Goal: Task Accomplishment & Management: Use online tool/utility

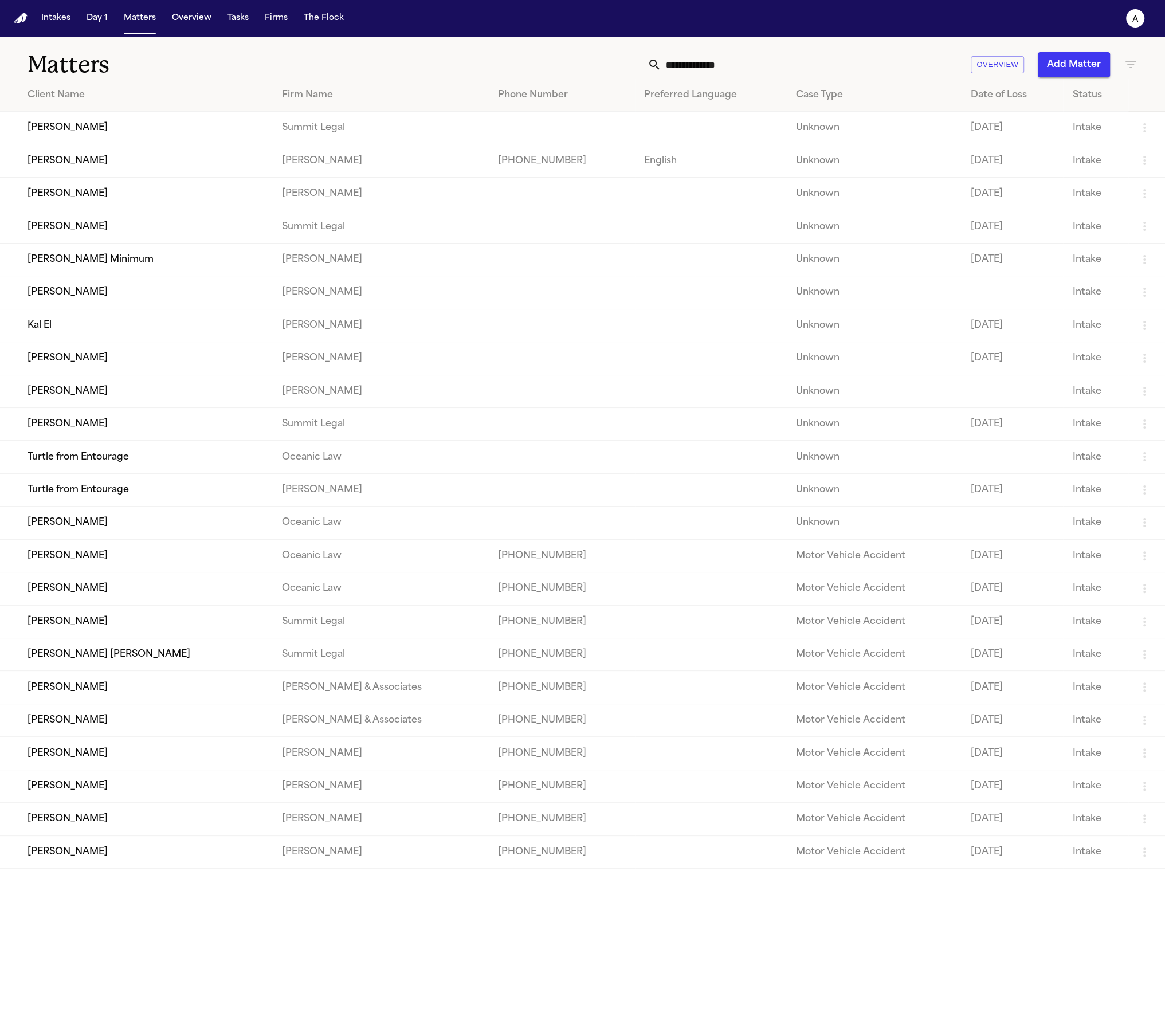
click at [89, 138] on td "[PERSON_NAME]" at bounding box center [136, 128] width 273 height 33
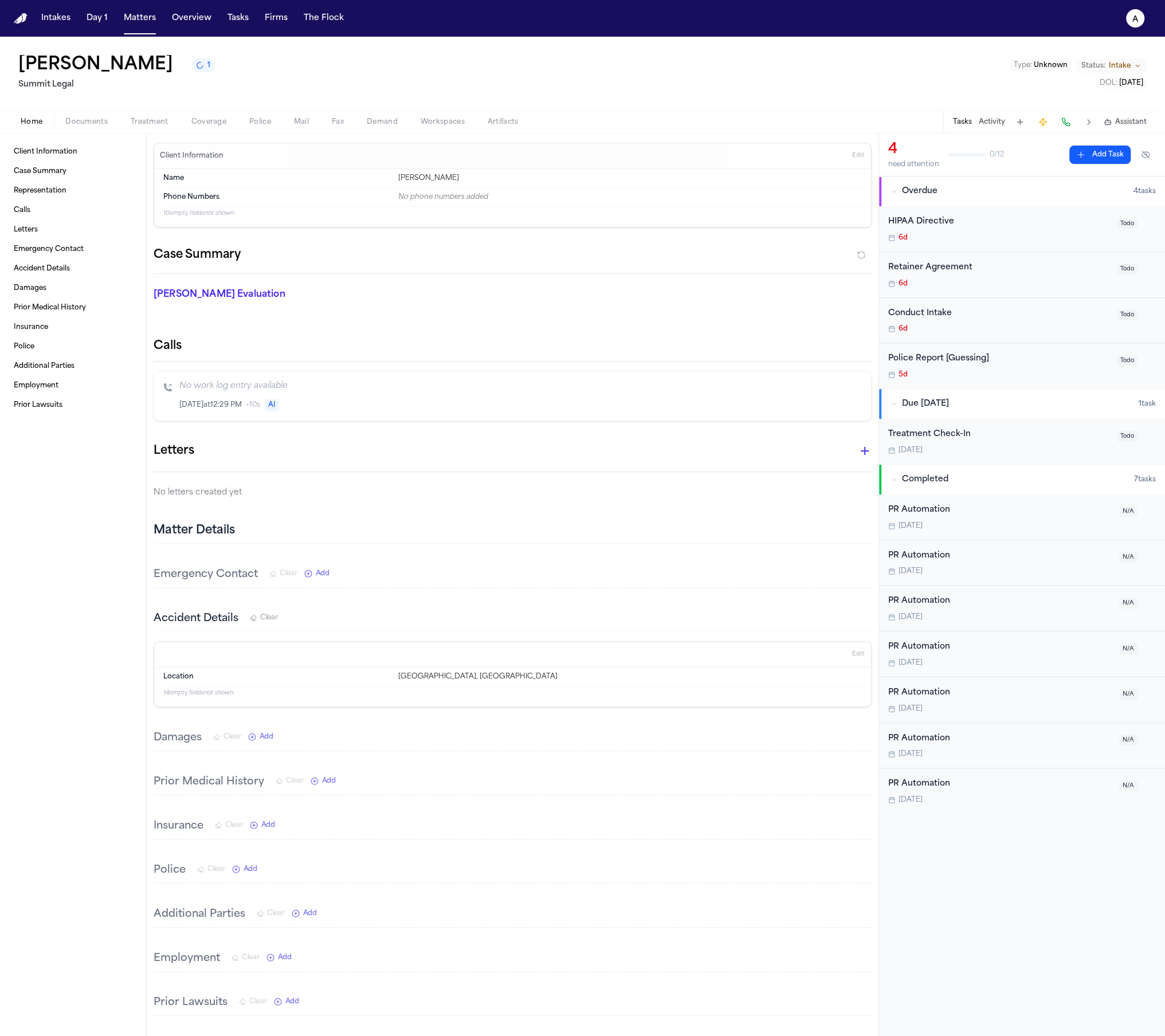
click at [290, 128] on span "button" at bounding box center [301, 128] width 28 height 1
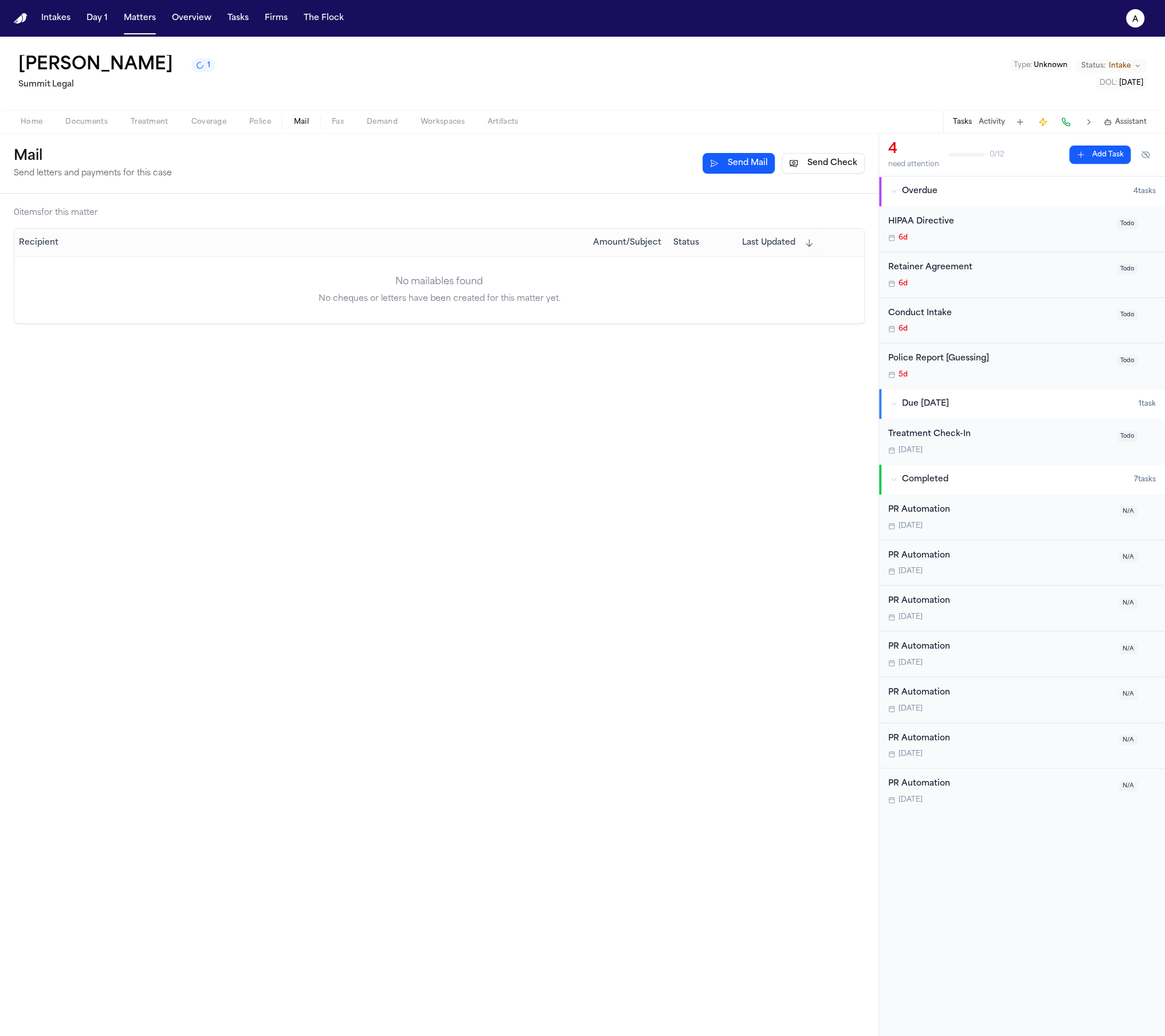
click at [720, 169] on button "Send Mail" at bounding box center [739, 163] width 72 height 21
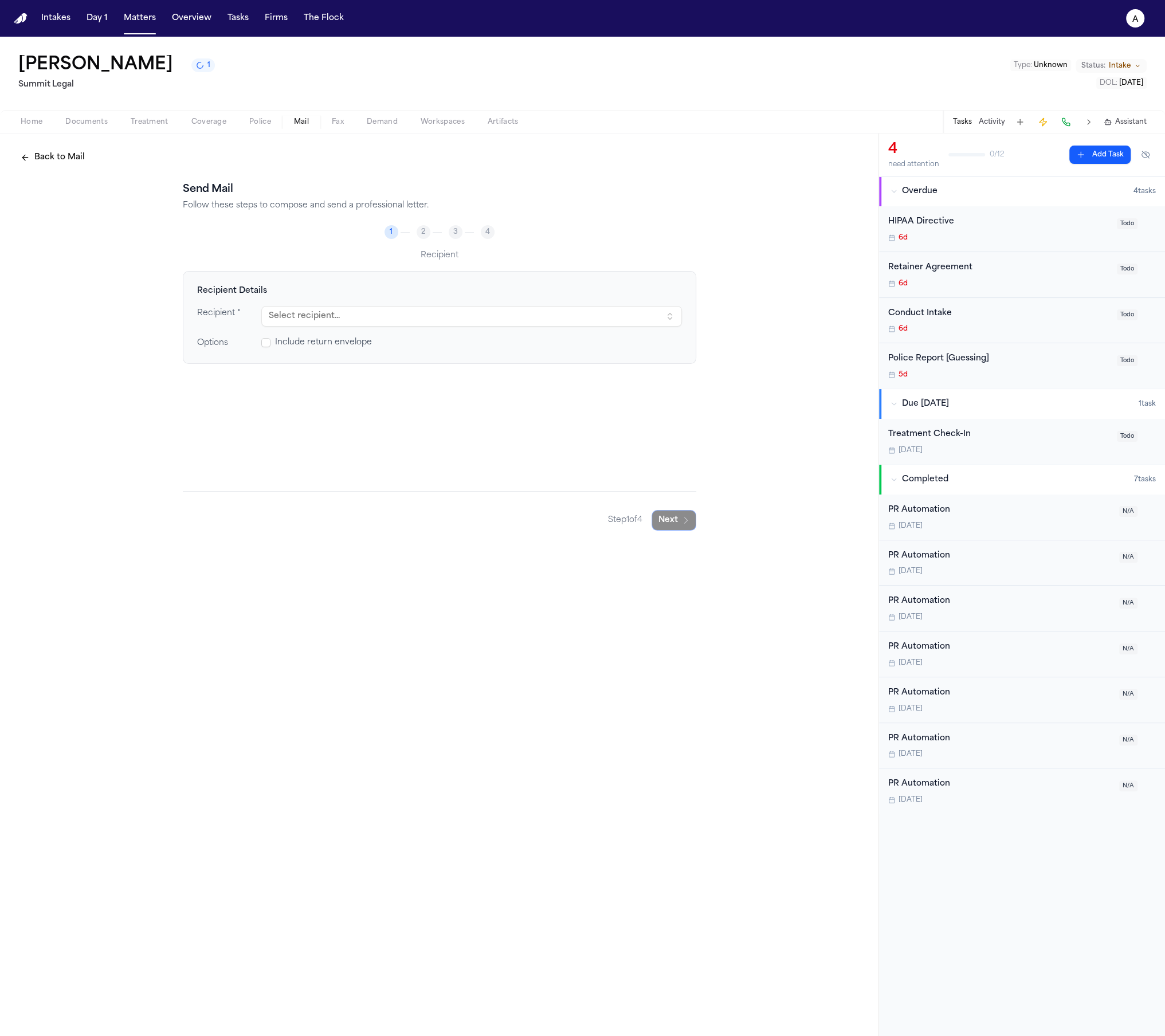
click at [537, 305] on div "Recipient Details Recipient * Select recipient... Options Include return envelo…" at bounding box center [439, 317] width 513 height 93
click at [482, 307] on button "Select recipient..." at bounding box center [471, 316] width 420 height 21
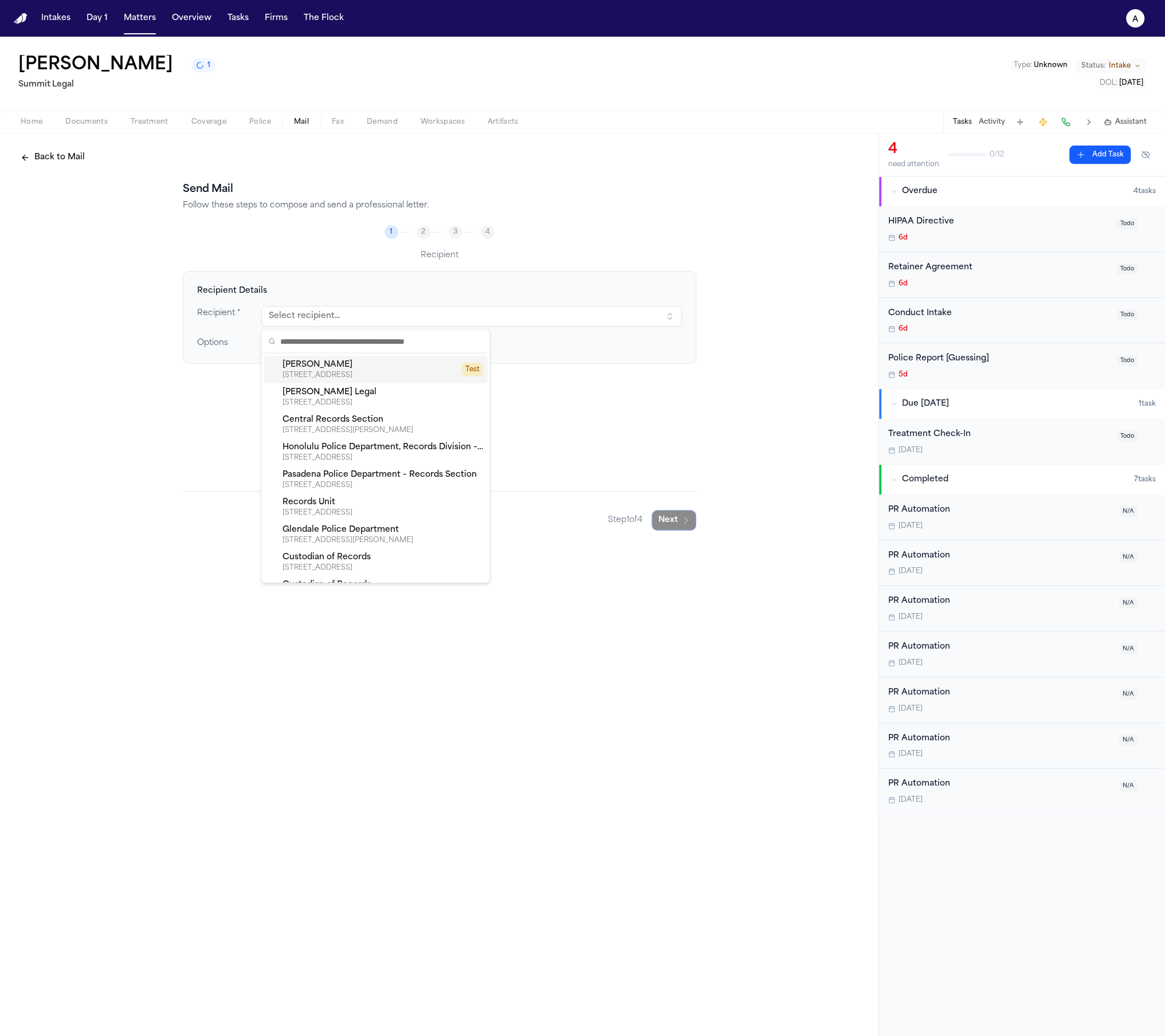
click at [393, 367] on div "[PERSON_NAME]" at bounding box center [368, 365] width 173 height 11
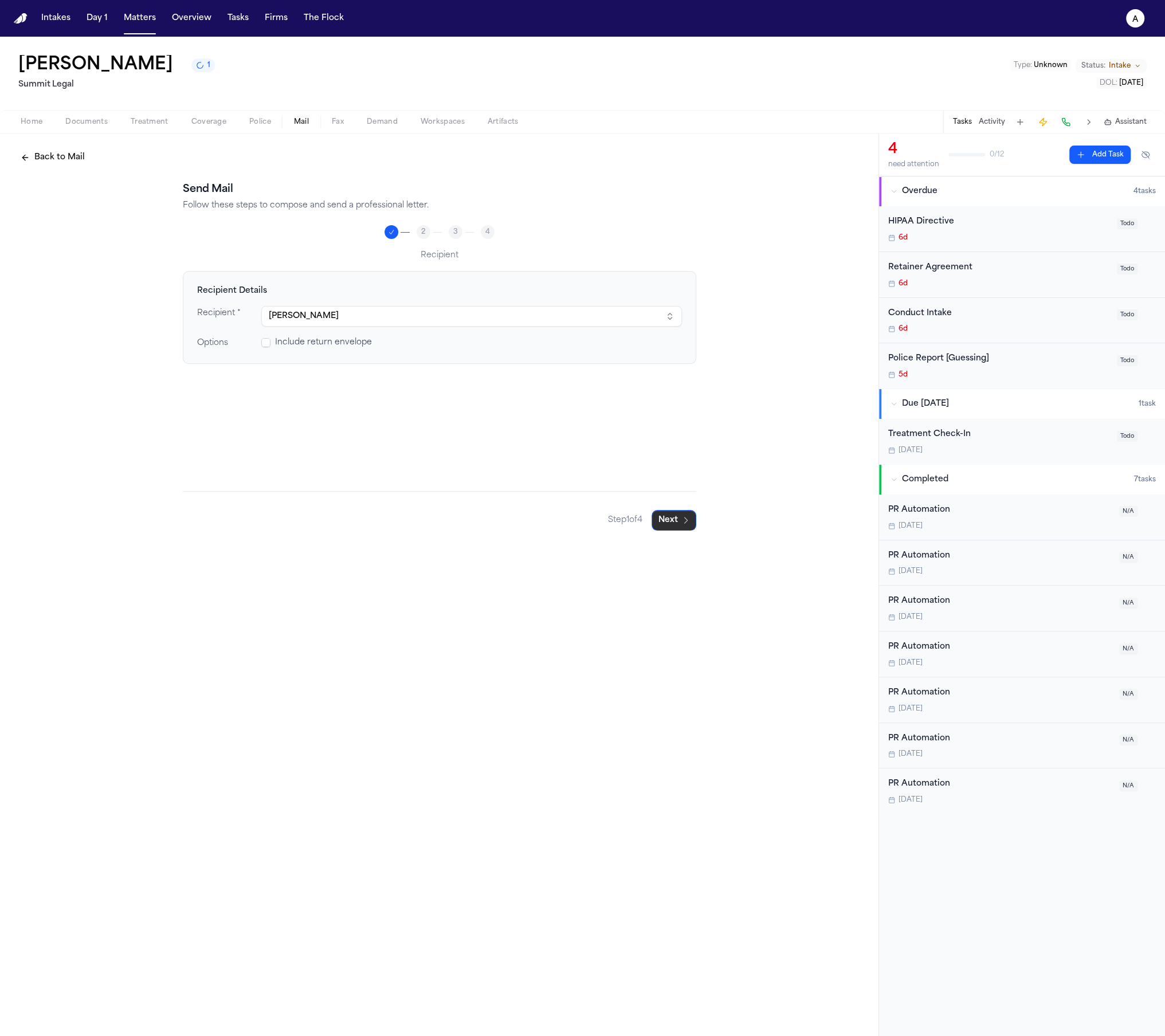
click at [677, 521] on button "Next" at bounding box center [674, 520] width 45 height 21
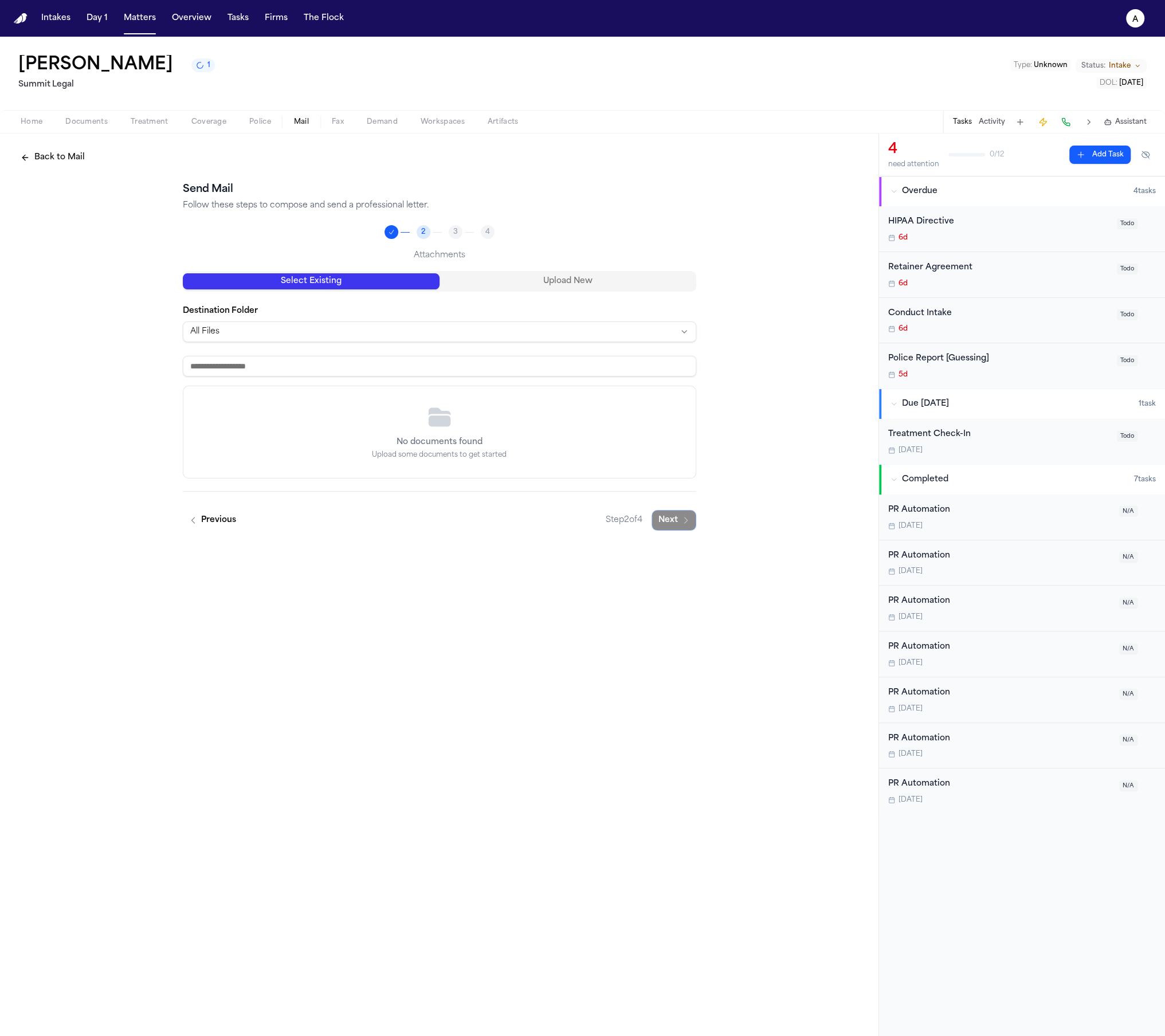
click at [507, 336] on html "Intakes Day 1 Matters Overview Tasks Firms The Flock a Randy Beeess 1 Summit Le…" at bounding box center [582, 518] width 1165 height 1036
click at [507, 334] on html "Intakes Day 1 Matters Overview Tasks Firms The Flock a Randy Beeess 1 Summit Le…" at bounding box center [582, 518] width 1165 height 1036
click at [534, 283] on button "Upload New" at bounding box center [567, 281] width 257 height 16
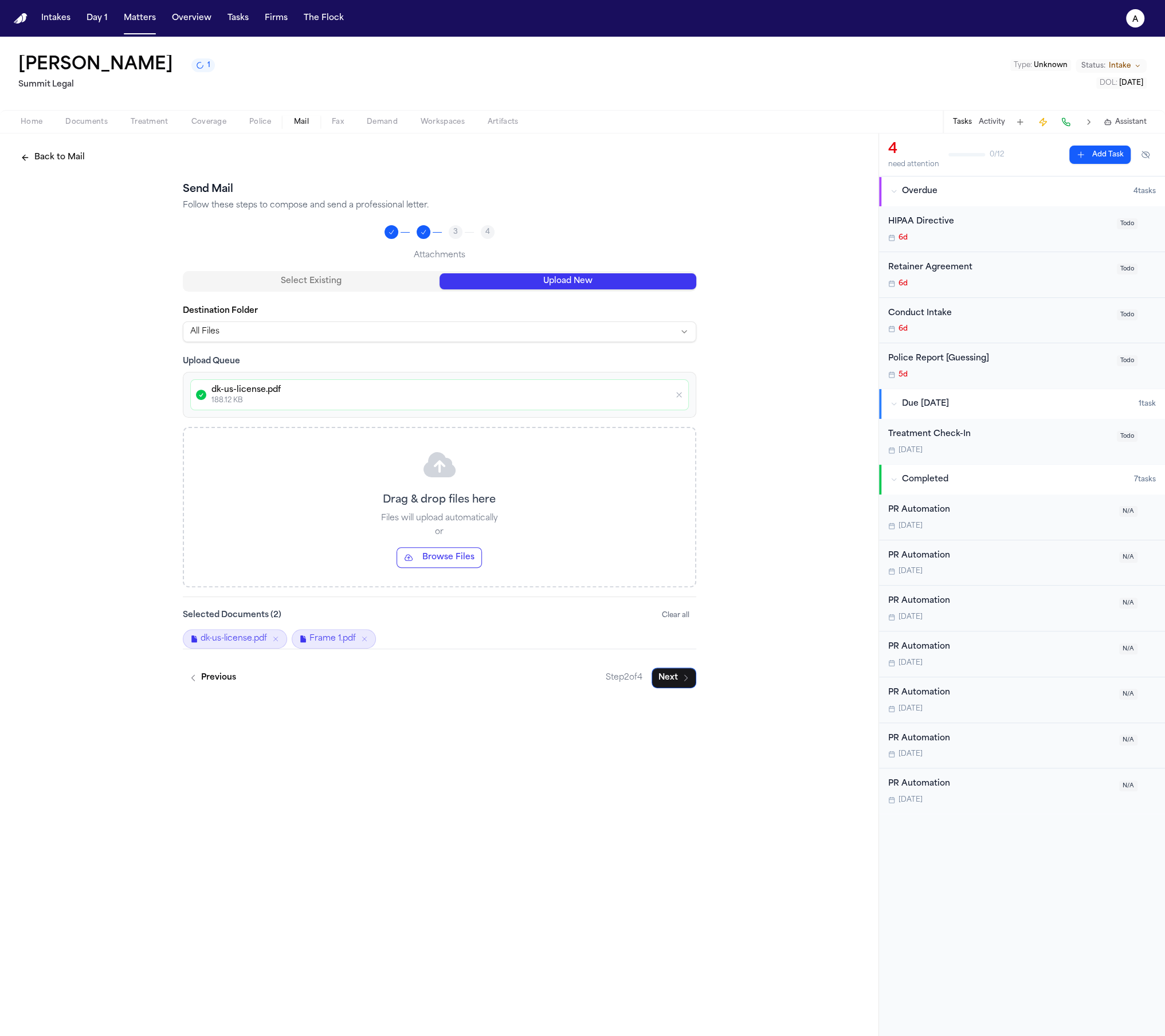
click at [404, 677] on div "Previous Step 2 of 4 Next" at bounding box center [439, 669] width 513 height 40
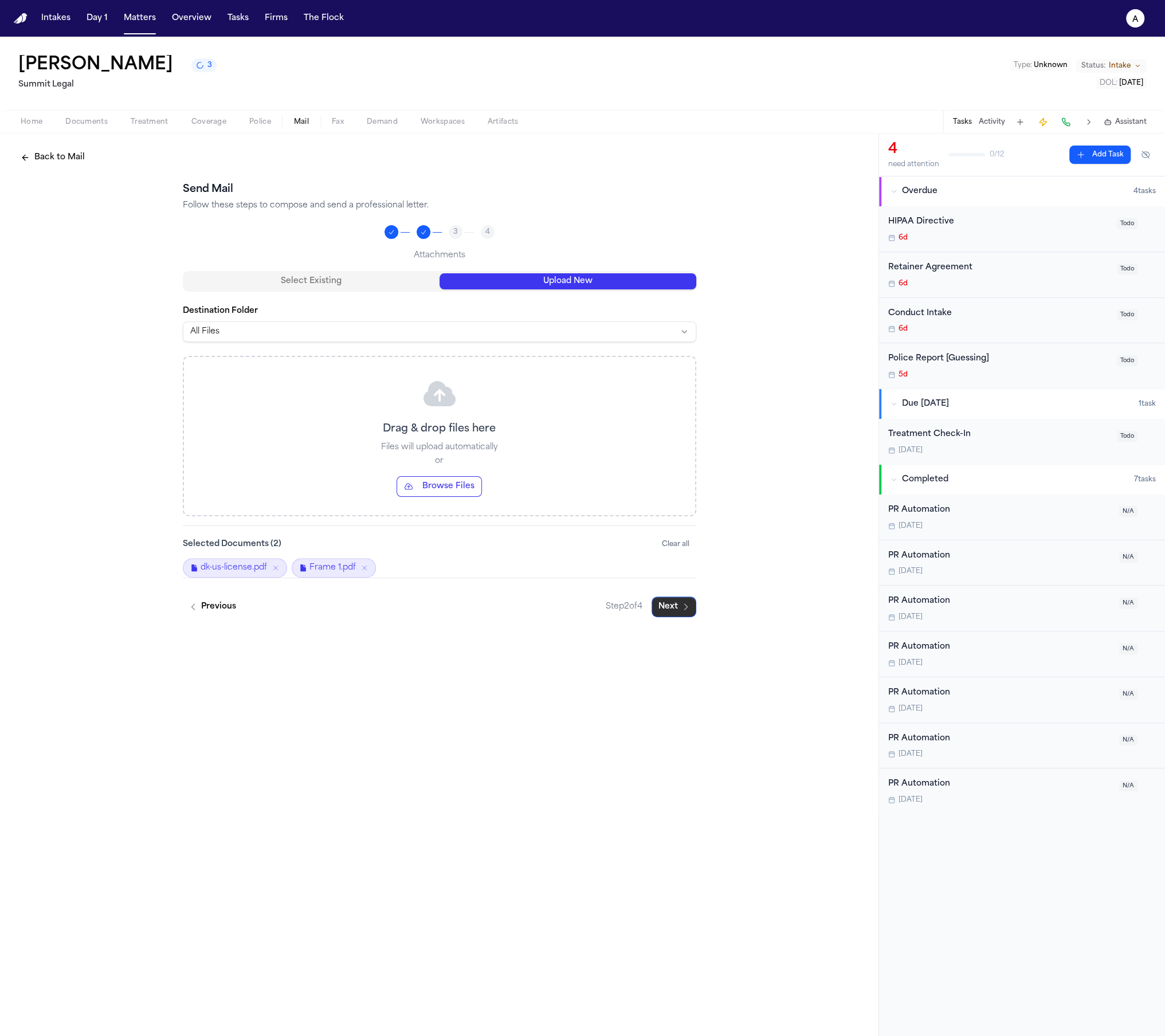
click at [672, 607] on button "Next" at bounding box center [674, 607] width 45 height 21
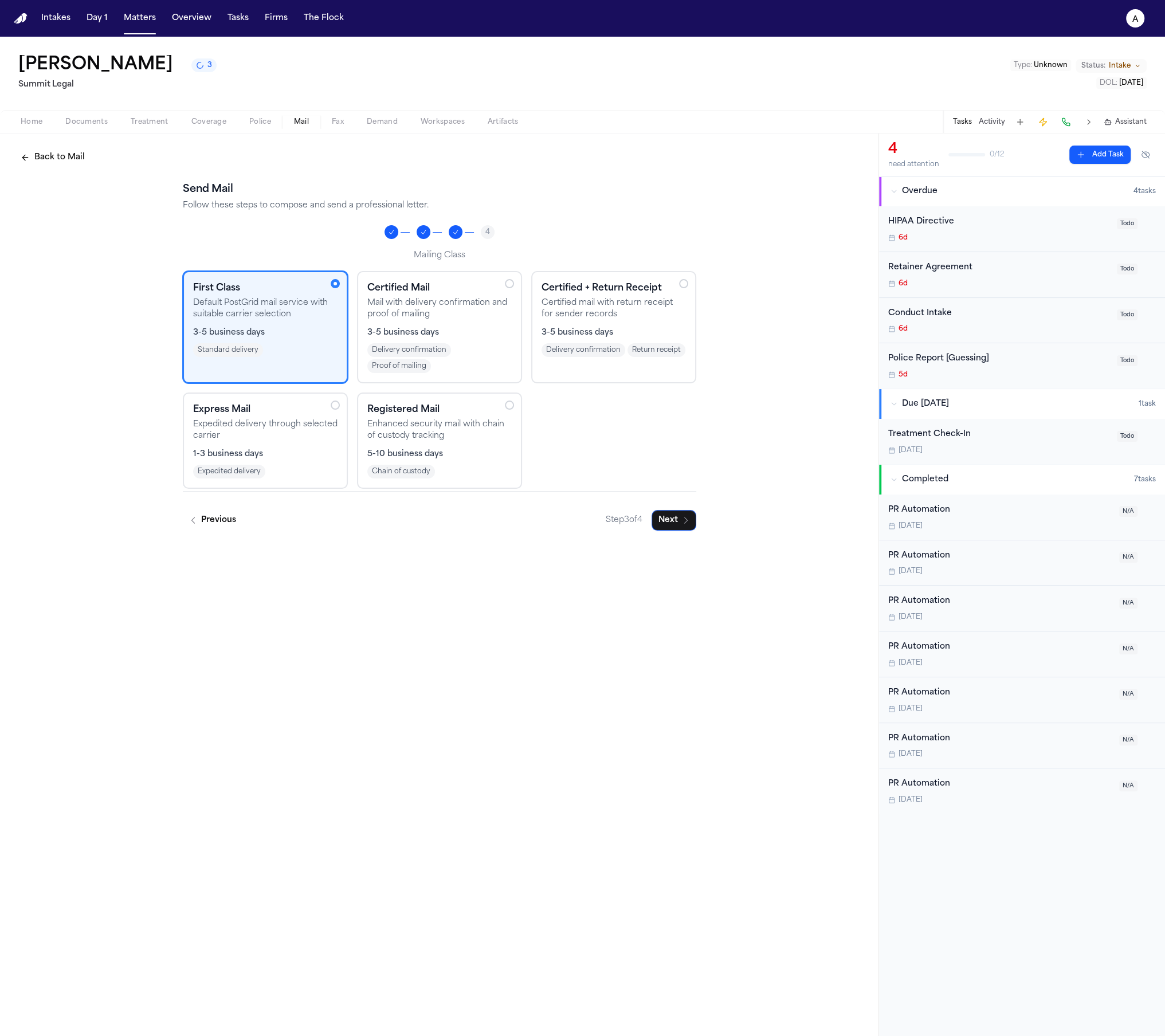
click at [670, 524] on button "Next" at bounding box center [674, 520] width 45 height 21
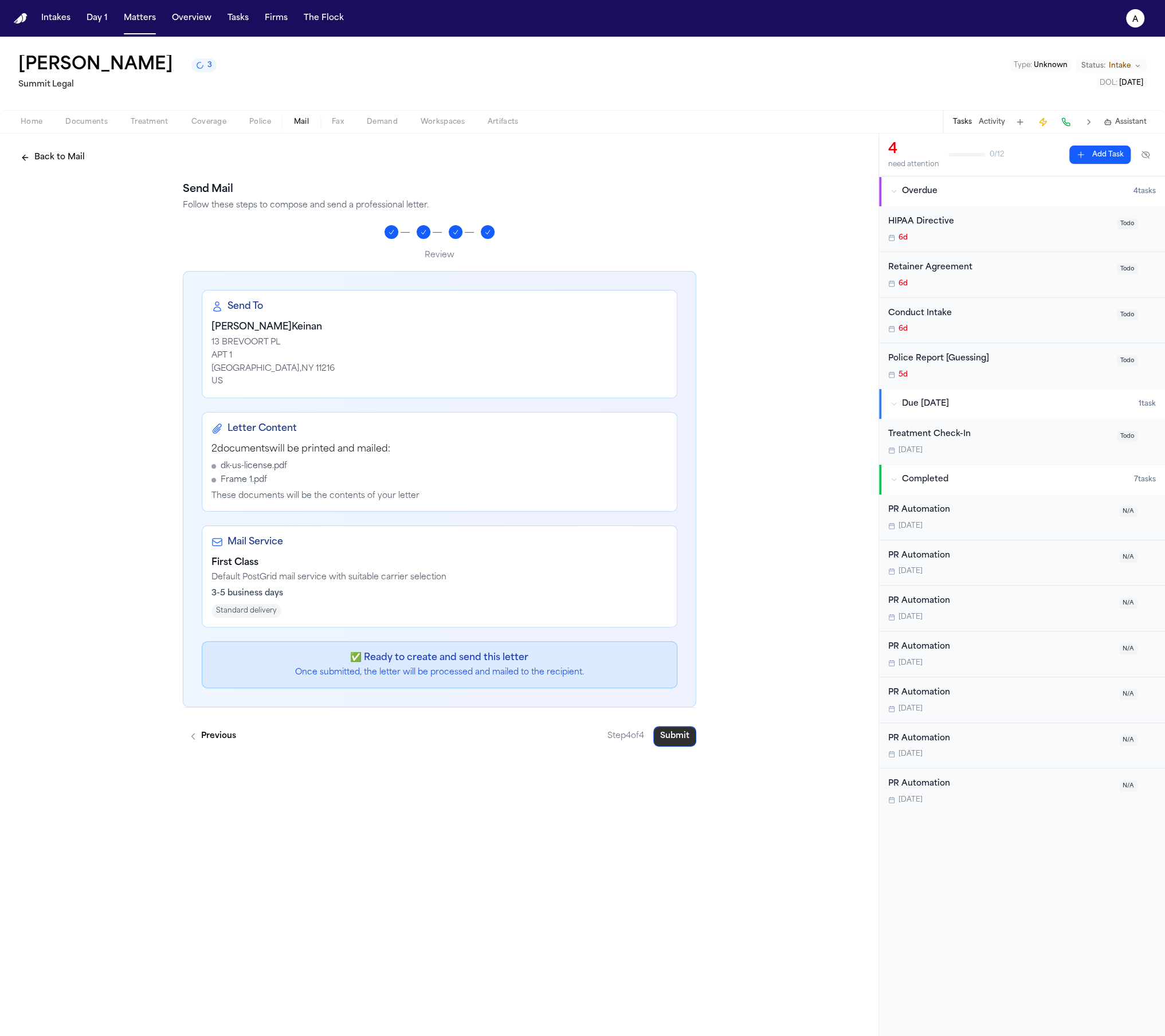
click at [681, 732] on button "Submit" at bounding box center [675, 737] width 43 height 21
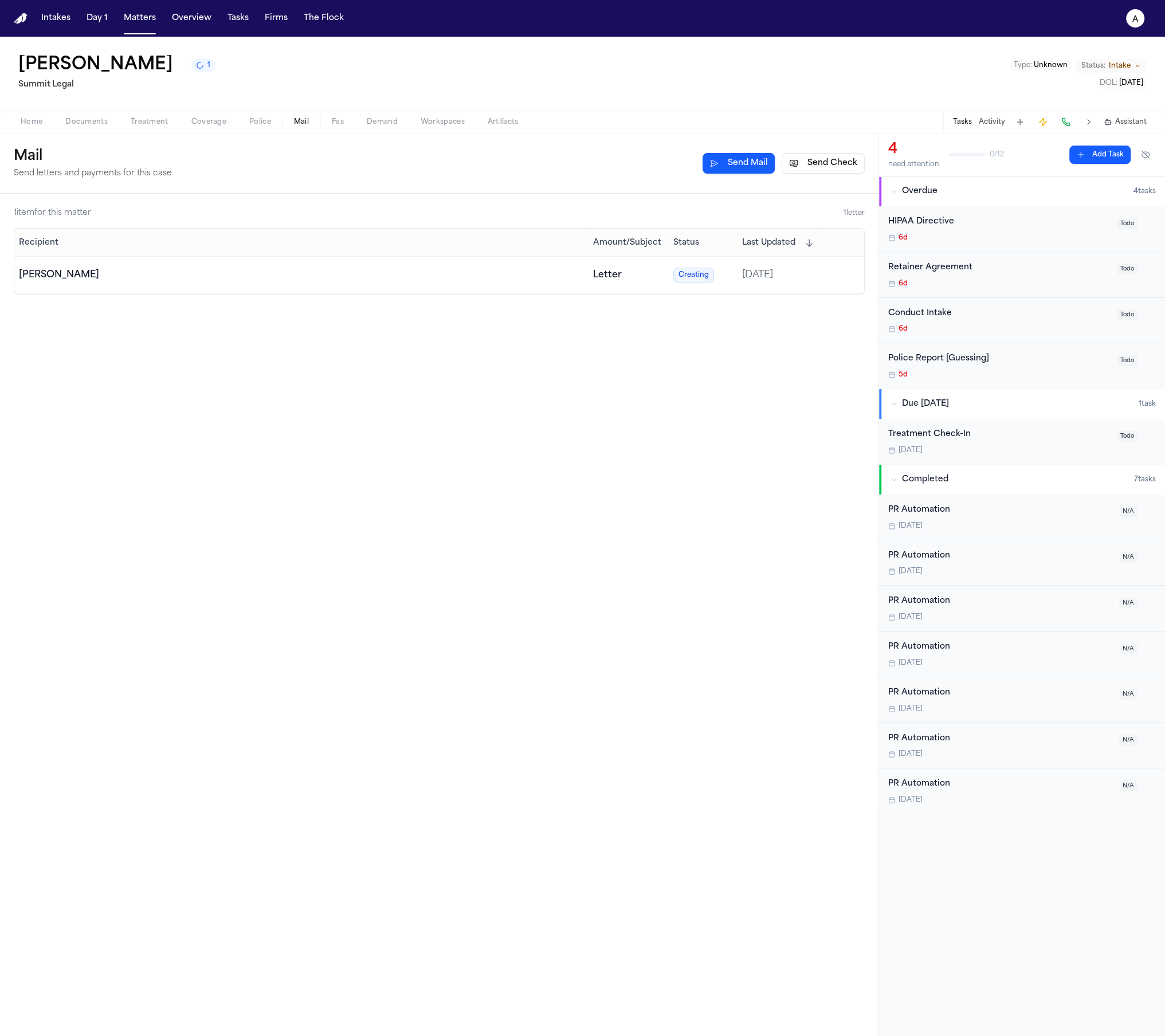
click at [356, 278] on div "[PERSON_NAME]" at bounding box center [301, 275] width 565 height 14
click at [355, 283] on td "[PERSON_NAME]" at bounding box center [302, 275] width 574 height 37
click at [357, 283] on td "[PERSON_NAME]" at bounding box center [302, 275] width 574 height 37
click at [281, 292] on td "[PERSON_NAME]" at bounding box center [302, 275] width 574 height 37
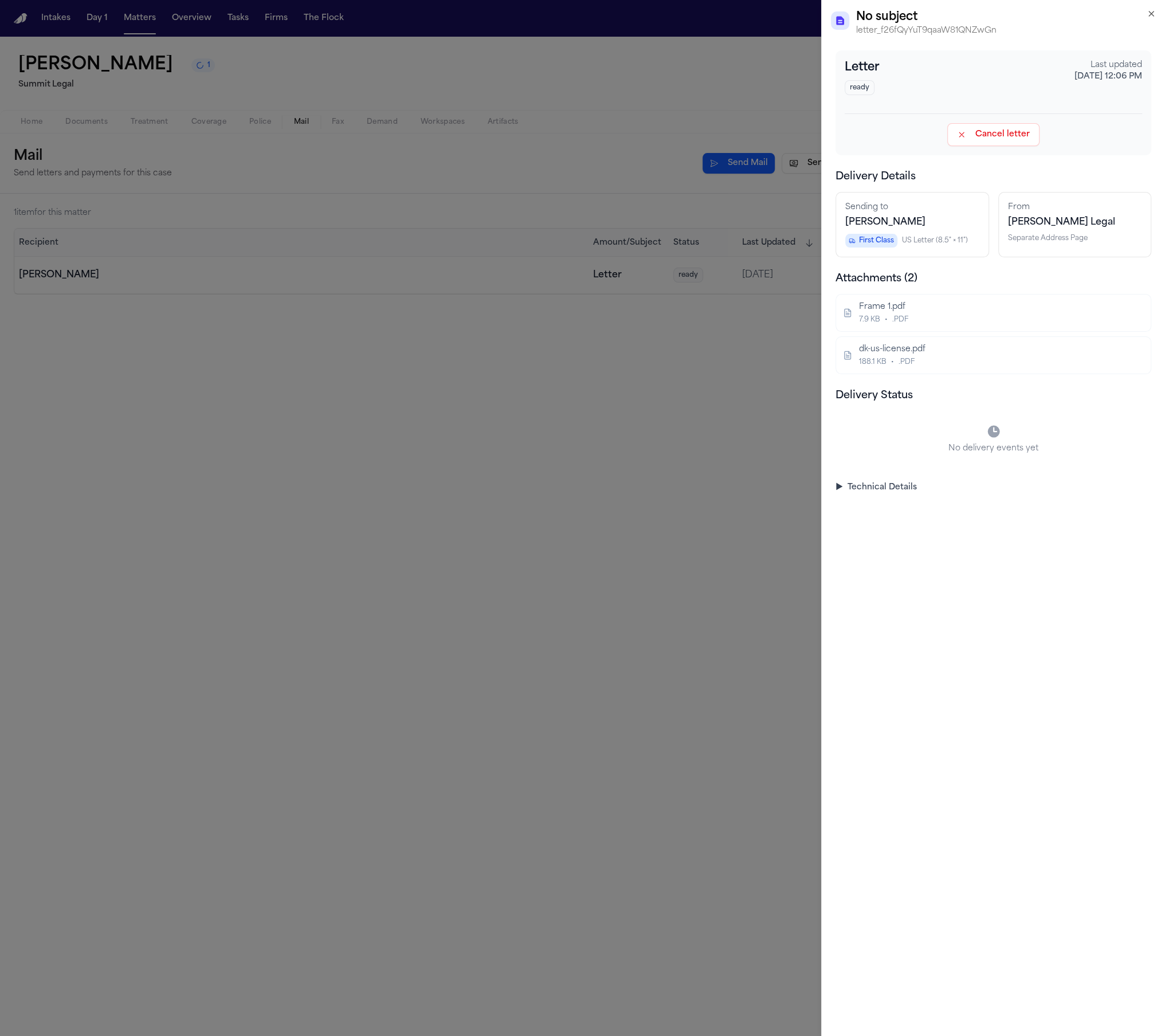
click at [933, 35] on p "letter_f26fQyYuT9qaaW81QNZwGn" at bounding box center [1006, 30] width 300 height 11
copy p "letter_f26fQyYuT9qaaW81QNZwGn"
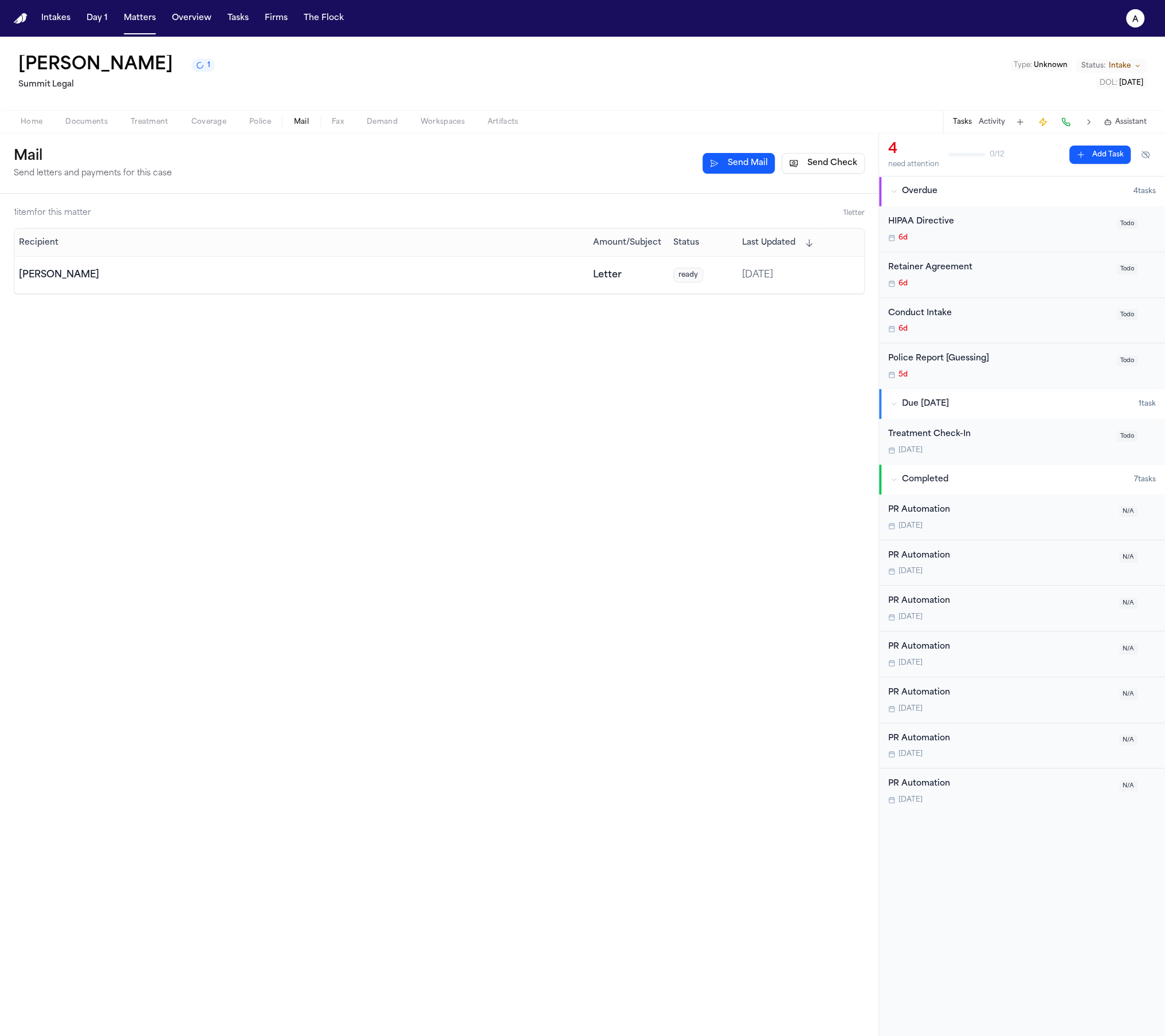
click at [427, 273] on div "[PERSON_NAME]" at bounding box center [301, 275] width 565 height 14
click at [428, 273] on div "[PERSON_NAME]" at bounding box center [301, 275] width 565 height 14
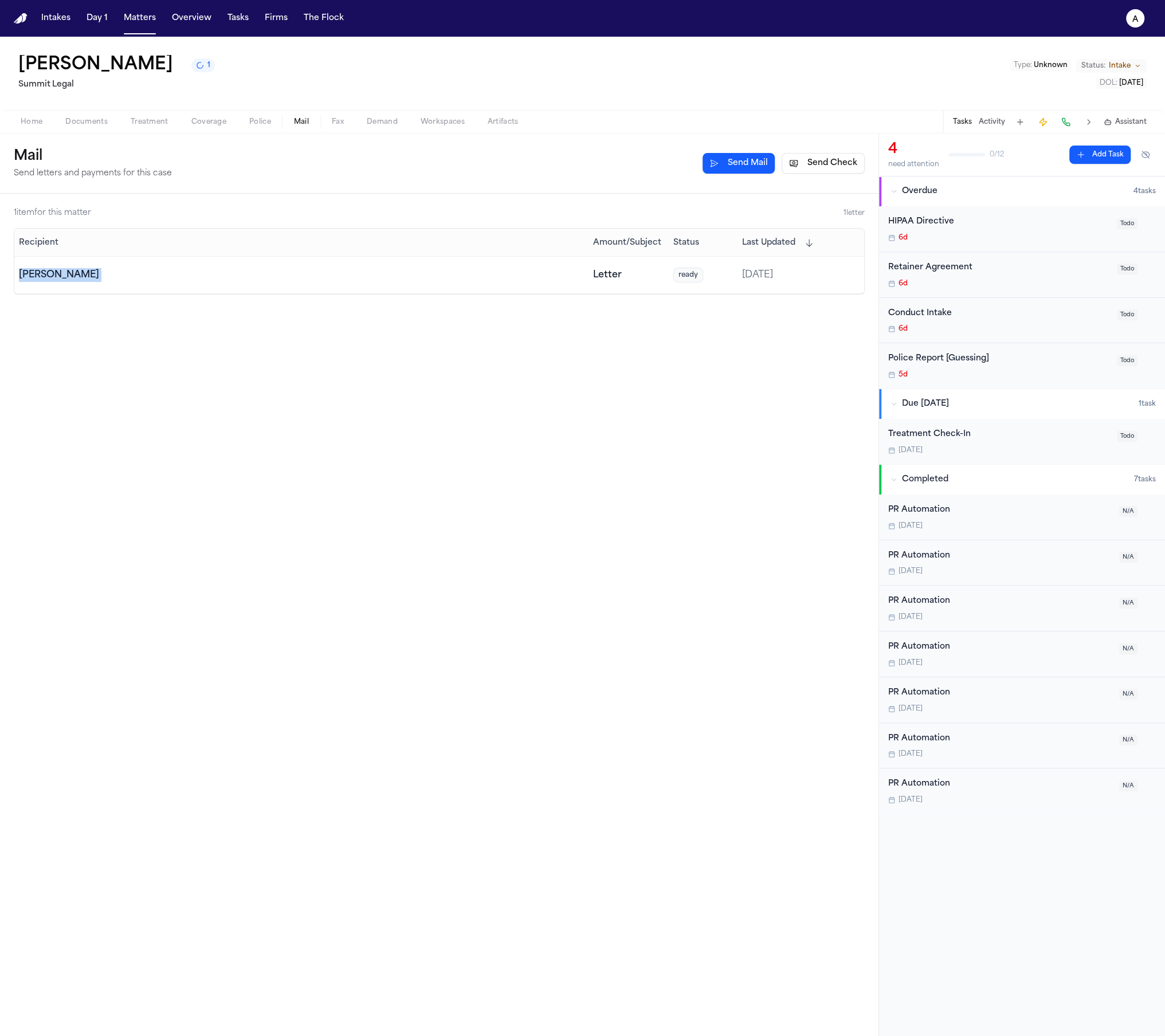
click at [428, 273] on div "[PERSON_NAME]" at bounding box center [301, 275] width 565 height 14
click at [460, 599] on div "1 item for this matter 1 letter Recipient Amount/Subject Status Last Updated De…" at bounding box center [439, 615] width 879 height 843
click at [192, 72] on button "1" at bounding box center [203, 65] width 23 height 14
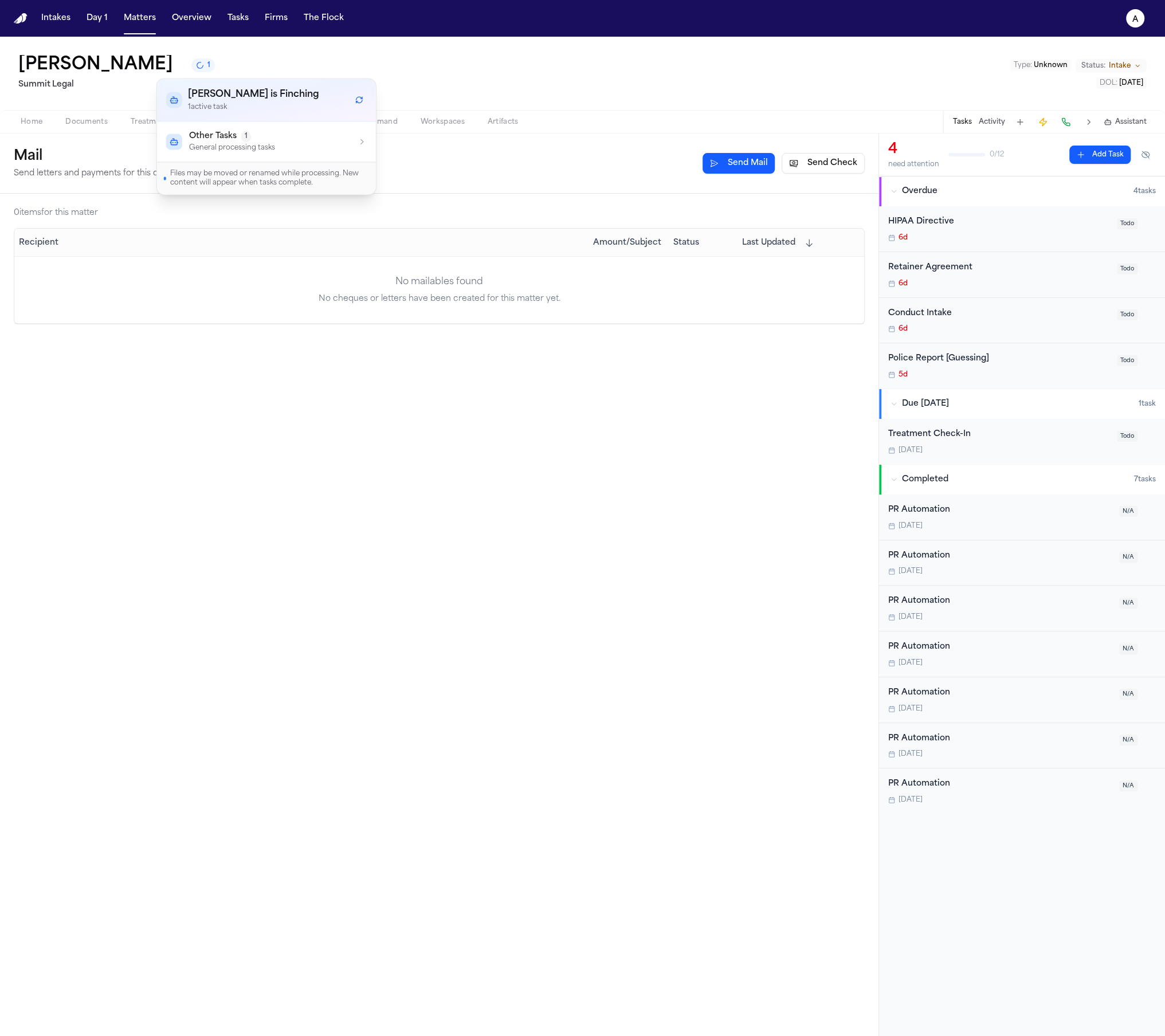
click at [229, 133] on span "Other Tasks" at bounding box center [212, 136] width 47 height 11
drag, startPoint x: 230, startPoint y: 138, endPoint x: 284, endPoint y: 90, distance: 72.2
click at [230, 139] on span "Other Tasks" at bounding box center [212, 136] width 47 height 11
click at [494, 153] on div "Mail Send letters and payments for this case Send Mail Send Check" at bounding box center [439, 162] width 851 height 32
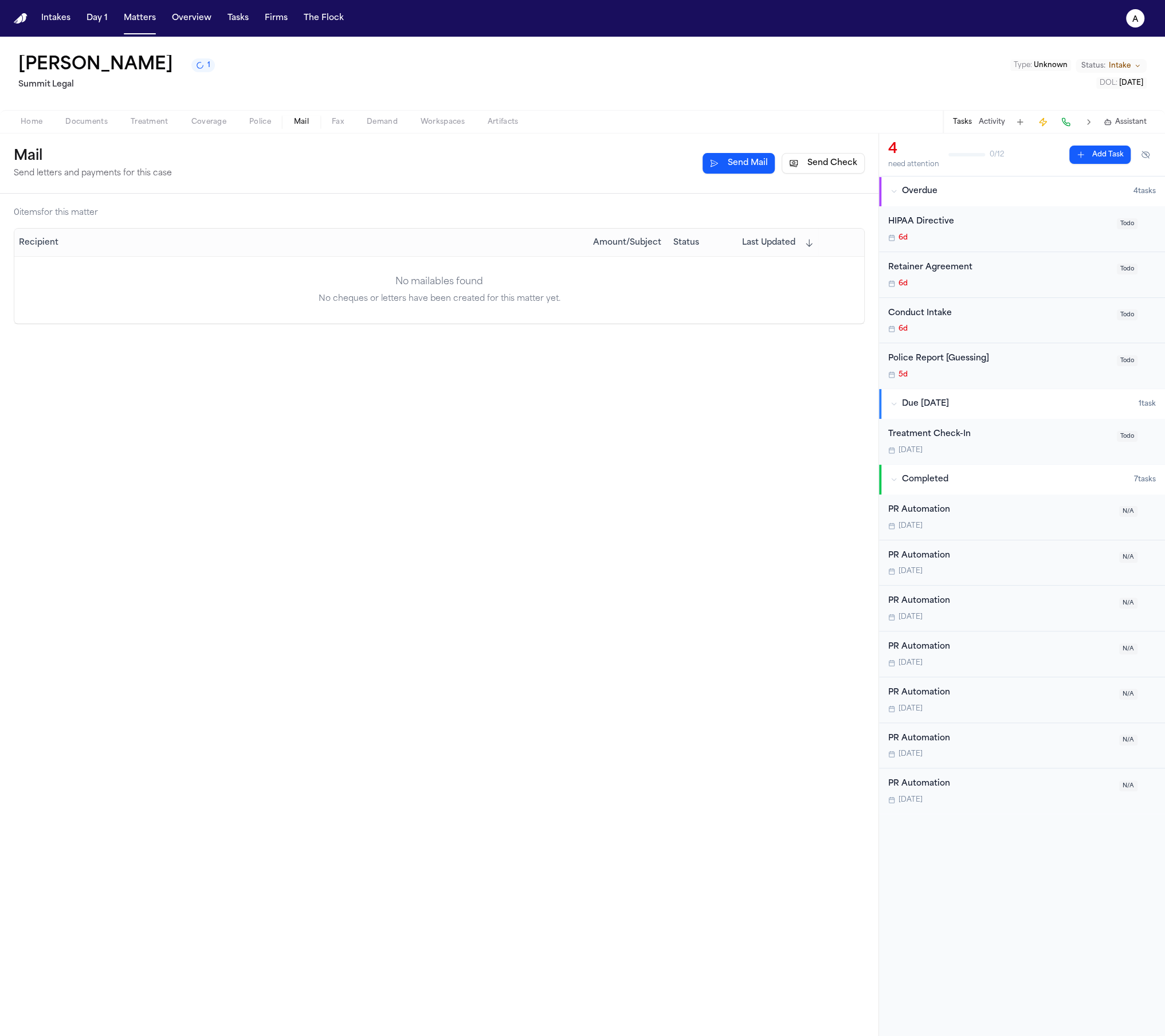
click at [259, 120] on span "Police" at bounding box center [260, 122] width 21 height 9
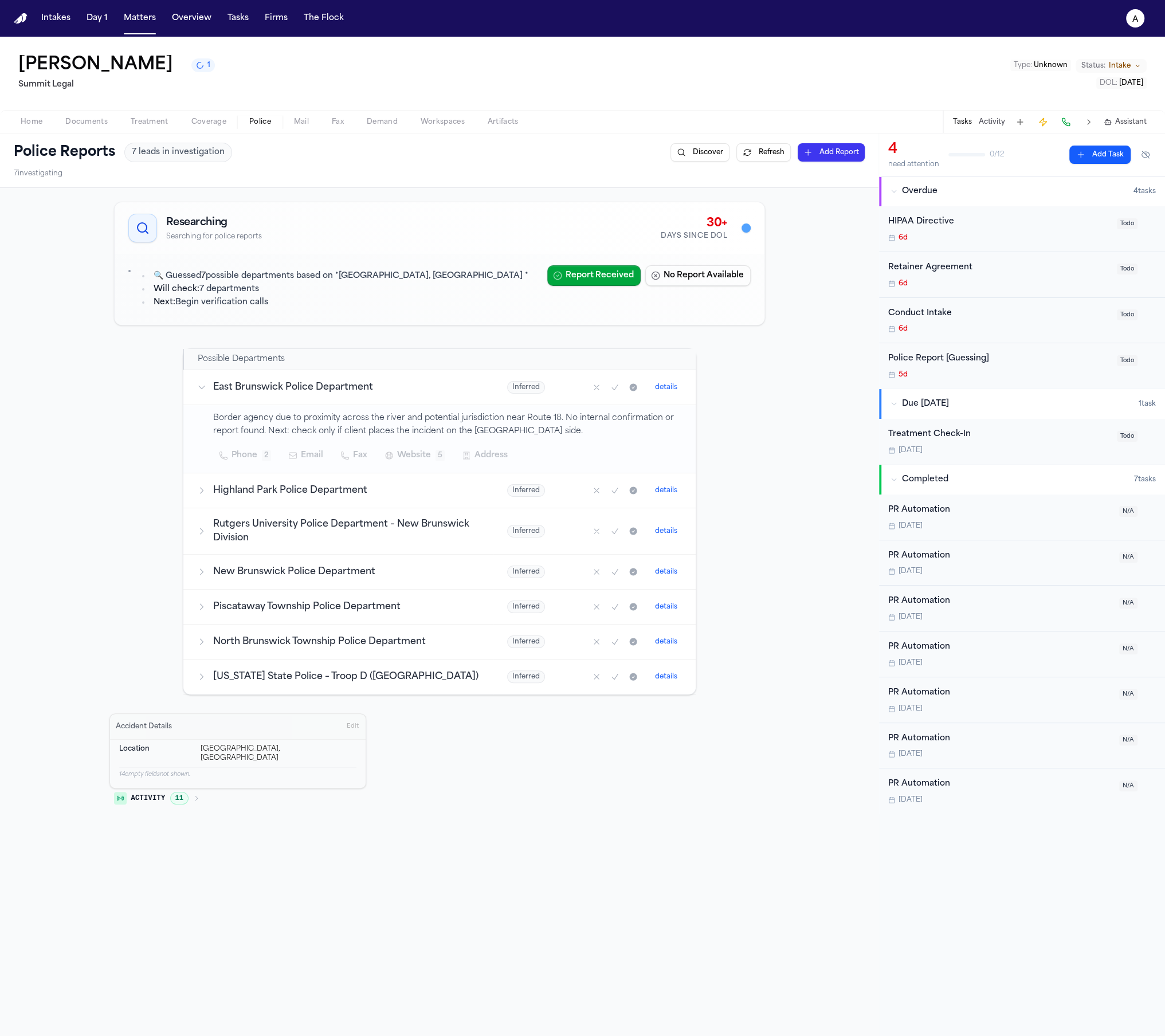
click at [374, 391] on h3 "East Brunswick Police Department" at bounding box center [346, 388] width 267 height 14
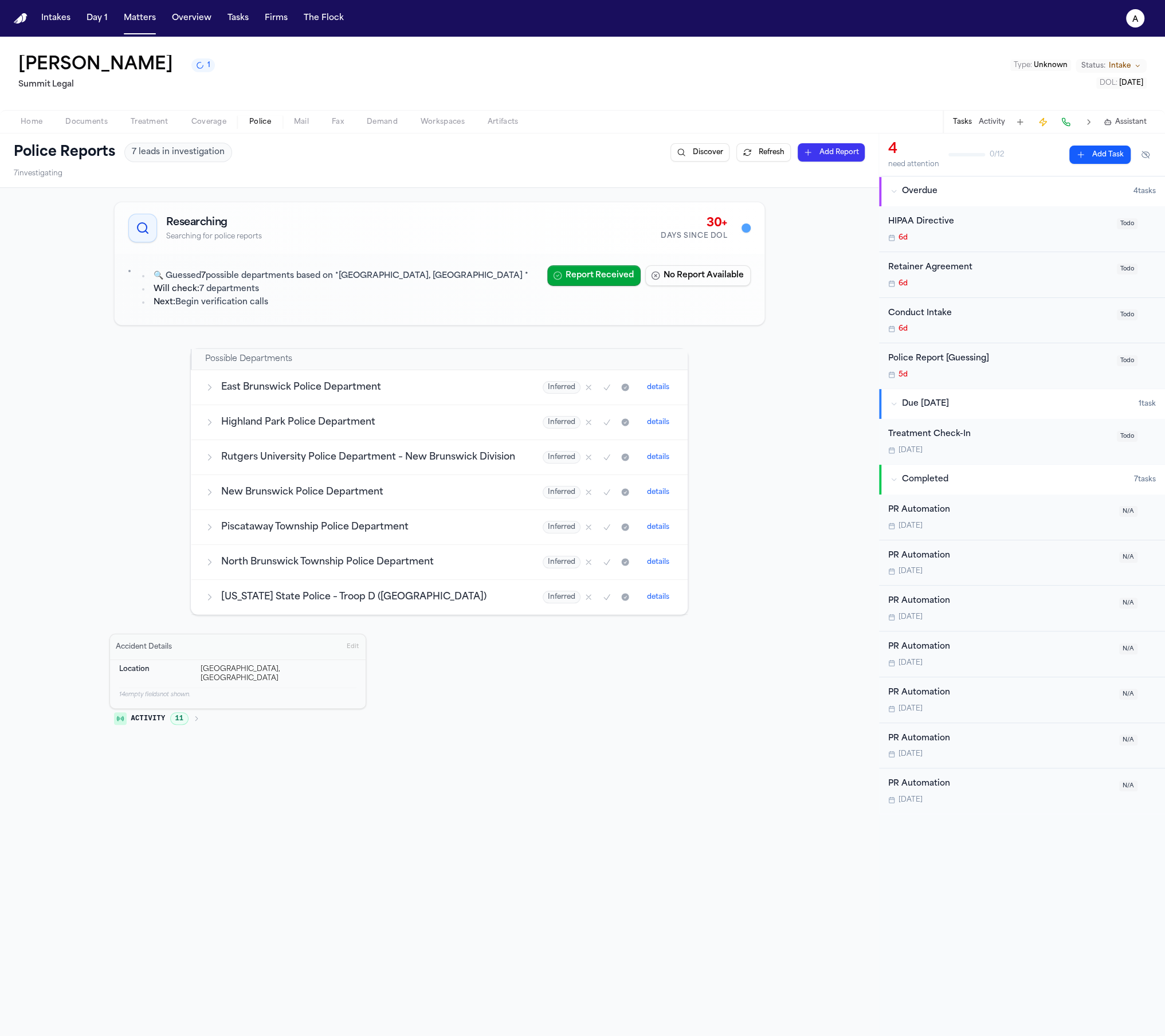
click at [363, 432] on td "Highland Park Police Department" at bounding box center [360, 422] width 338 height 35
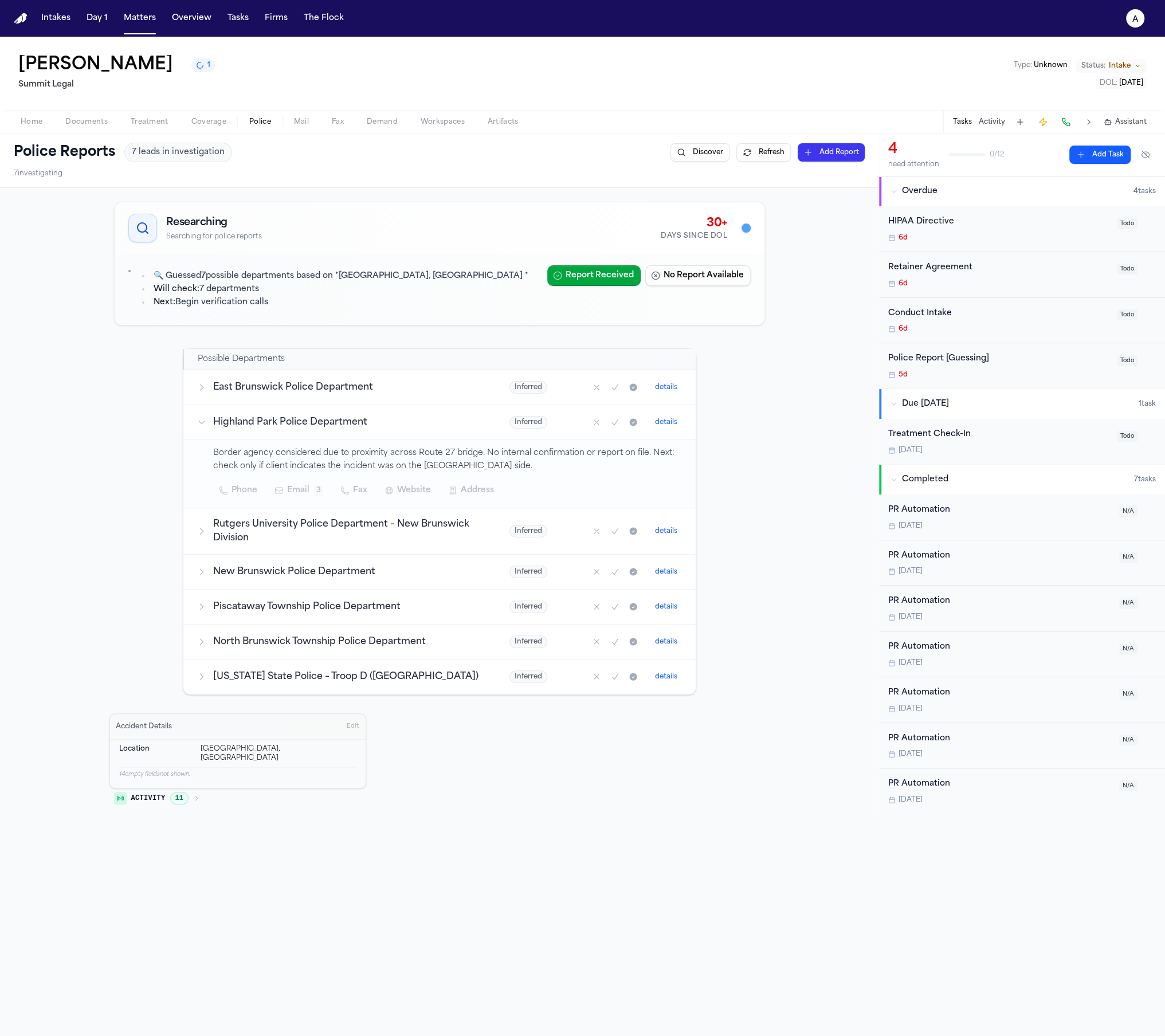
click at [371, 395] on td "East Brunswick Police Department" at bounding box center [339, 388] width 312 height 35
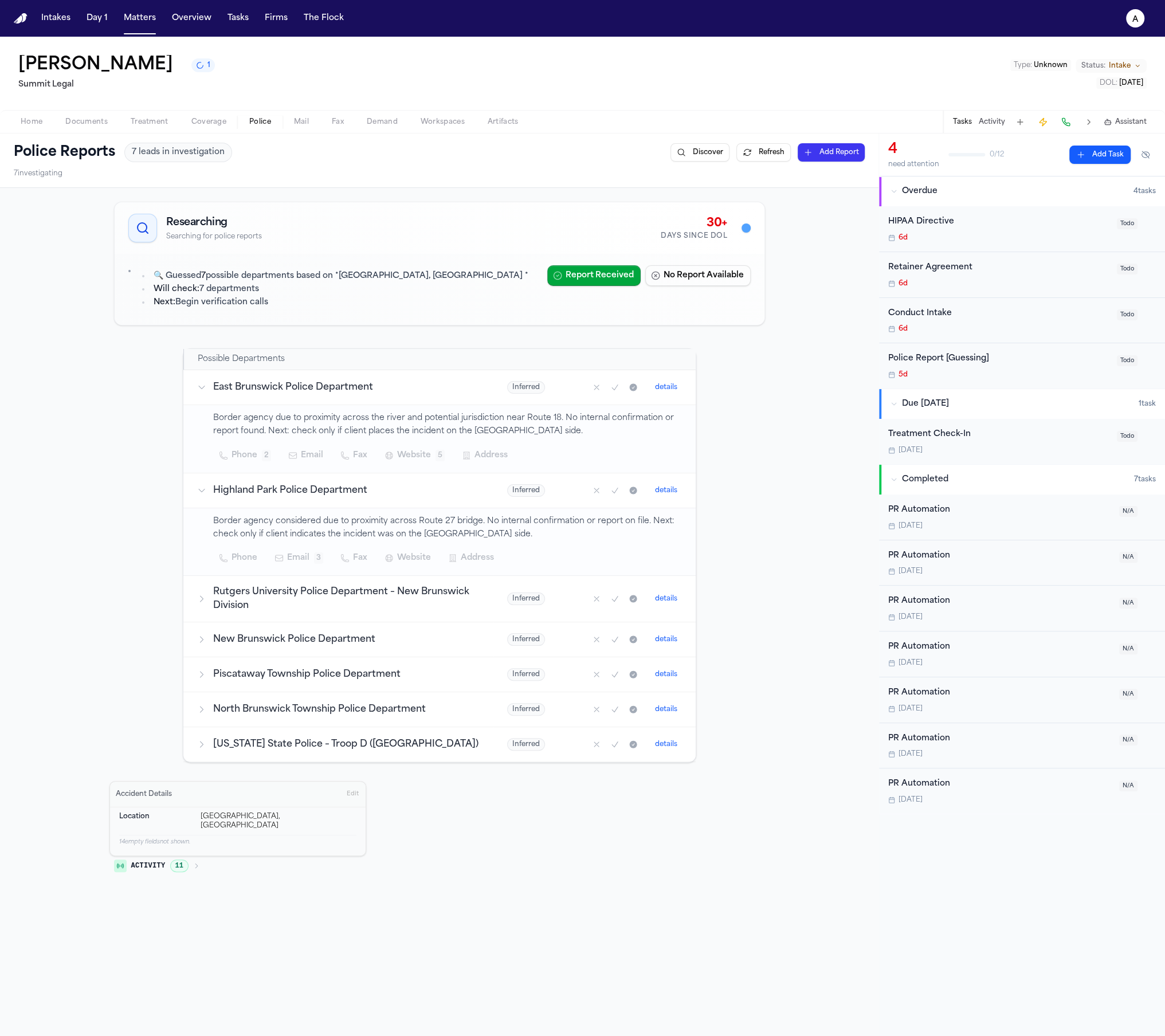
click at [369, 396] on td "East Brunswick Police Department" at bounding box center [338, 388] width 310 height 35
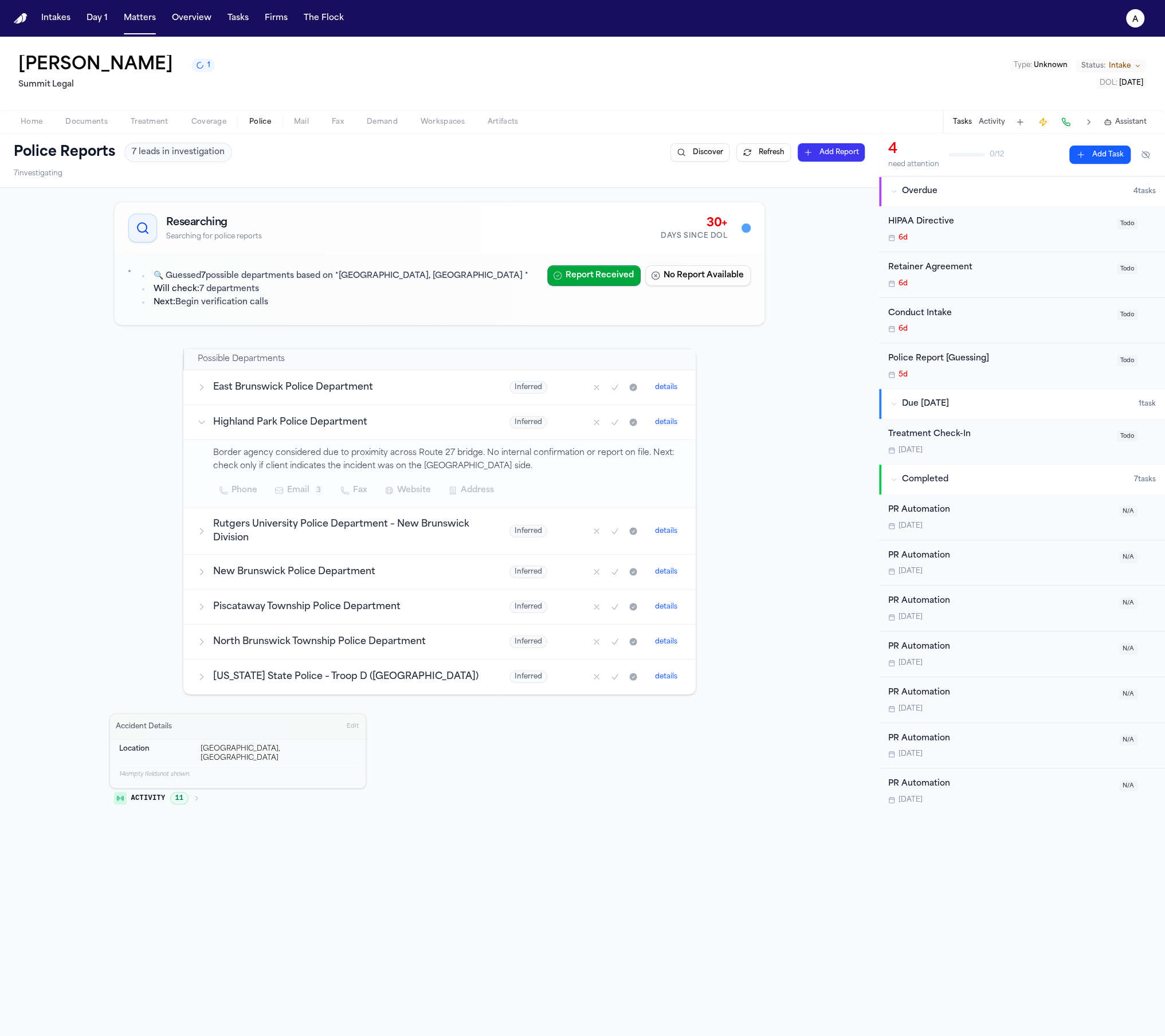
click at [352, 415] on h3 "Highland Park Police Department" at bounding box center [347, 422] width 269 height 14
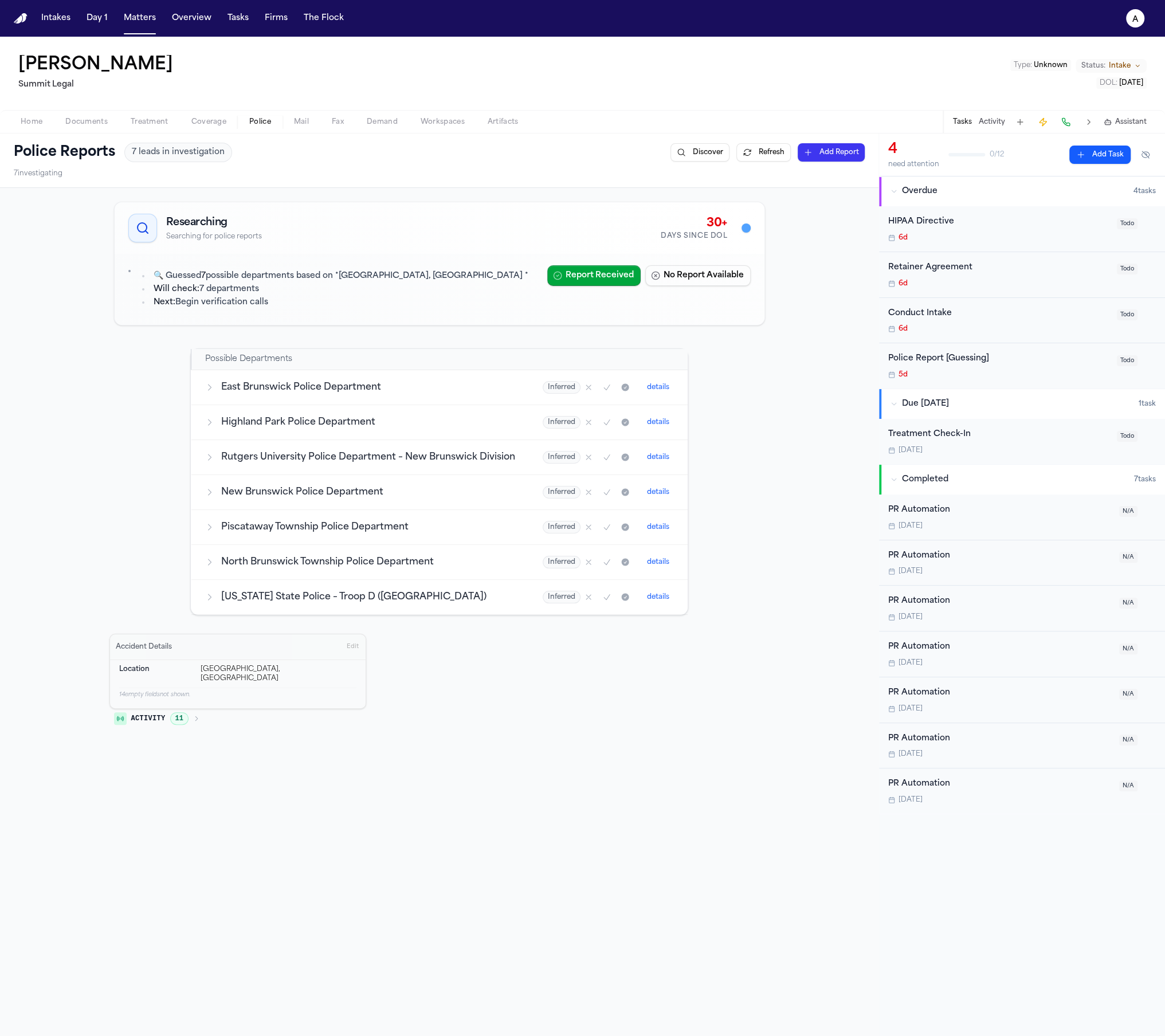
click at [305, 130] on div "Home Documents Treatment Coverage Police Mail Fax Demand Workspaces Artifacts T…" at bounding box center [582, 121] width 1165 height 23
click at [304, 122] on span "Mail" at bounding box center [301, 122] width 15 height 9
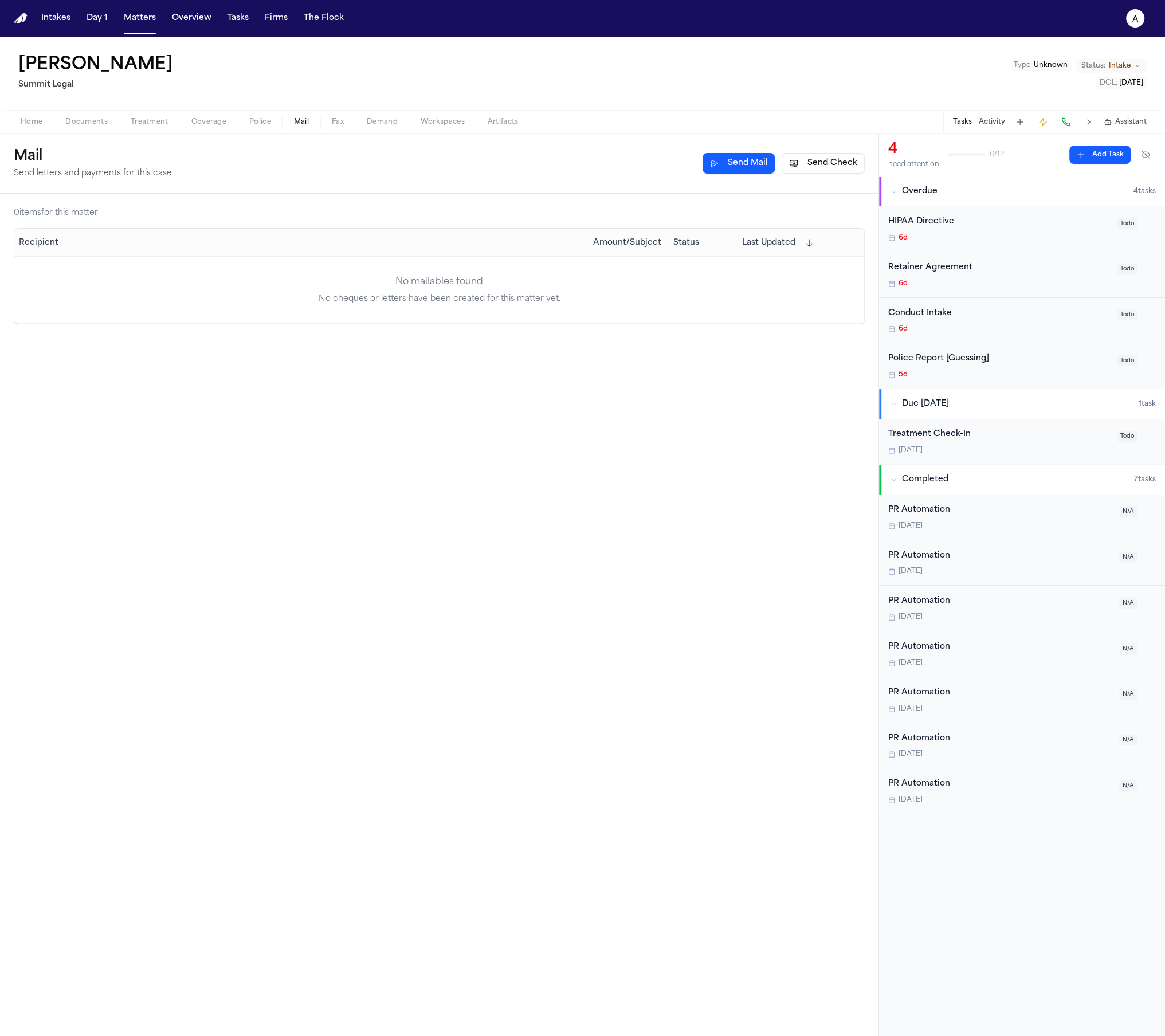
click at [720, 164] on button "Send Mail" at bounding box center [739, 163] width 72 height 21
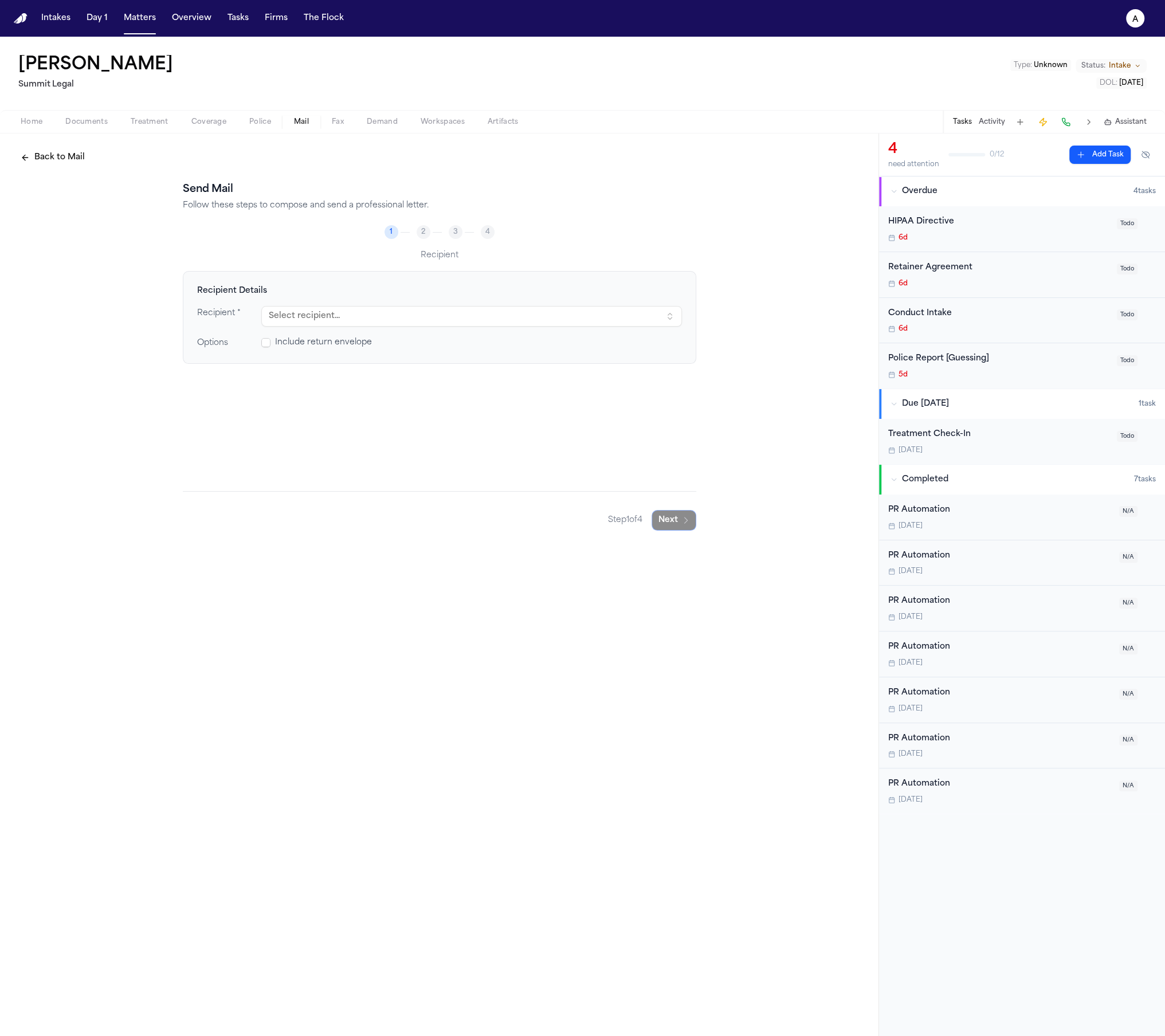
click at [395, 306] on button "Select recipient..." at bounding box center [471, 316] width 420 height 21
click at [352, 371] on div "13 BREVOORT PL APT 1, BROOKLYN, NEW YORK, 11216" at bounding box center [382, 375] width 200 height 9
click at [265, 342] on span at bounding box center [266, 342] width 9 height 9
click at [264, 345] on span at bounding box center [266, 342] width 9 height 9
click at [669, 530] on div "Back to Mail Send Mail Follow these steps to compose and send a professional le…" at bounding box center [439, 339] width 879 height 411
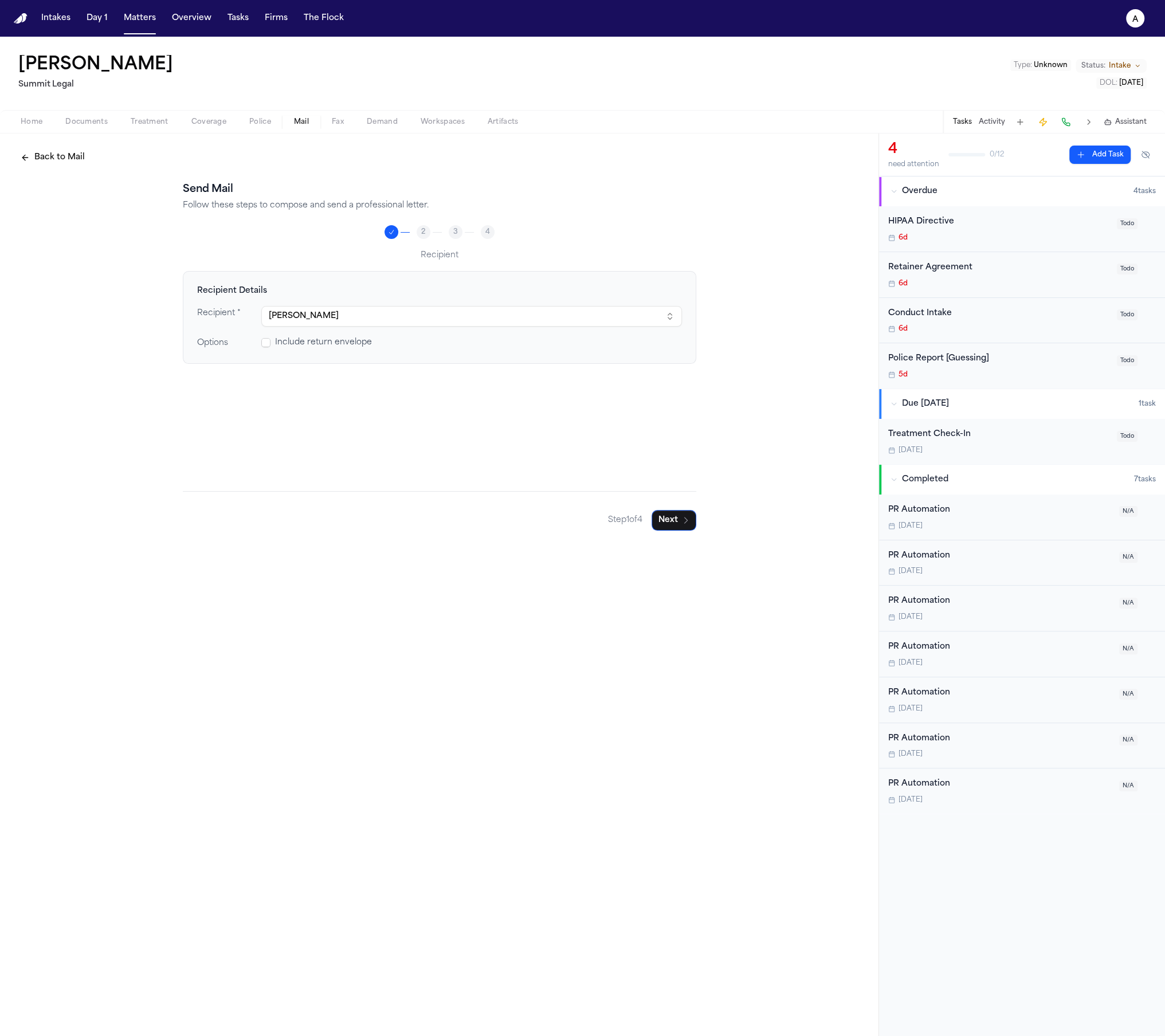
click at [673, 526] on button "Next" at bounding box center [674, 520] width 45 height 21
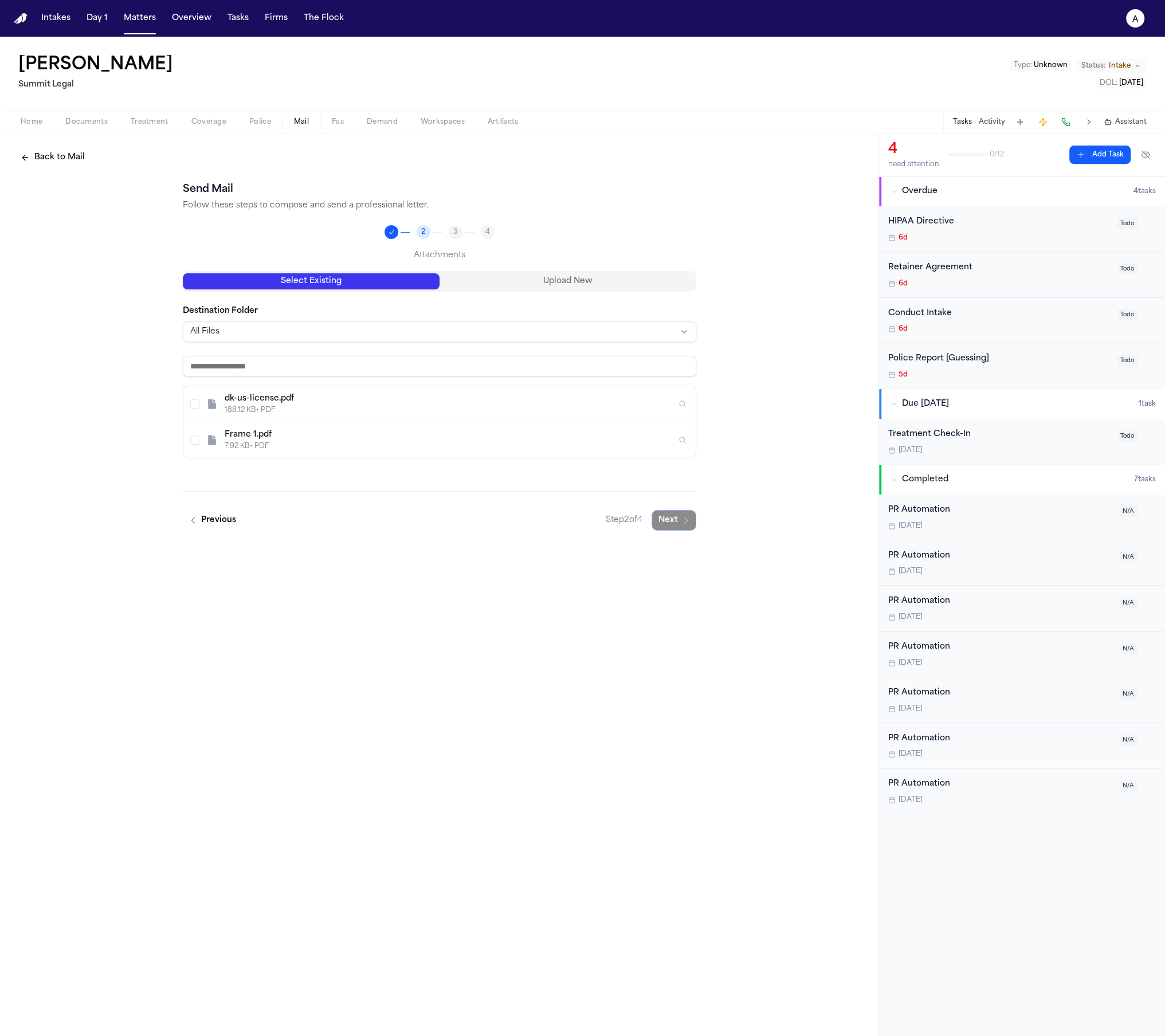
drag, startPoint x: 191, startPoint y: 402, endPoint x: 192, endPoint y: 408, distance: 6.1
click at [192, 402] on button "Select dk-us-license.pdf" at bounding box center [194, 404] width 9 height 9
click at [192, 433] on div "Frame 1.pdf 7.92 KB • PDF" at bounding box center [439, 439] width 512 height 35
click at [670, 549] on button "Next" at bounding box center [674, 549] width 45 height 21
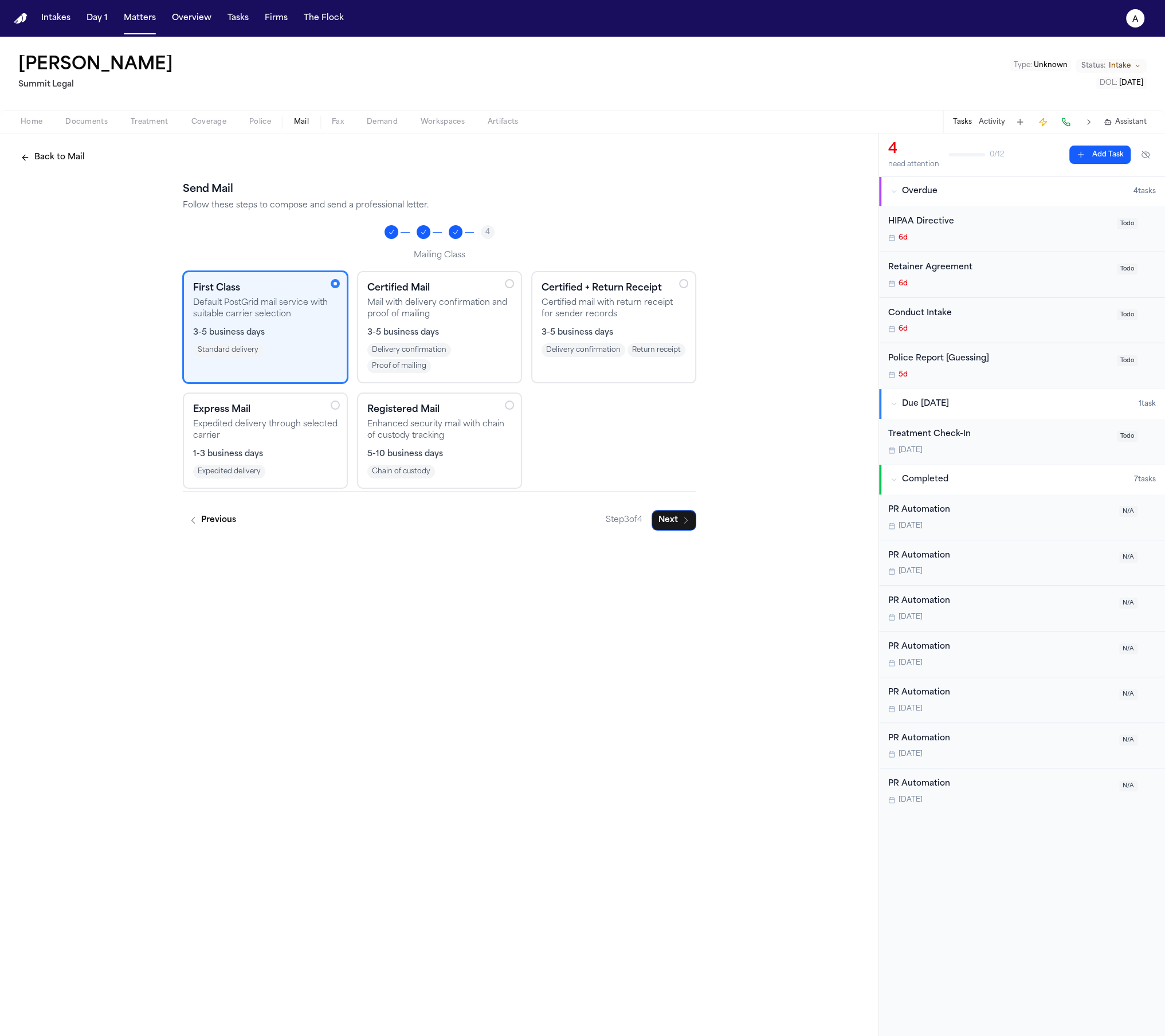
click at [678, 532] on div "Back to Mail Send Mail Follow these steps to compose and send a professional le…" at bounding box center [439, 339] width 879 height 411
click at [684, 522] on icon "button" at bounding box center [685, 520] width 3 height 6
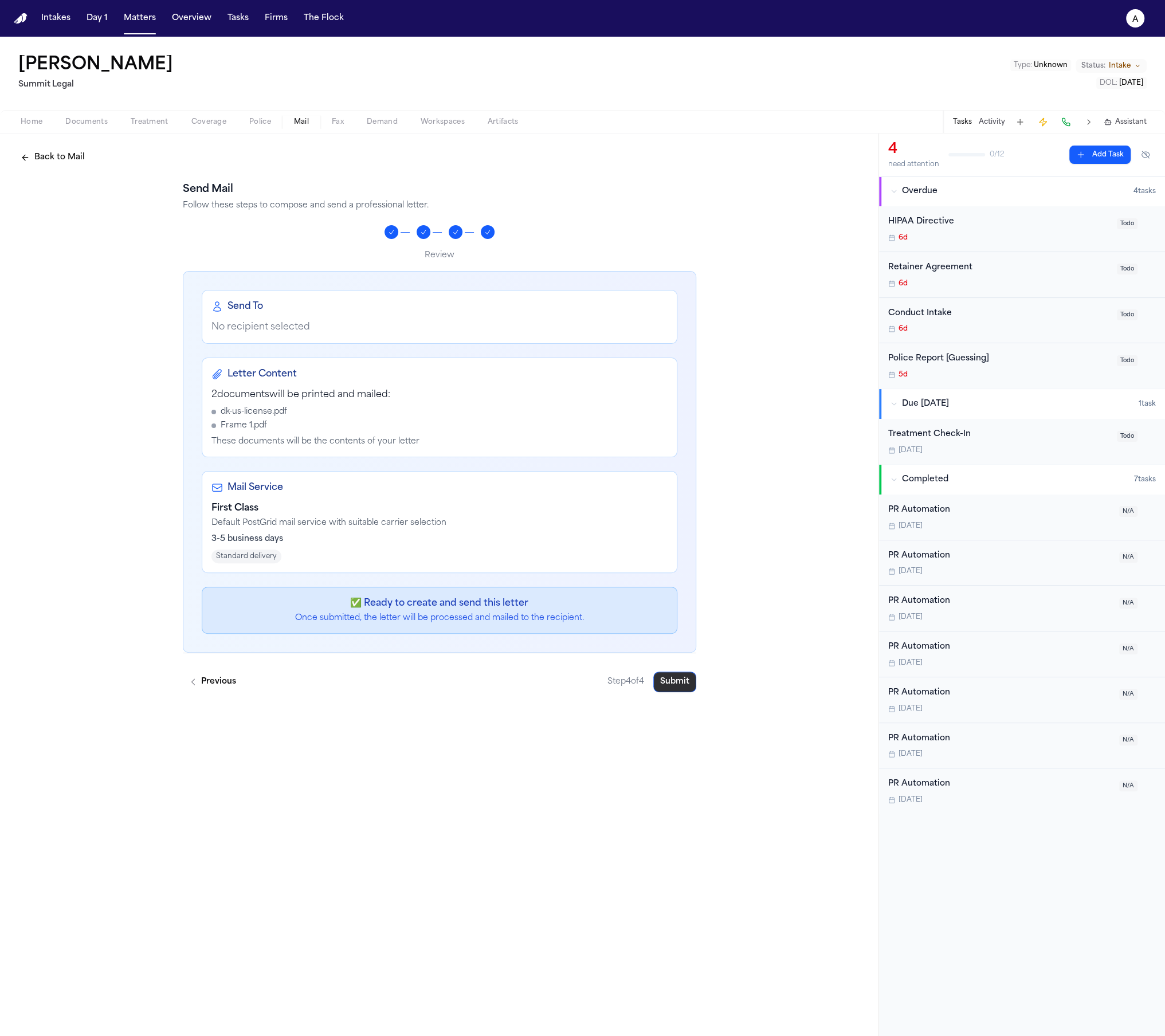
click at [675, 687] on button "Submit" at bounding box center [675, 682] width 43 height 21
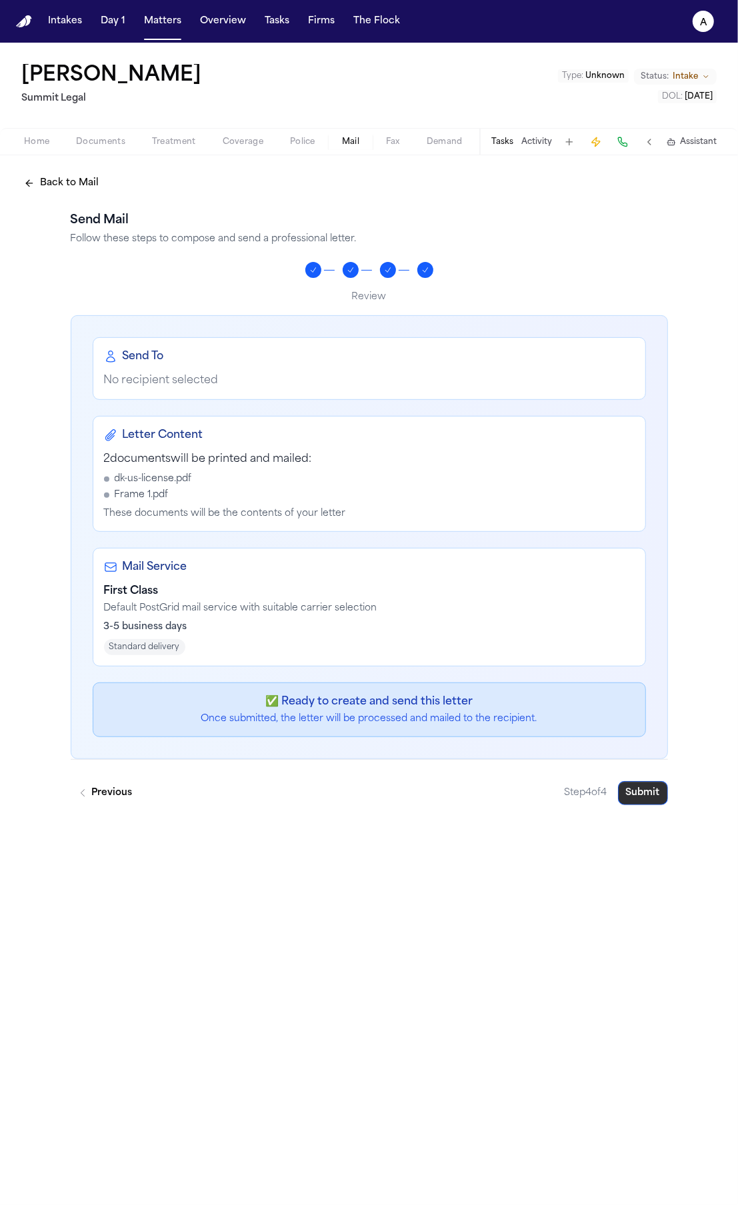
click at [653, 797] on button "Submit" at bounding box center [643, 793] width 50 height 24
click at [657, 793] on button "Submit" at bounding box center [643, 793] width 50 height 24
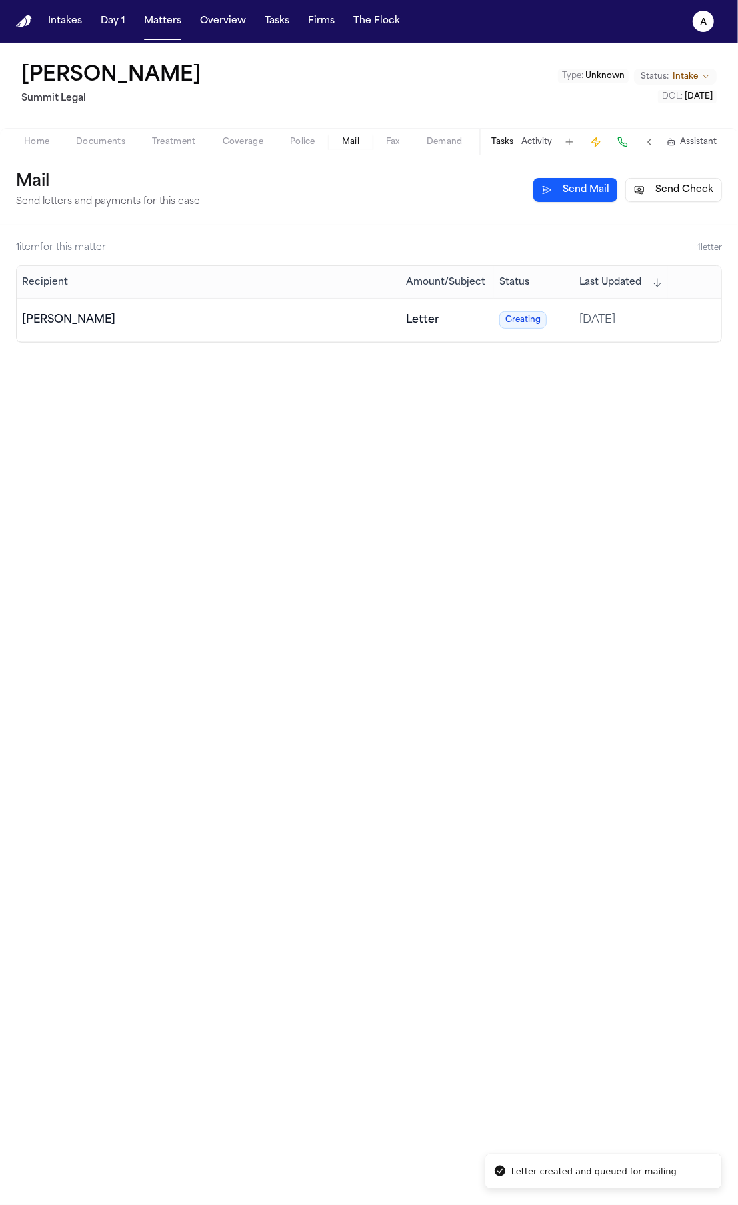
click at [370, 333] on td "[PERSON_NAME]" at bounding box center [209, 320] width 384 height 43
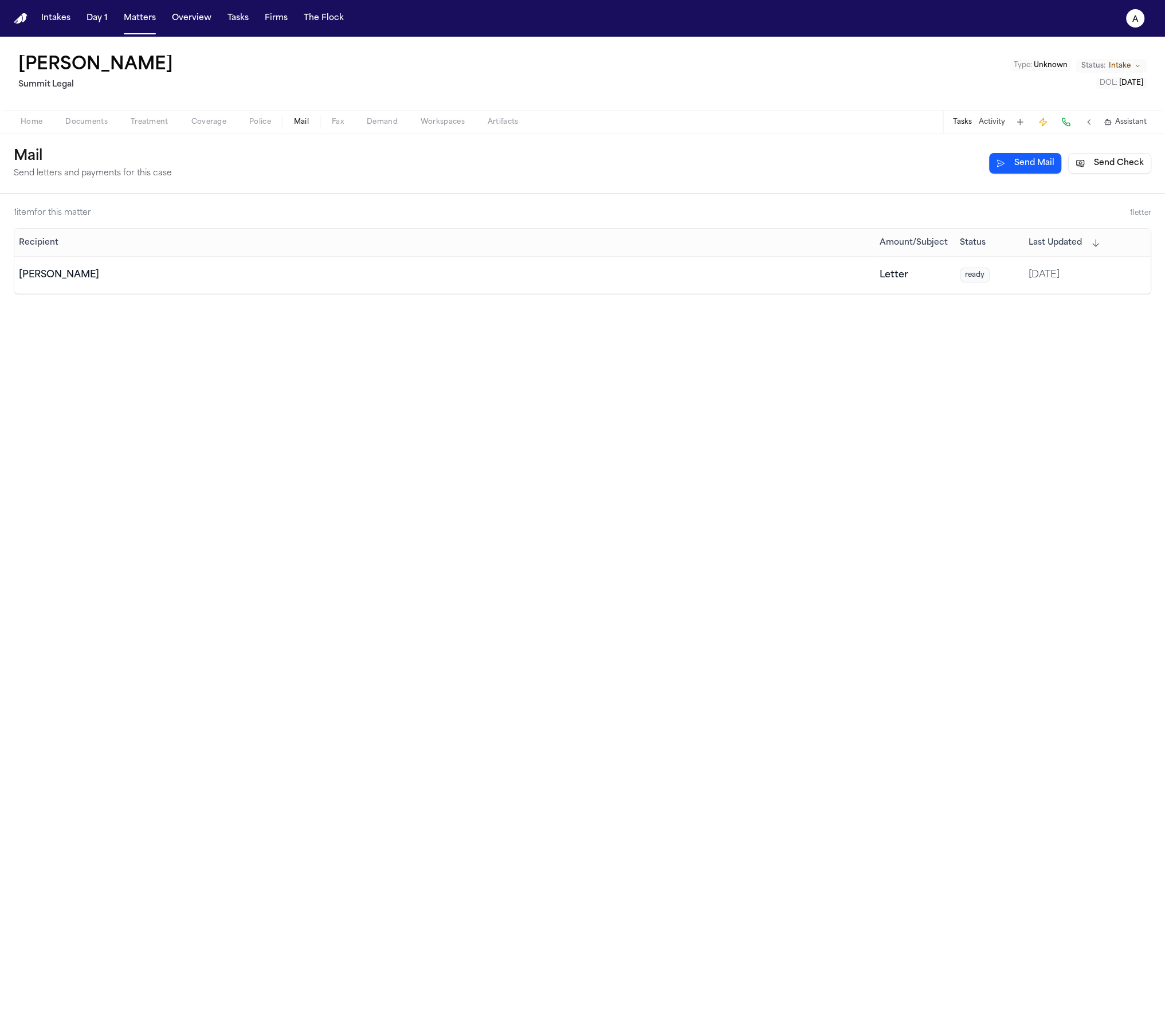
click at [634, 278] on div "[PERSON_NAME]" at bounding box center [445, 275] width 852 height 14
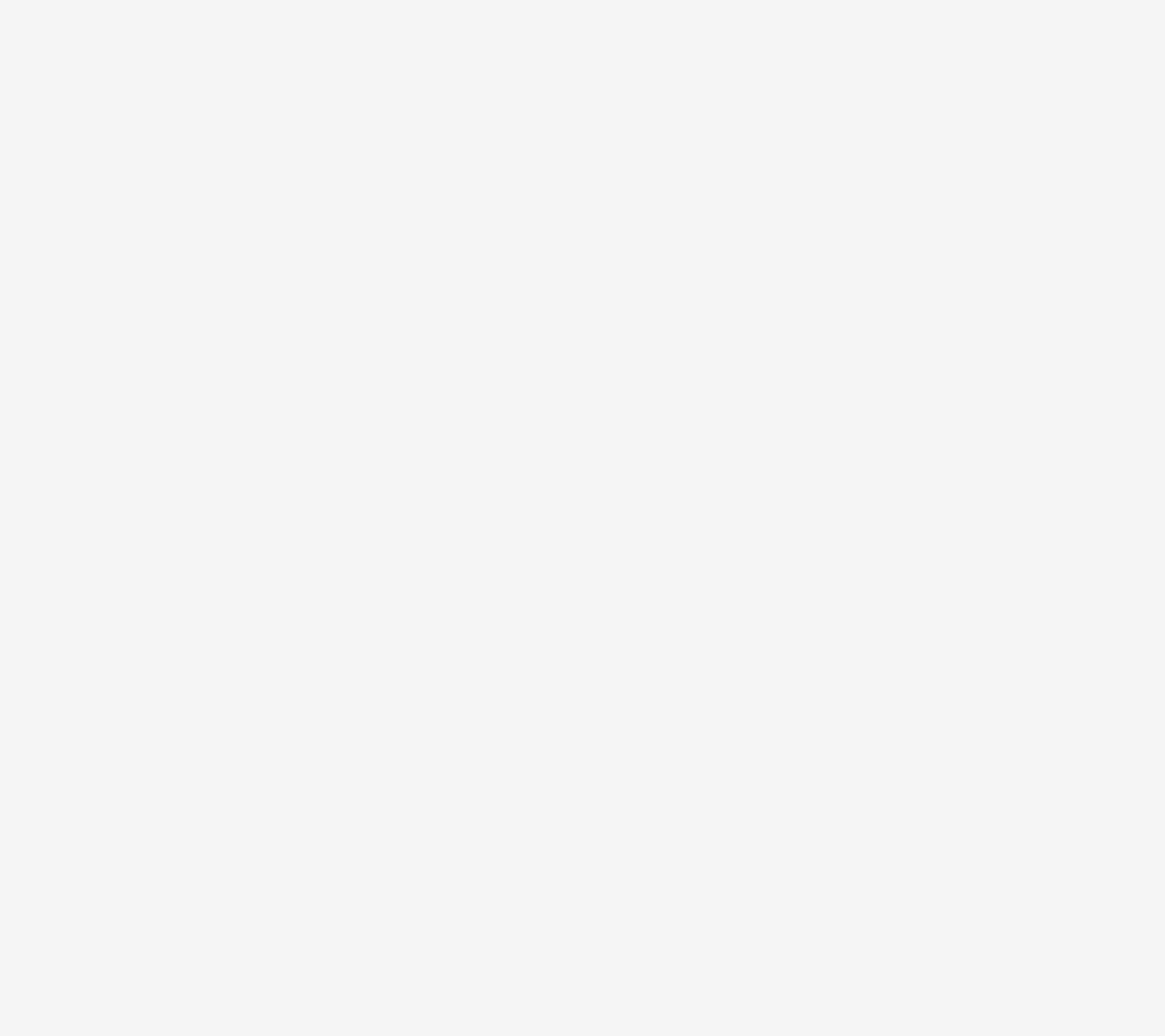
click at [416, 0] on html at bounding box center [582, 0] width 1165 height 0
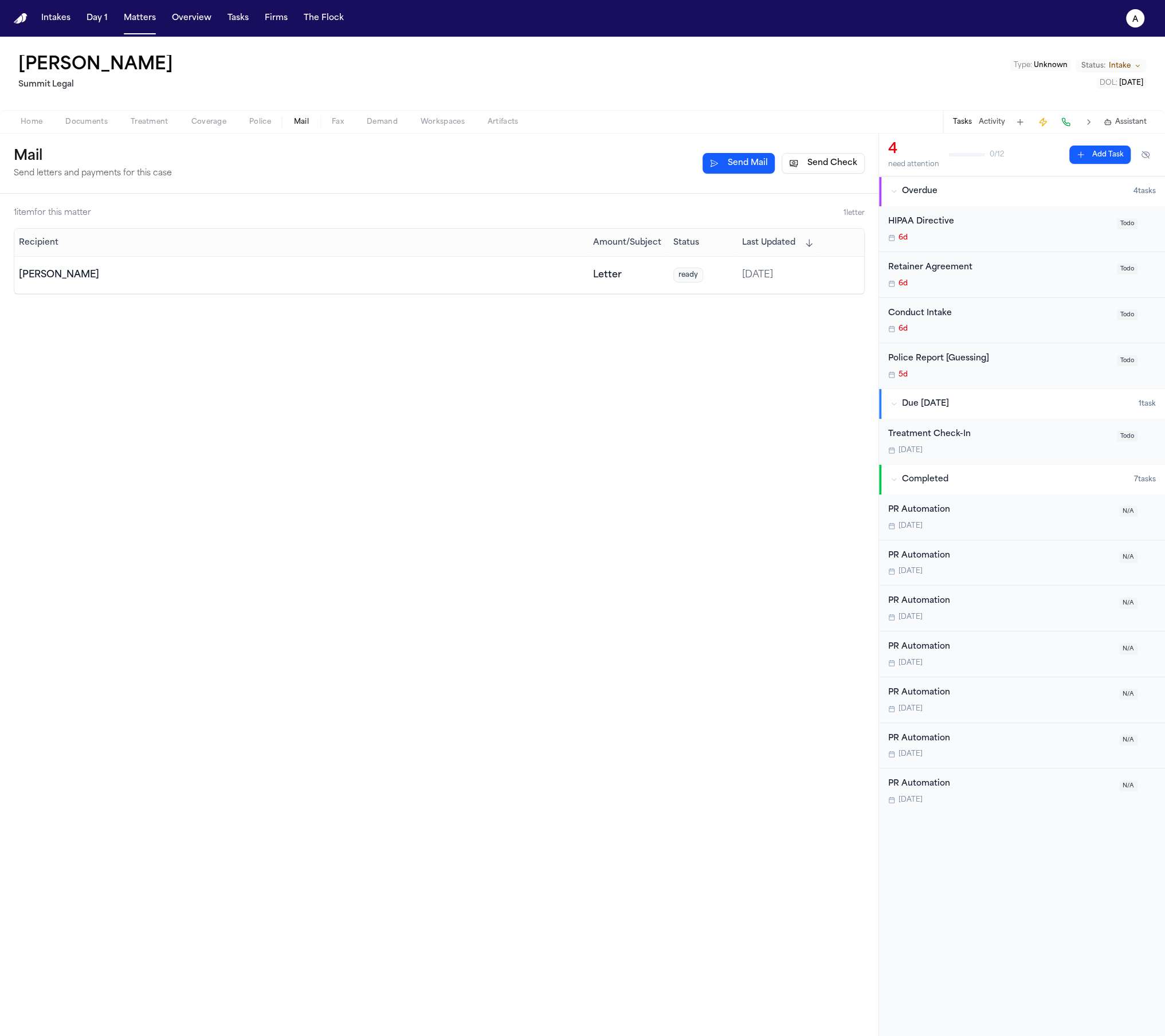
click at [812, 160] on button "Send Check" at bounding box center [823, 163] width 83 height 21
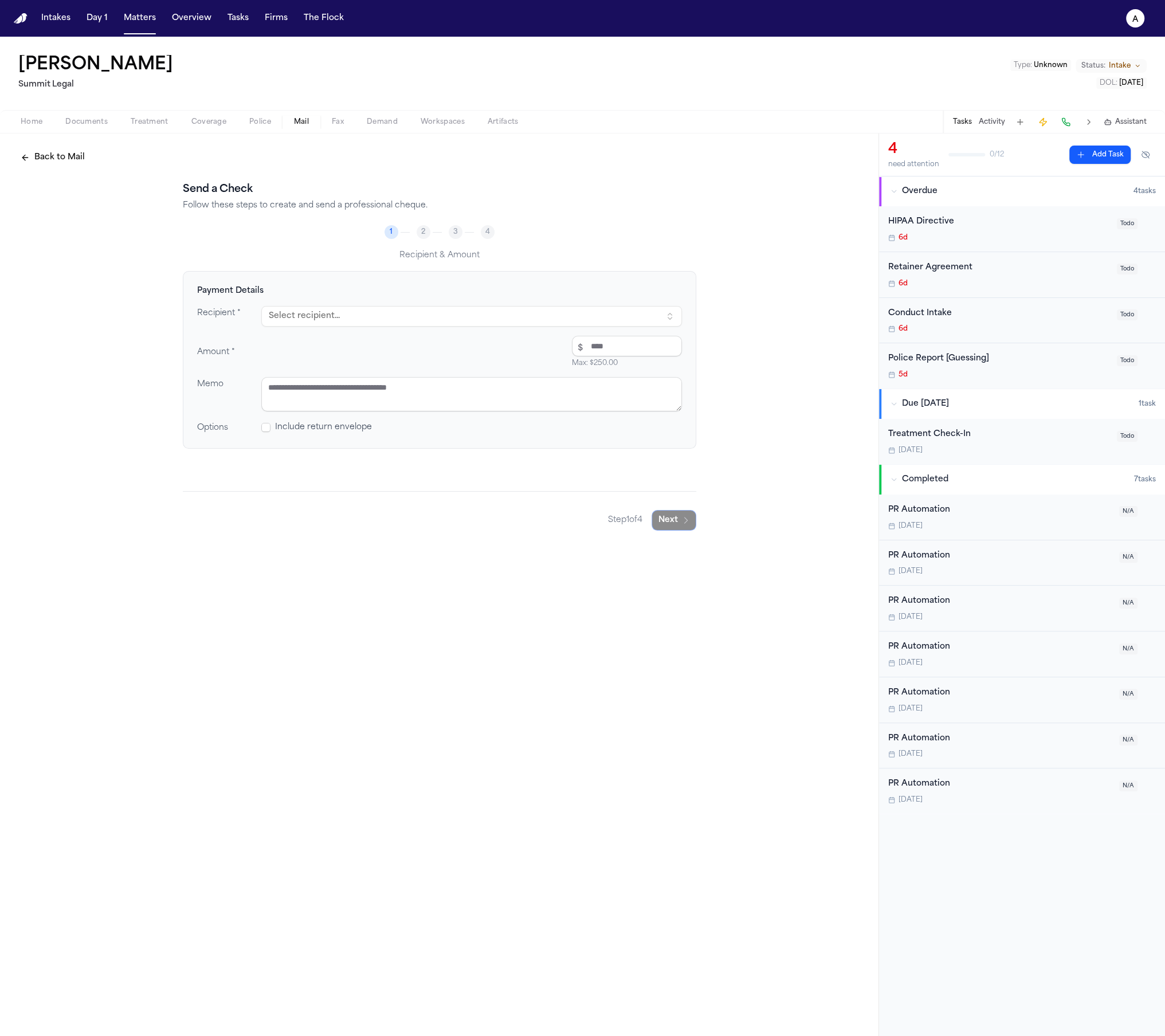
click at [622, 309] on button "Select recipient..." at bounding box center [471, 316] width 420 height 21
click at [407, 362] on div "[PERSON_NAME]" at bounding box center [382, 364] width 200 height 11
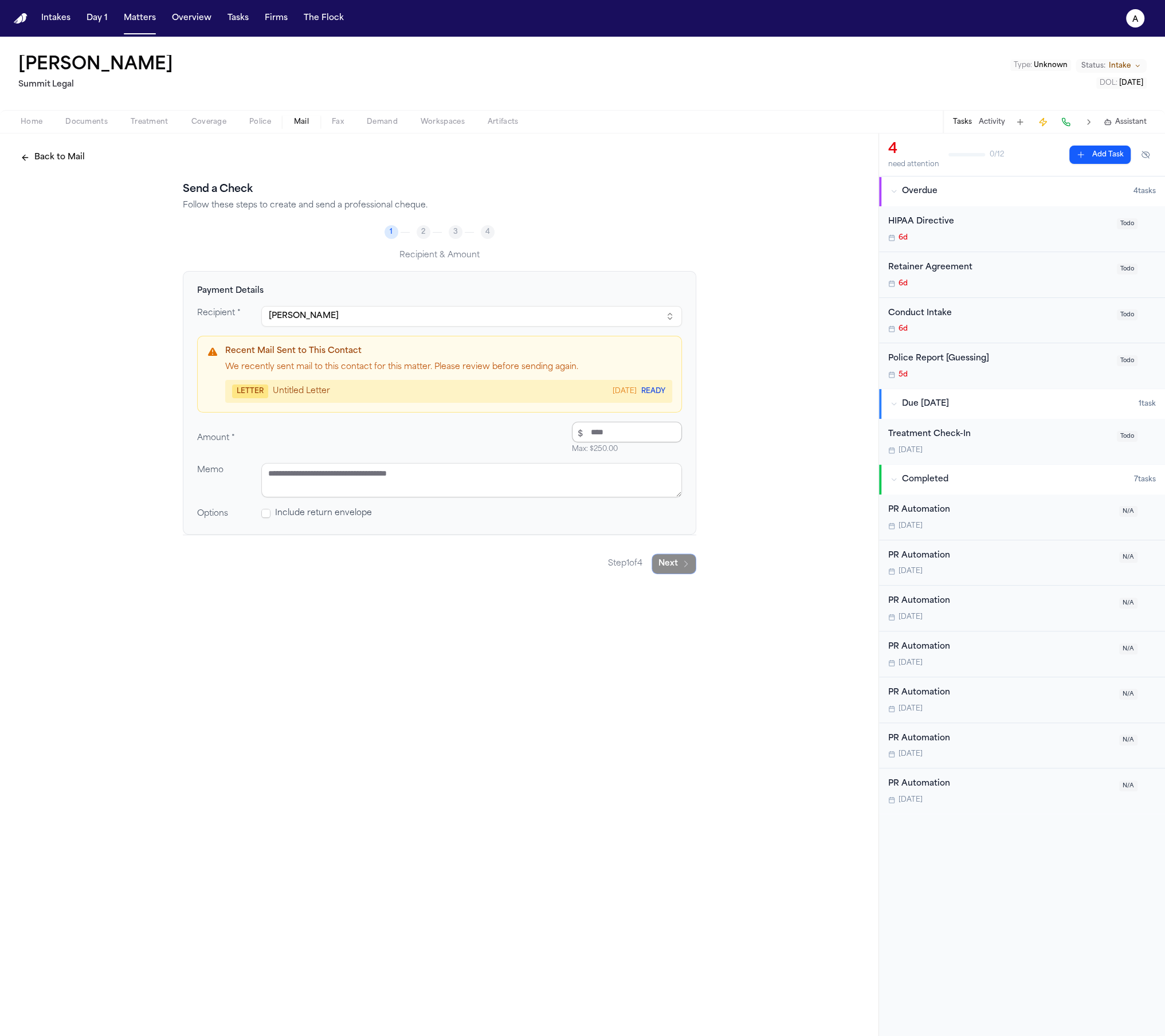
click at [594, 434] on input "number" at bounding box center [627, 432] width 110 height 21
click at [604, 430] on input "number" at bounding box center [627, 432] width 110 height 21
type input "*"
type input "*****"
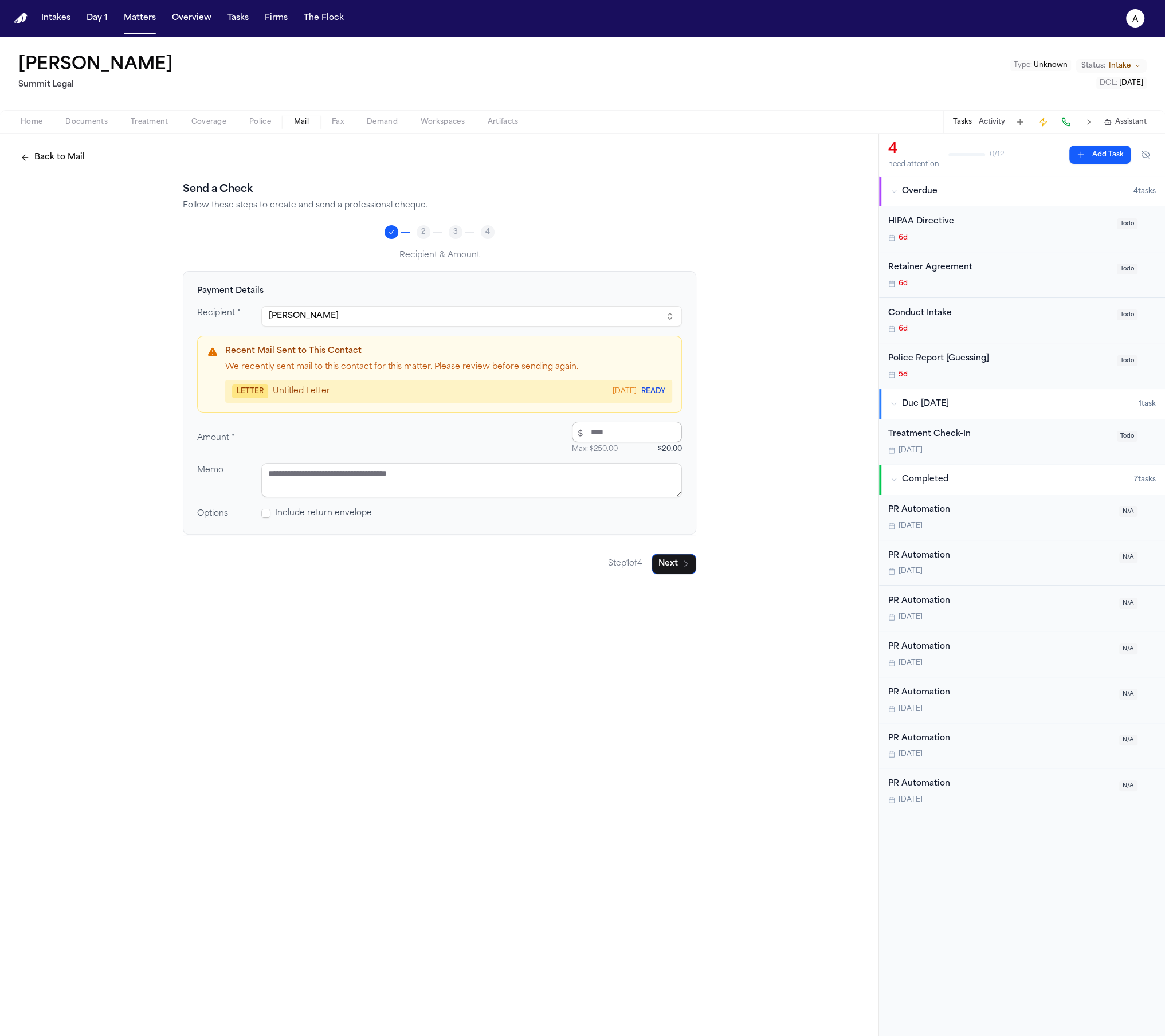
type textarea "*"
click at [273, 518] on div "Include return envelope" at bounding box center [471, 513] width 420 height 11
click at [271, 518] on div "Include return envelope" at bounding box center [471, 513] width 420 height 11
click at [264, 515] on span at bounding box center [266, 513] width 9 height 9
click at [384, 472] on textarea at bounding box center [471, 481] width 420 height 34
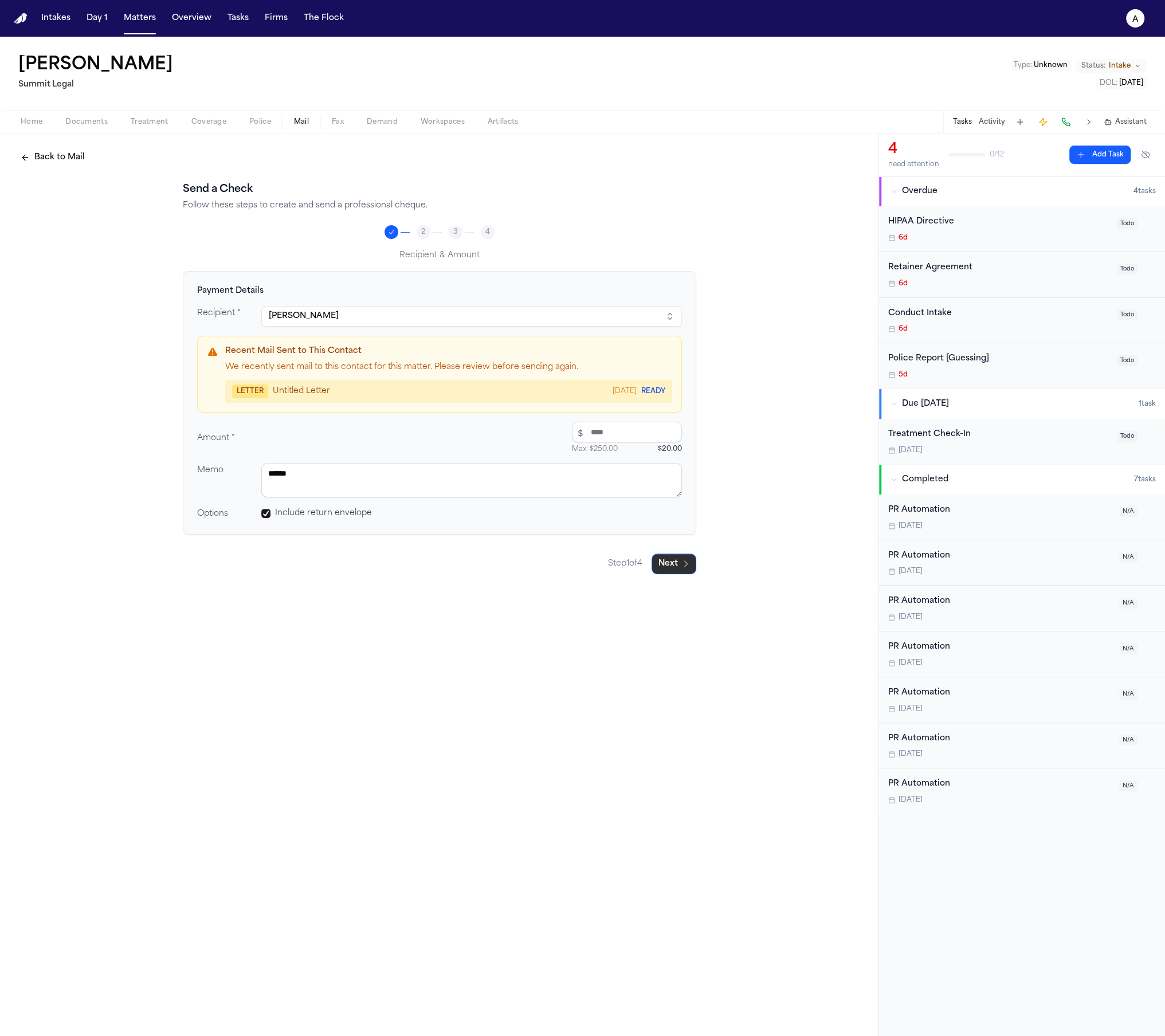
type textarea "******"
click at [676, 567] on button "Next" at bounding box center [674, 564] width 45 height 21
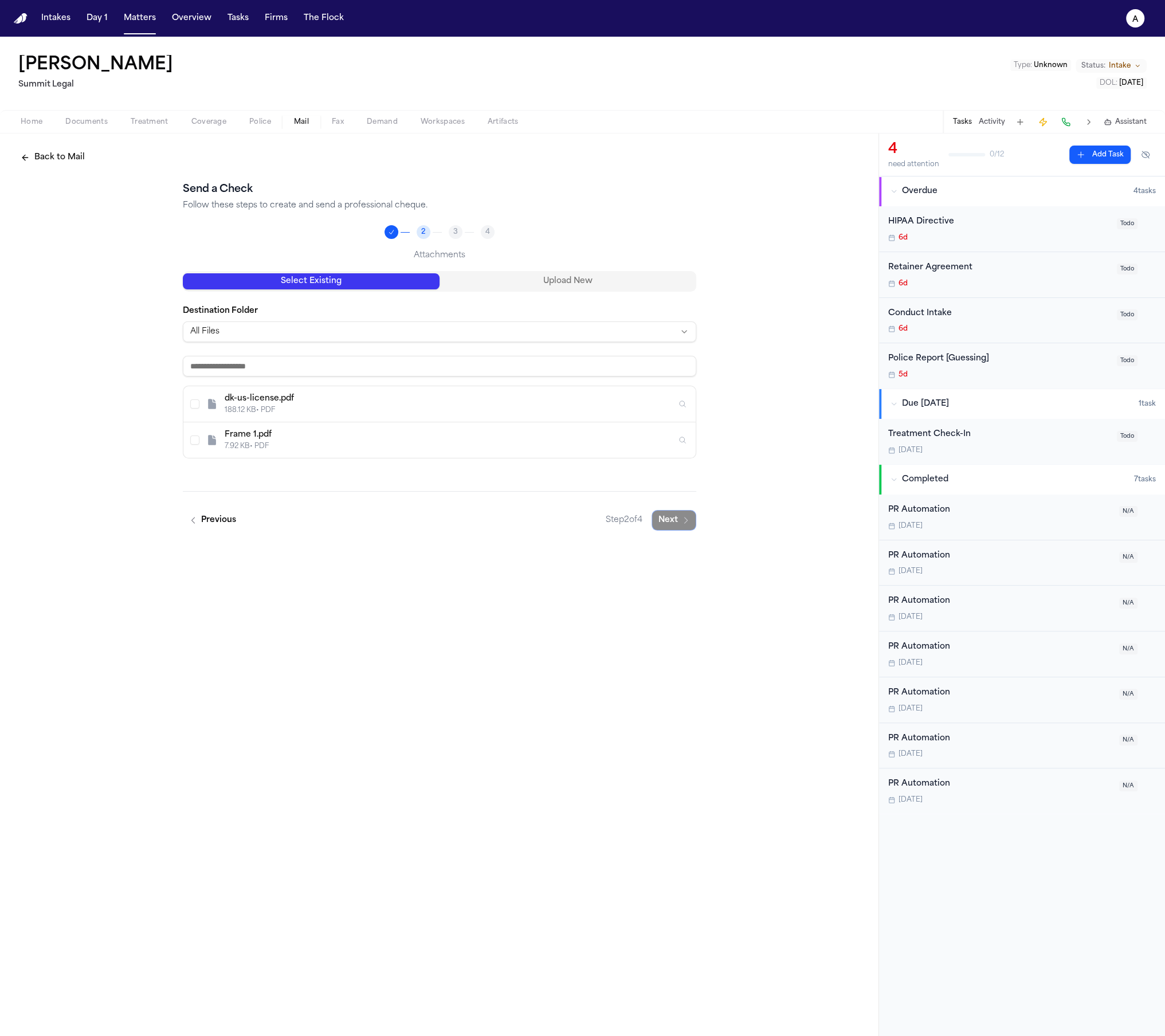
click at [193, 402] on button "Select dk-us-license.pdf" at bounding box center [194, 404] width 9 height 9
click at [188, 438] on div "Frame 1.pdf 7.92 KB • PDF" at bounding box center [439, 439] width 512 height 35
click at [529, 280] on button "Upload New" at bounding box center [567, 281] width 257 height 16
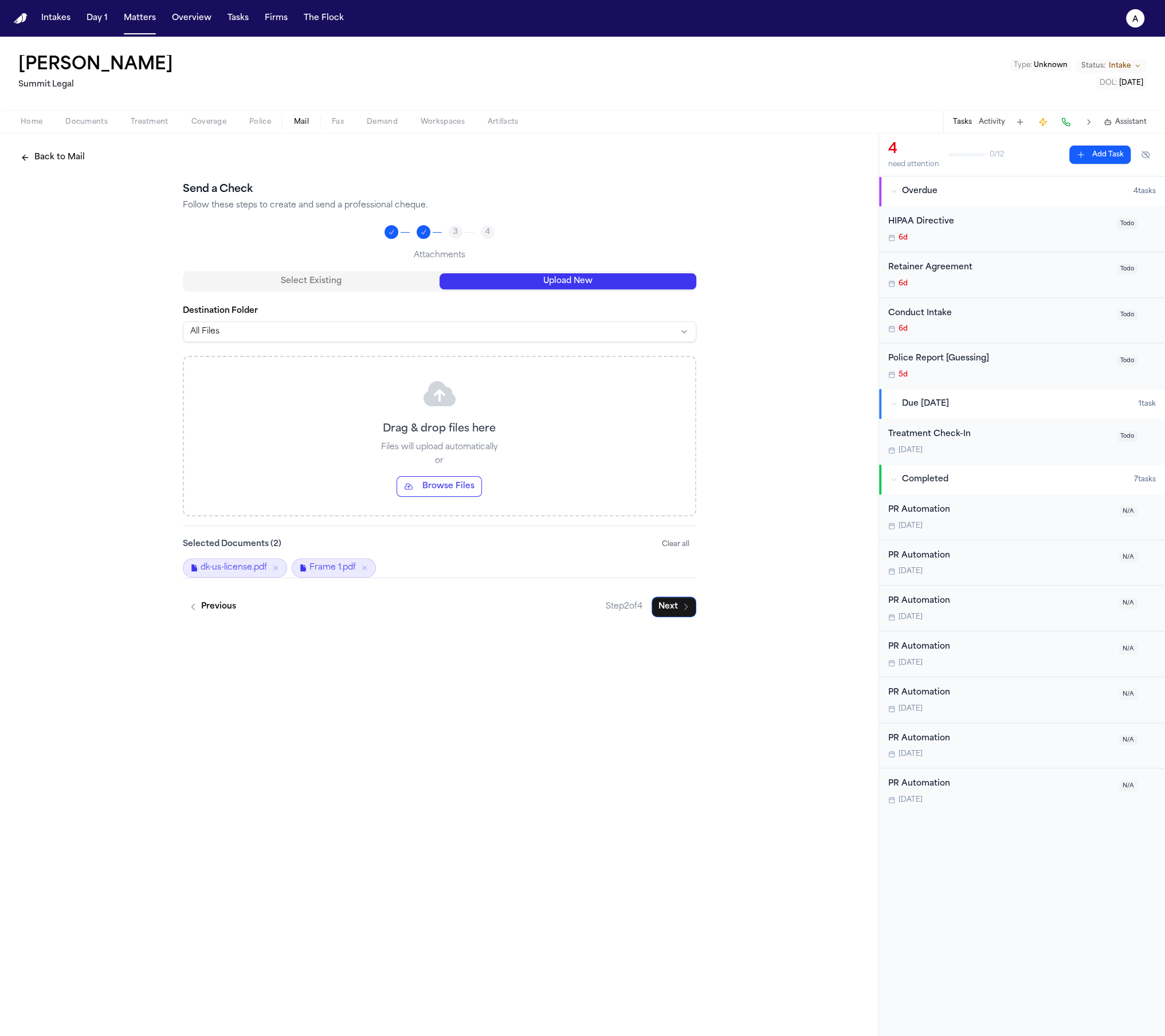
click at [429, 484] on button "Browse Files" at bounding box center [438, 487] width 85 height 21
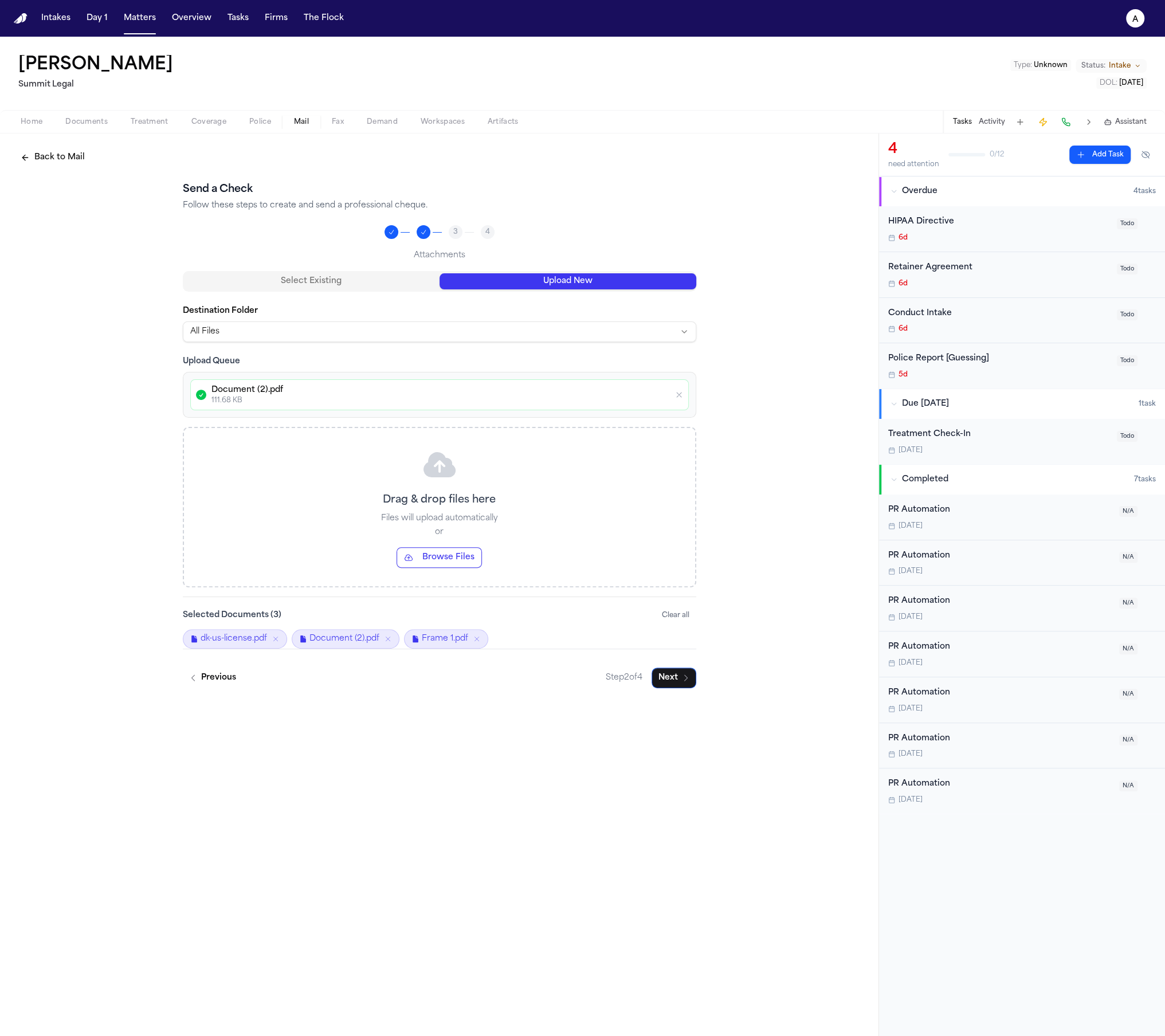
click at [463, 702] on div "Back to Mail Send a Check Follow these steps to create and send a professional …" at bounding box center [439, 585] width 879 height 903
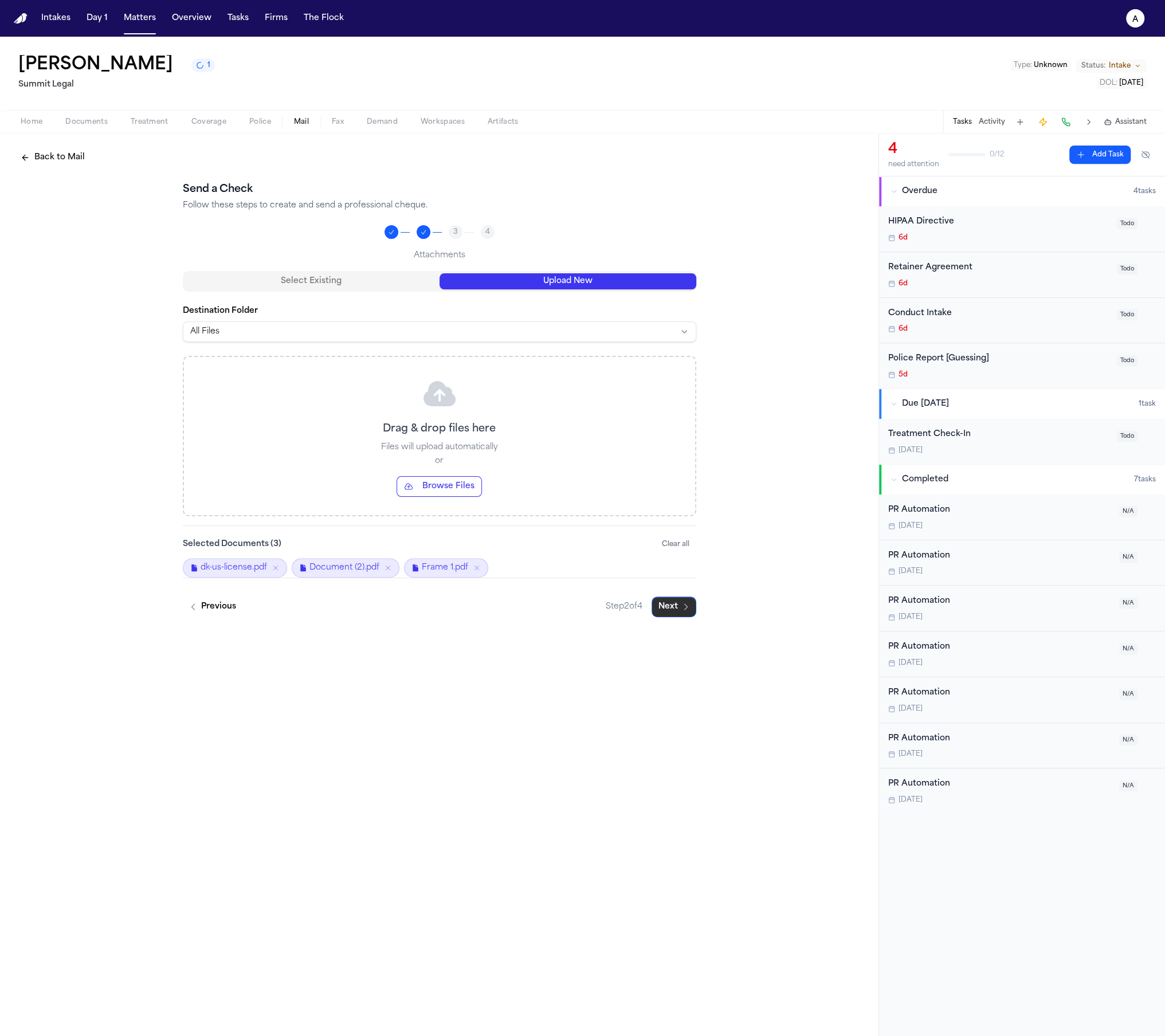
click at [672, 607] on button "Next" at bounding box center [674, 607] width 45 height 21
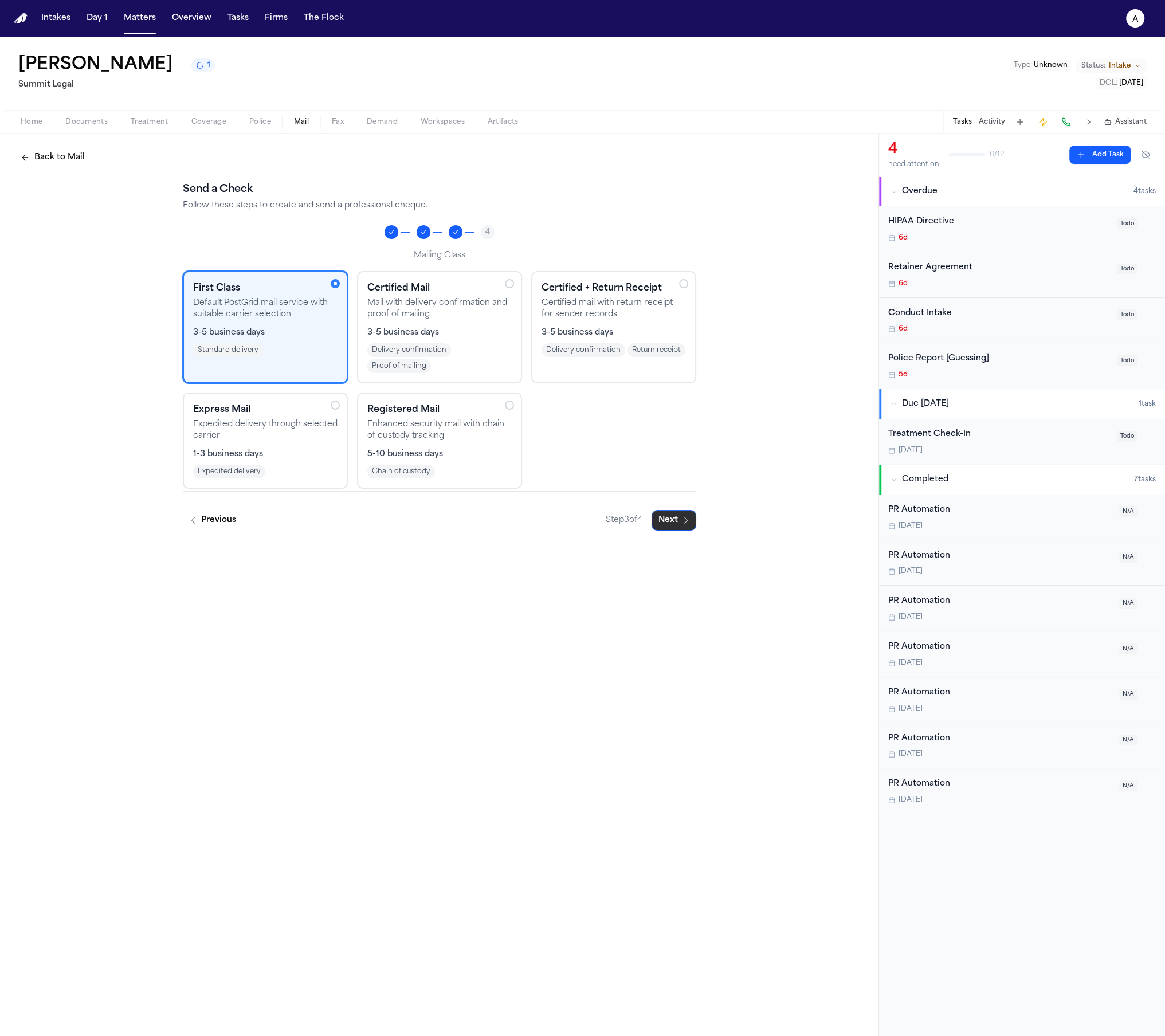
click at [671, 519] on button "Next" at bounding box center [674, 520] width 45 height 21
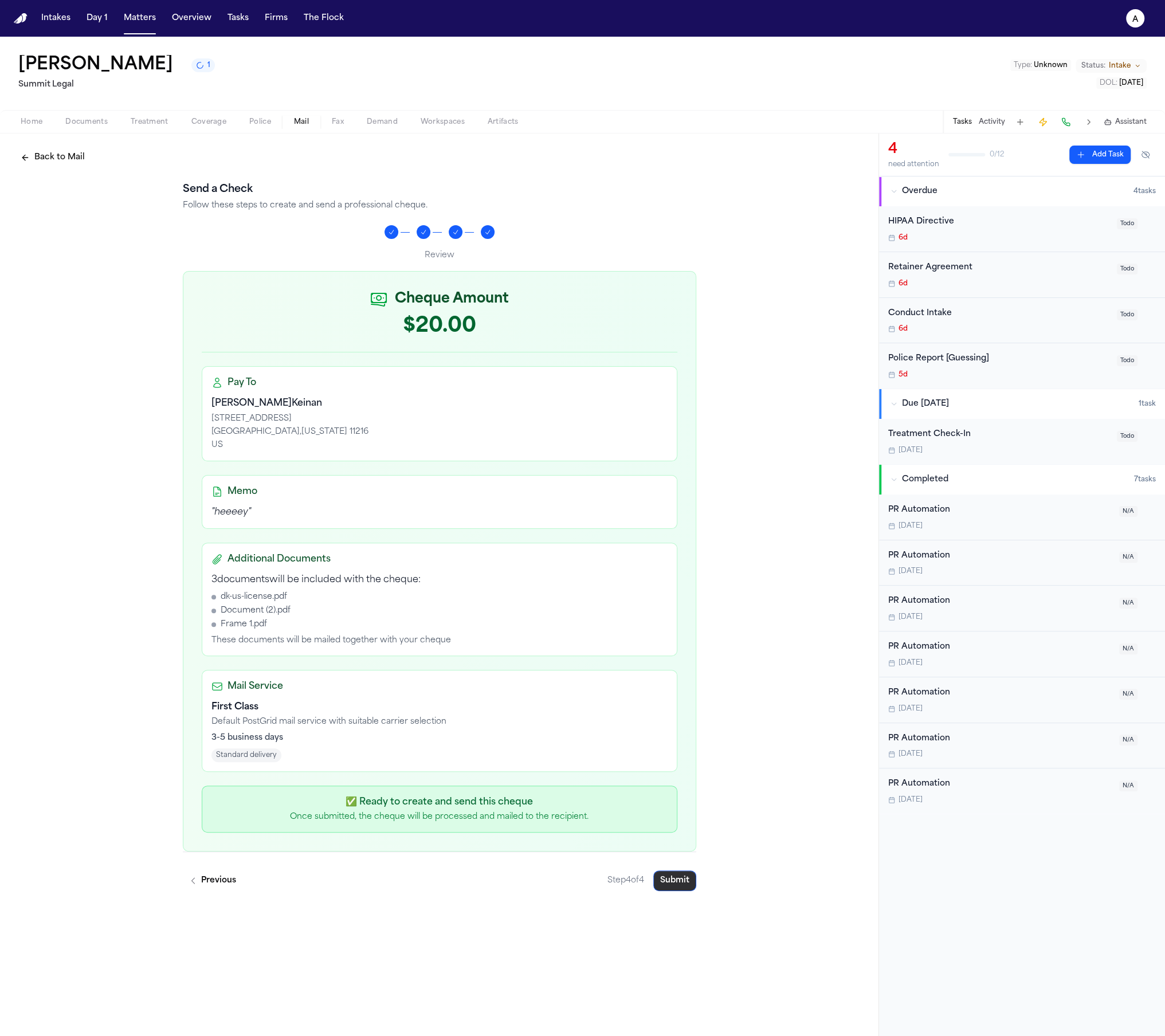
click at [671, 883] on button "Submit" at bounding box center [675, 881] width 43 height 21
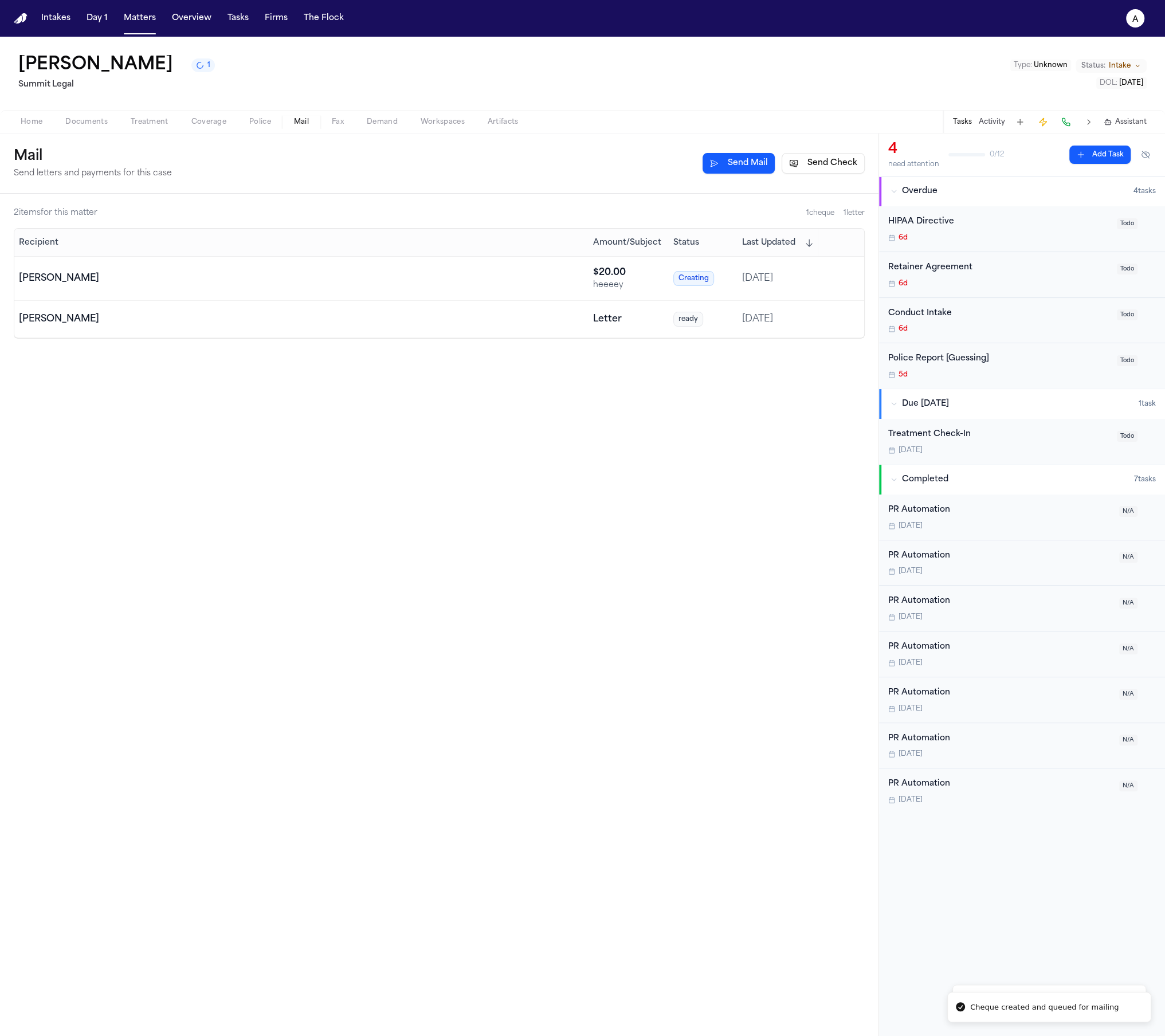
click at [224, 338] on td "[PERSON_NAME]" at bounding box center [302, 319] width 574 height 37
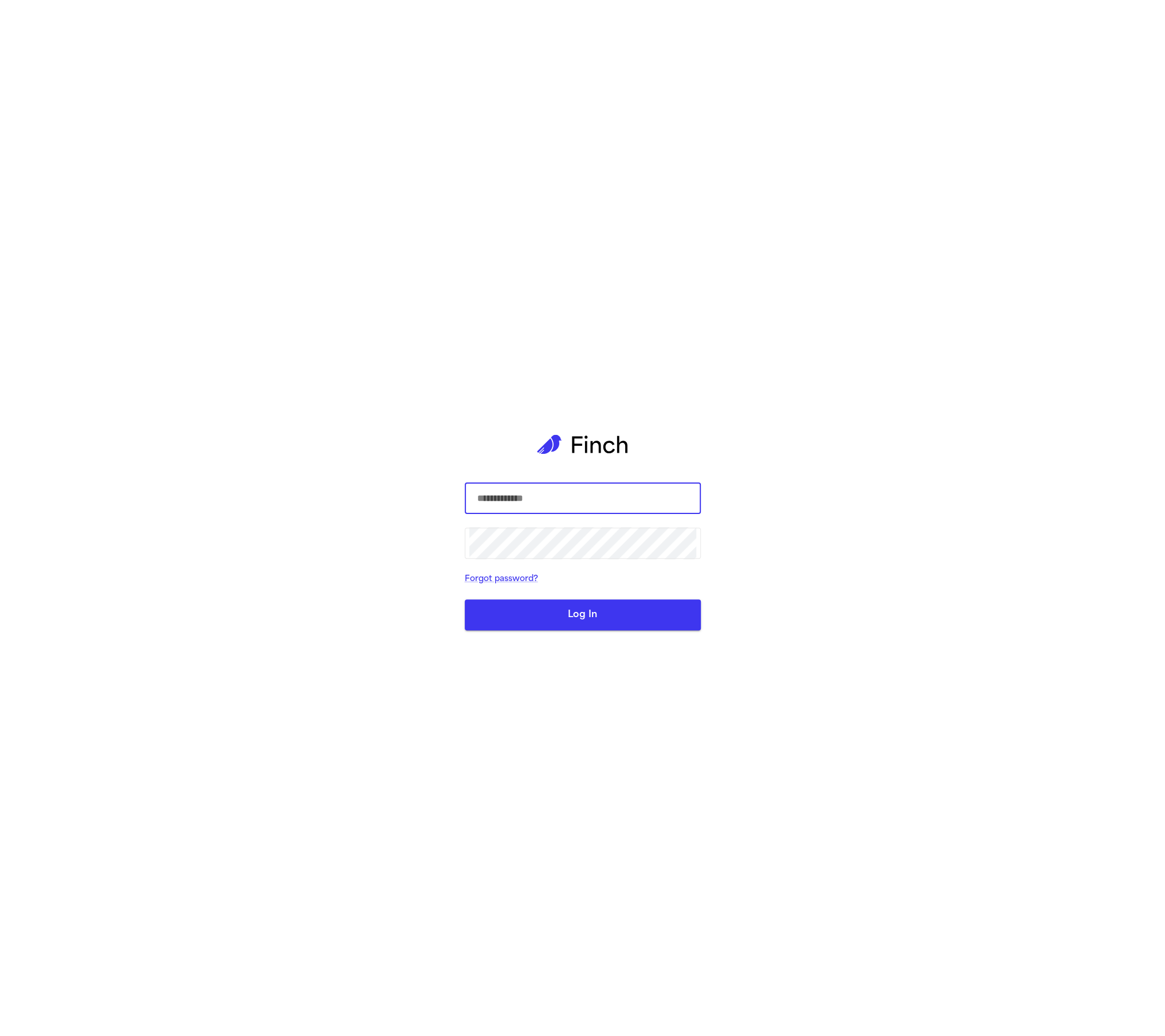
click at [281, 180] on div "​ ​ Forgot password? Log In" at bounding box center [582, 518] width 1165 height 1036
click at [596, 482] on input "text" at bounding box center [583, 498] width 227 height 32
type input "**********"
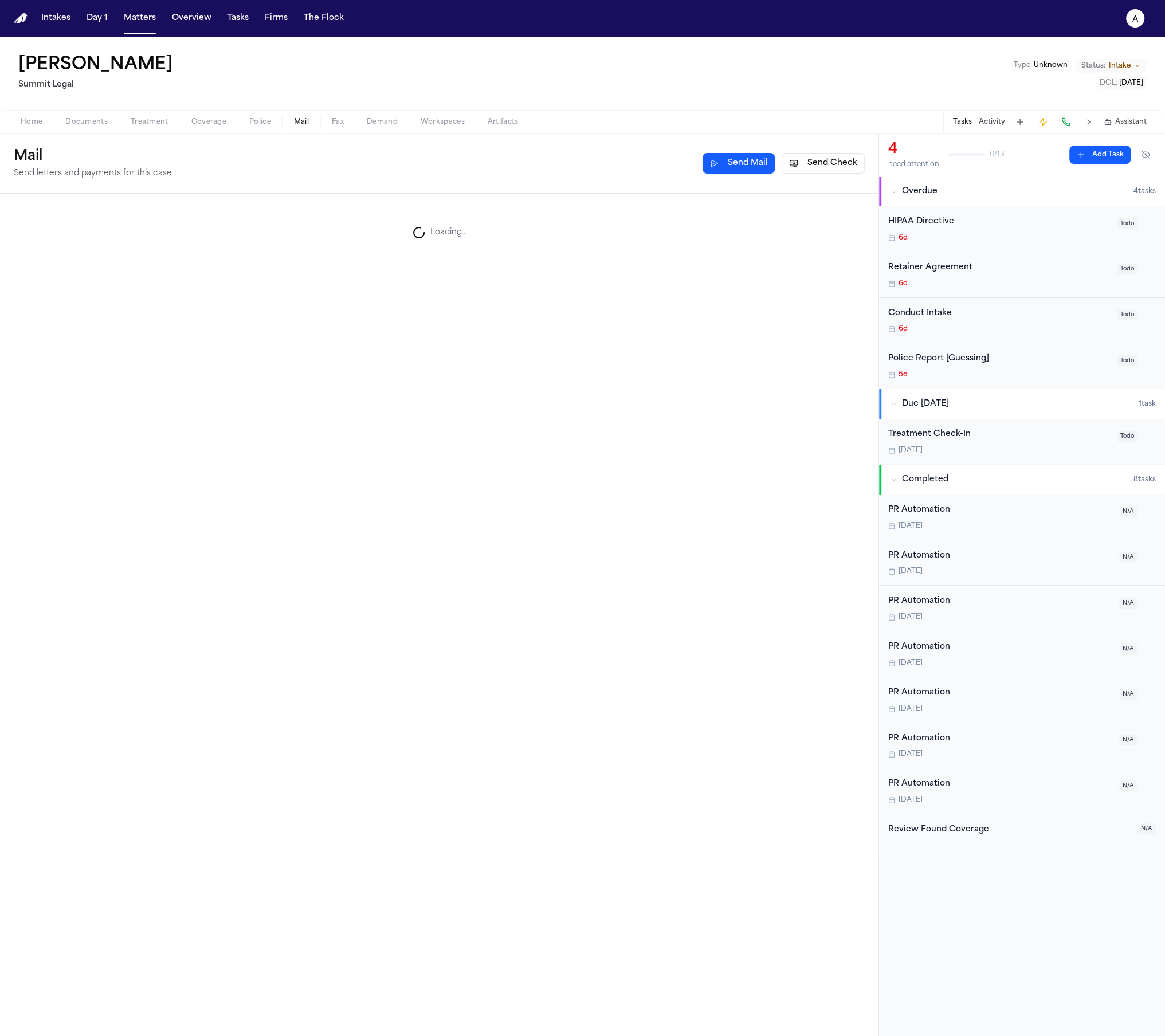
click at [81, 120] on span "Documents" at bounding box center [86, 122] width 42 height 9
click at [244, 122] on button "Police" at bounding box center [261, 122] width 45 height 14
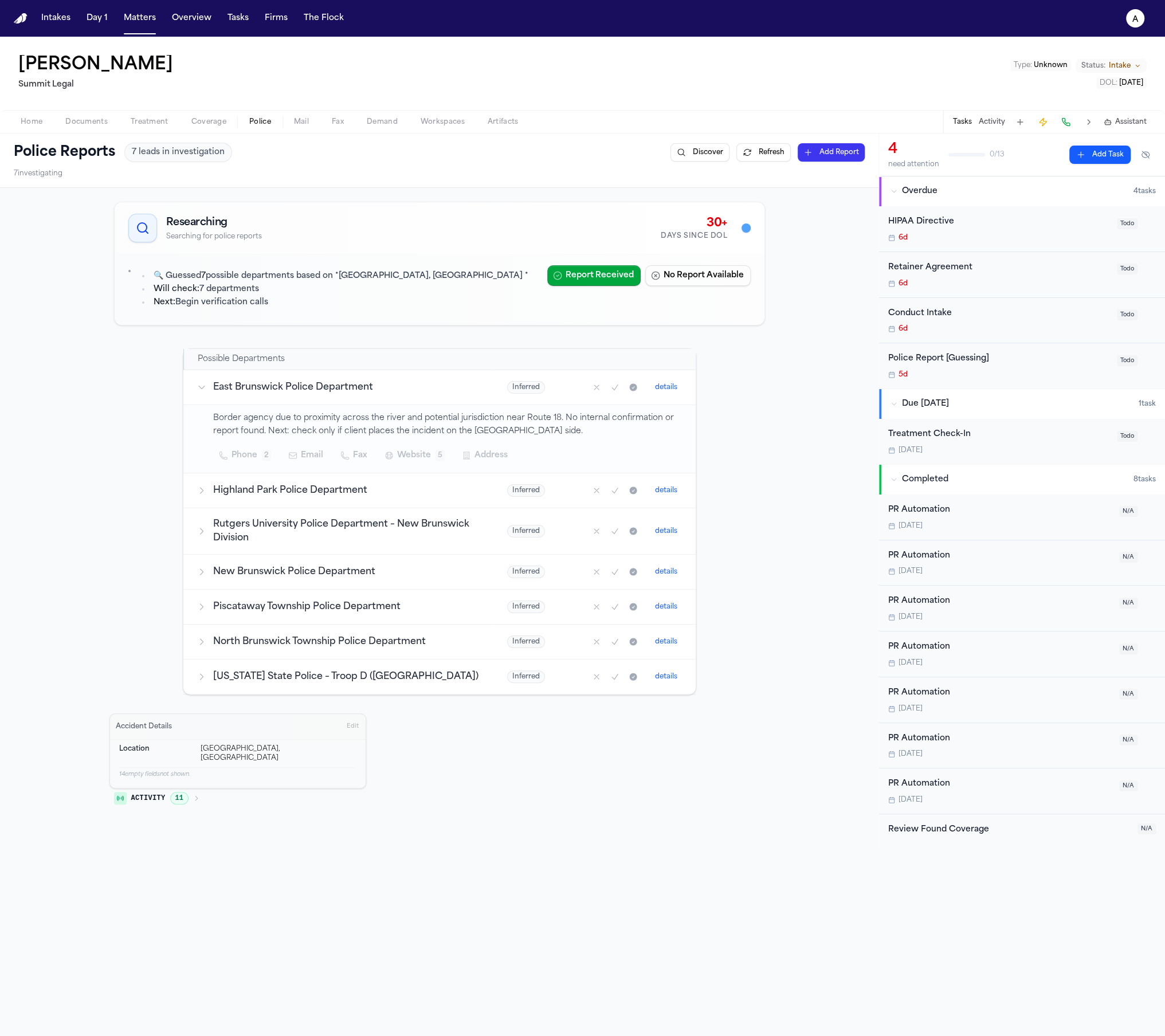
click at [303, 122] on span "Mail" at bounding box center [301, 122] width 15 height 9
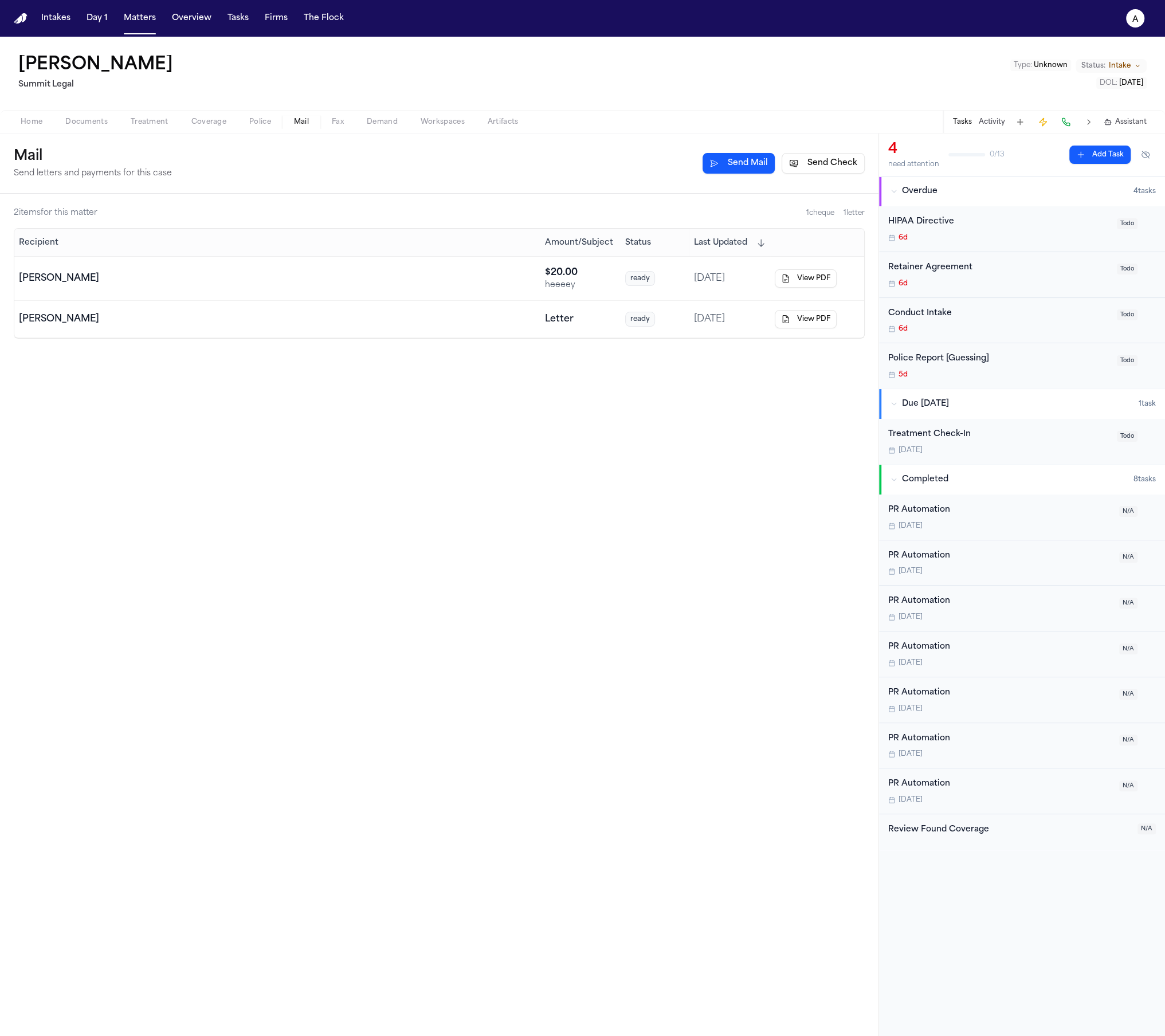
click at [840, 163] on button "Send Check" at bounding box center [823, 163] width 83 height 21
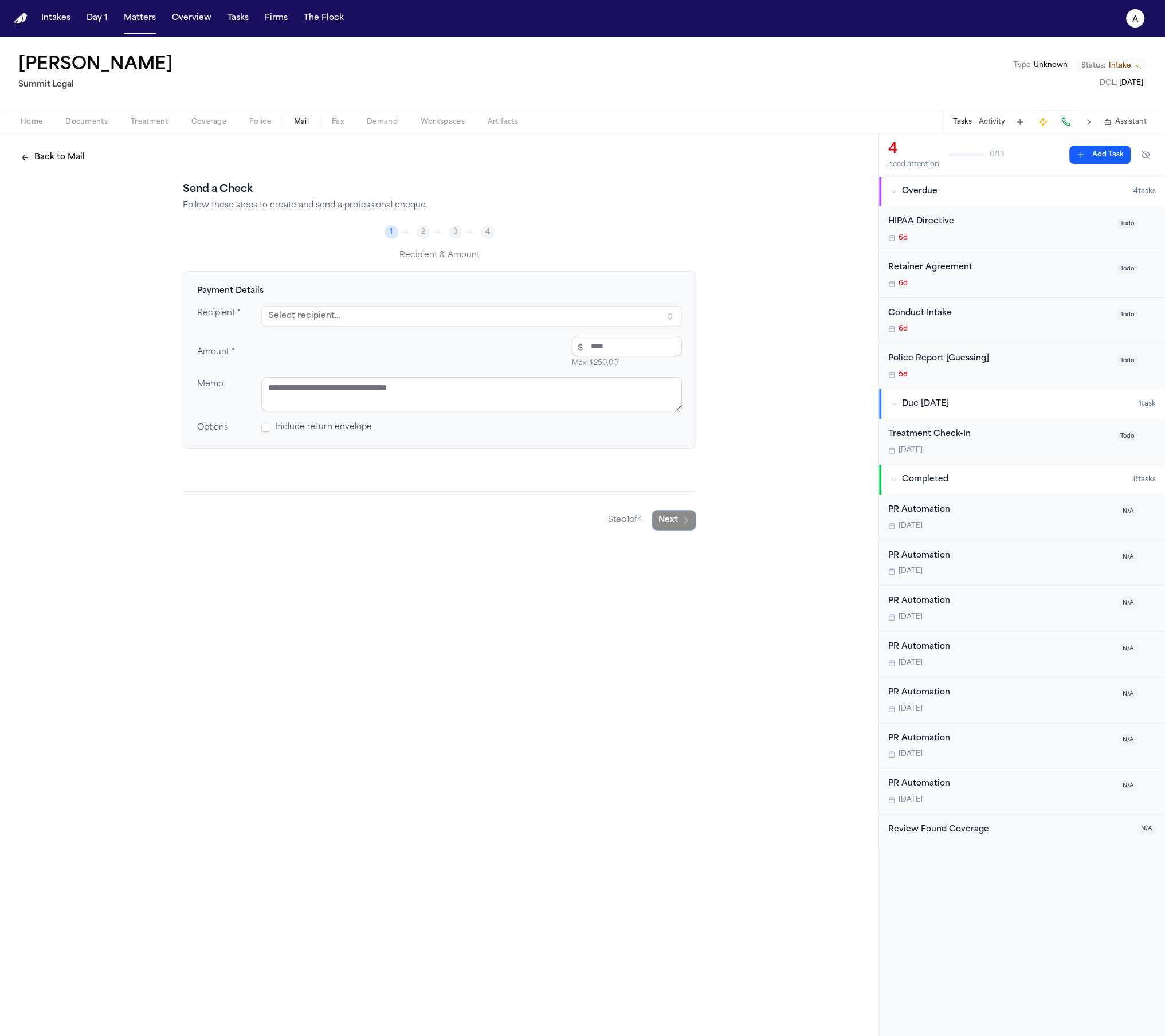
click at [536, 316] on button "Select recipient..." at bounding box center [471, 316] width 420 height 21
click at [420, 362] on div "[PERSON_NAME]" at bounding box center [382, 364] width 200 height 11
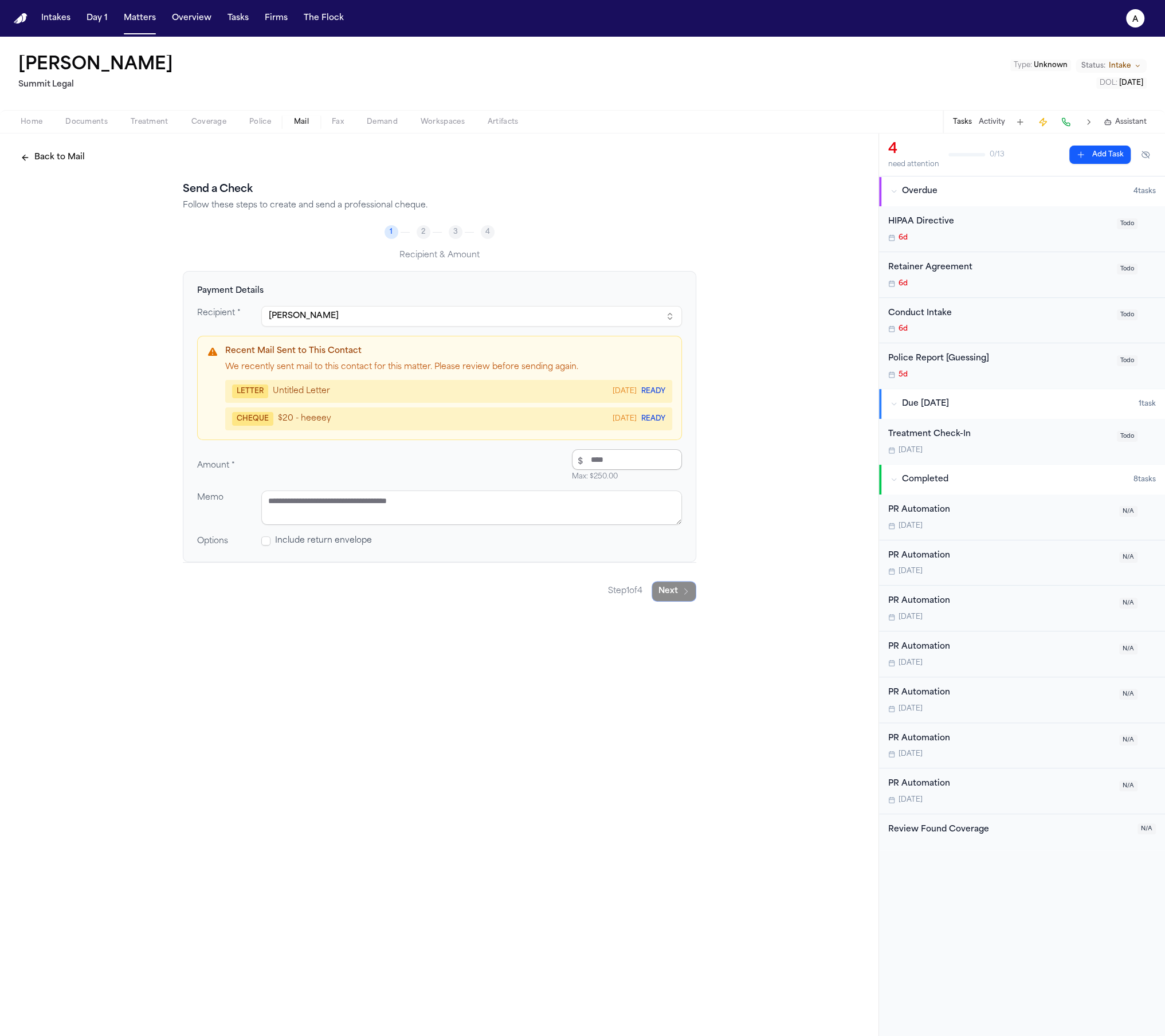
click at [632, 457] on input "number" at bounding box center [627, 460] width 110 height 21
type input "*****"
click at [601, 503] on textarea at bounding box center [471, 508] width 420 height 34
click at [678, 594] on button "Next" at bounding box center [674, 592] width 45 height 21
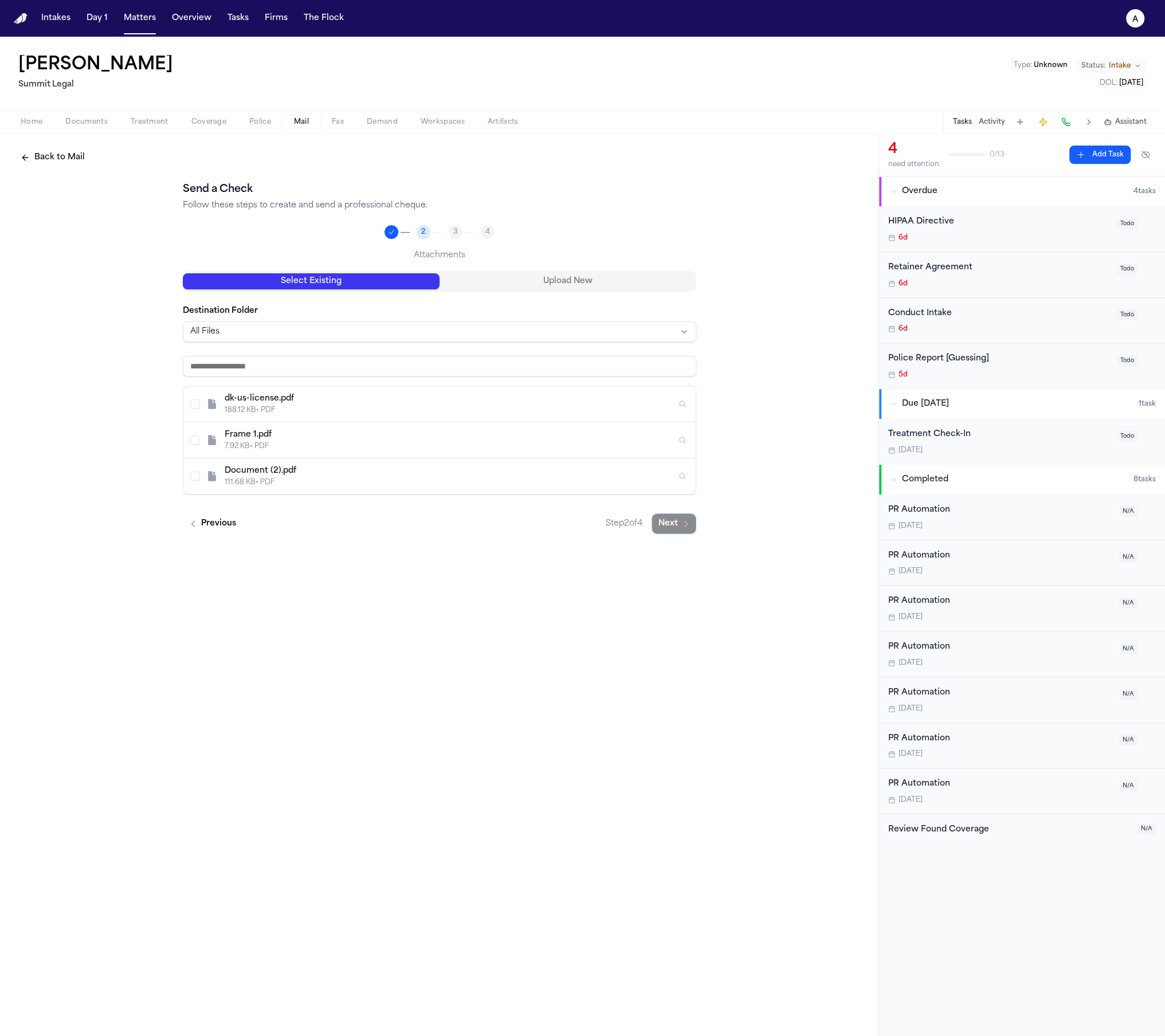
click at [531, 286] on button "Upload New" at bounding box center [567, 281] width 257 height 16
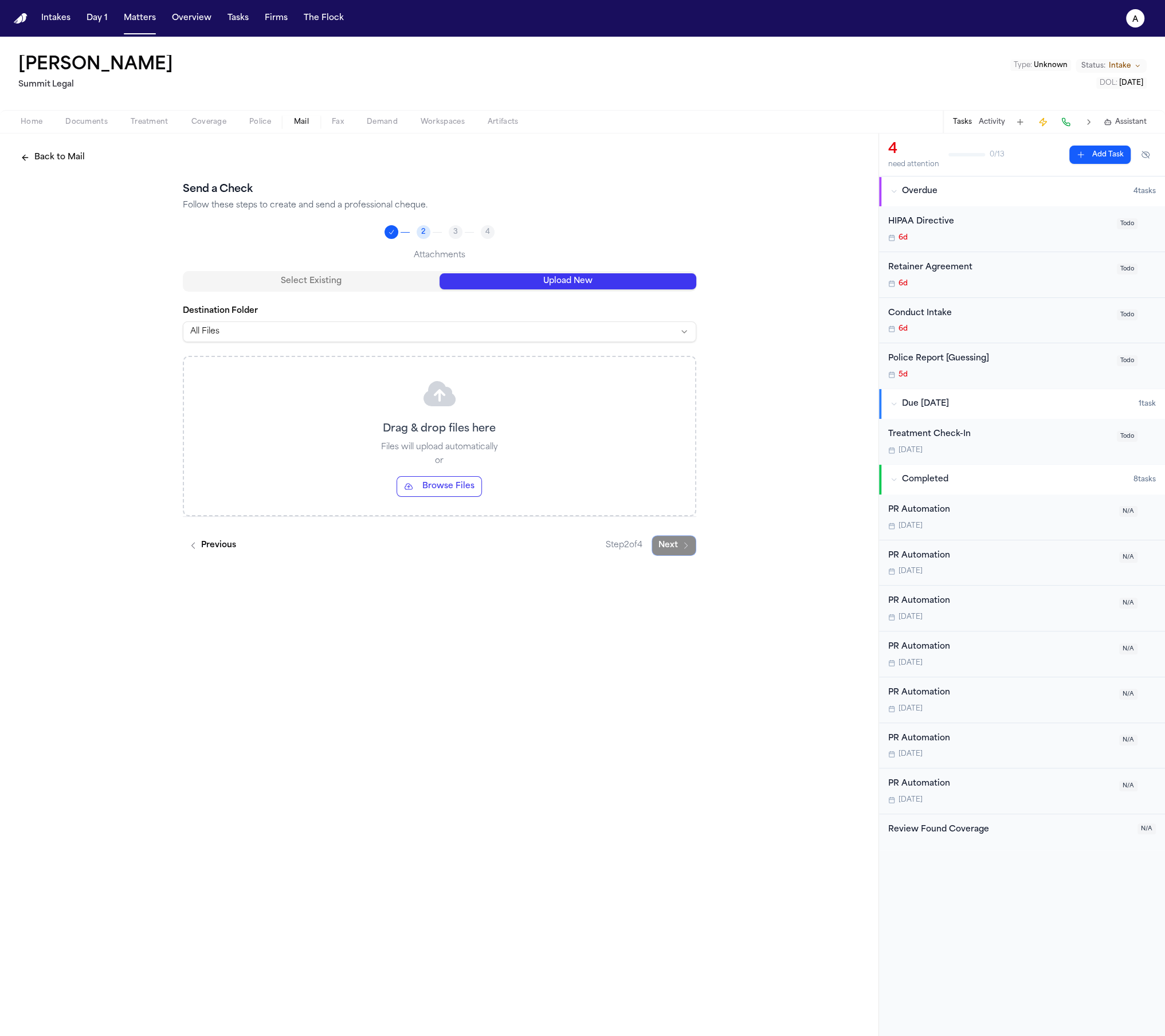
click at [430, 447] on p "Files will upload automatically" at bounding box center [439, 447] width 117 height 11
click at [451, 494] on button "Browse Files" at bounding box center [438, 487] width 85 height 21
click at [453, 484] on button "Browse Files" at bounding box center [438, 487] width 85 height 21
click at [678, 608] on button "Next" at bounding box center [674, 607] width 45 height 21
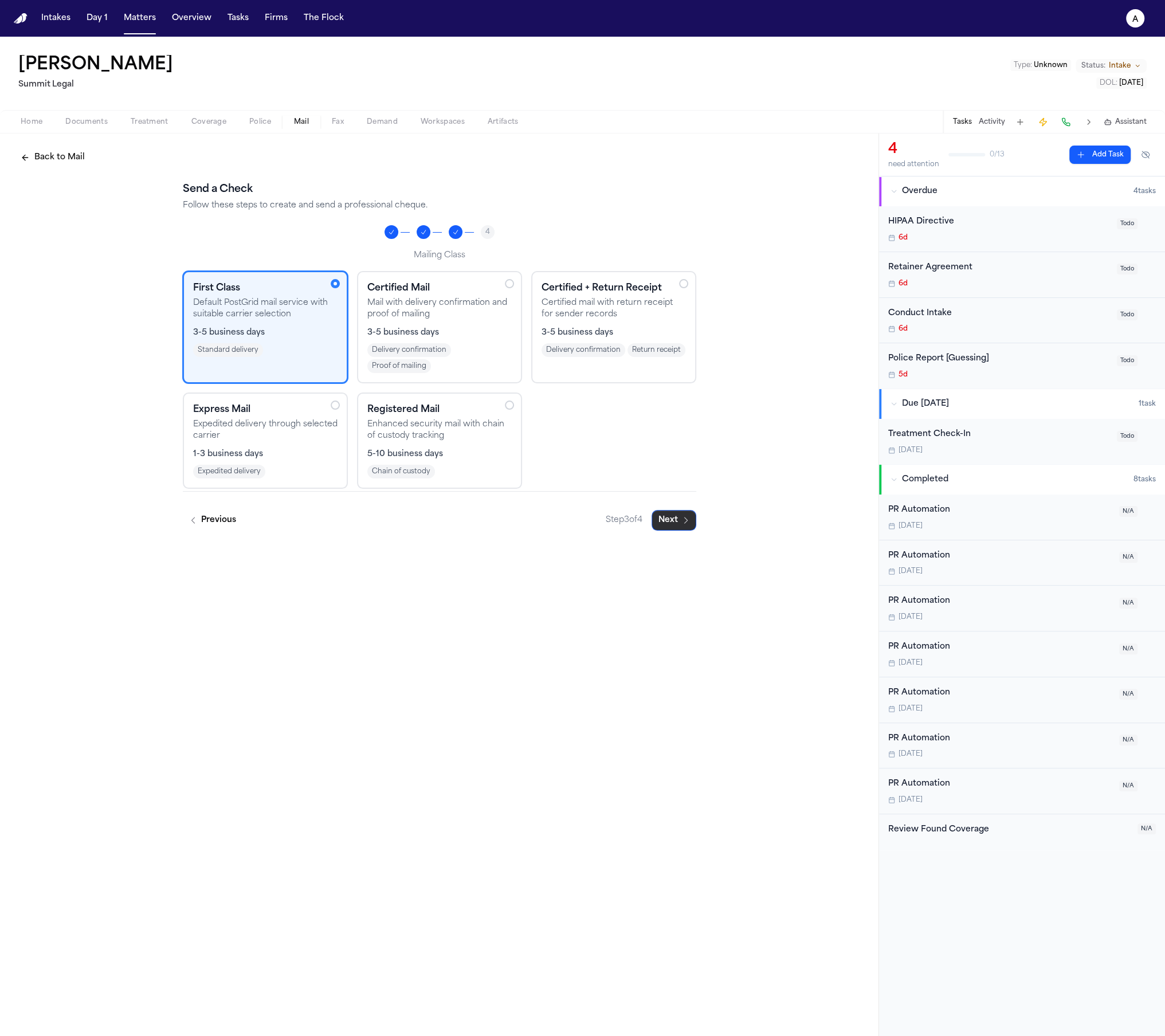
click at [679, 529] on button "Next" at bounding box center [674, 520] width 45 height 21
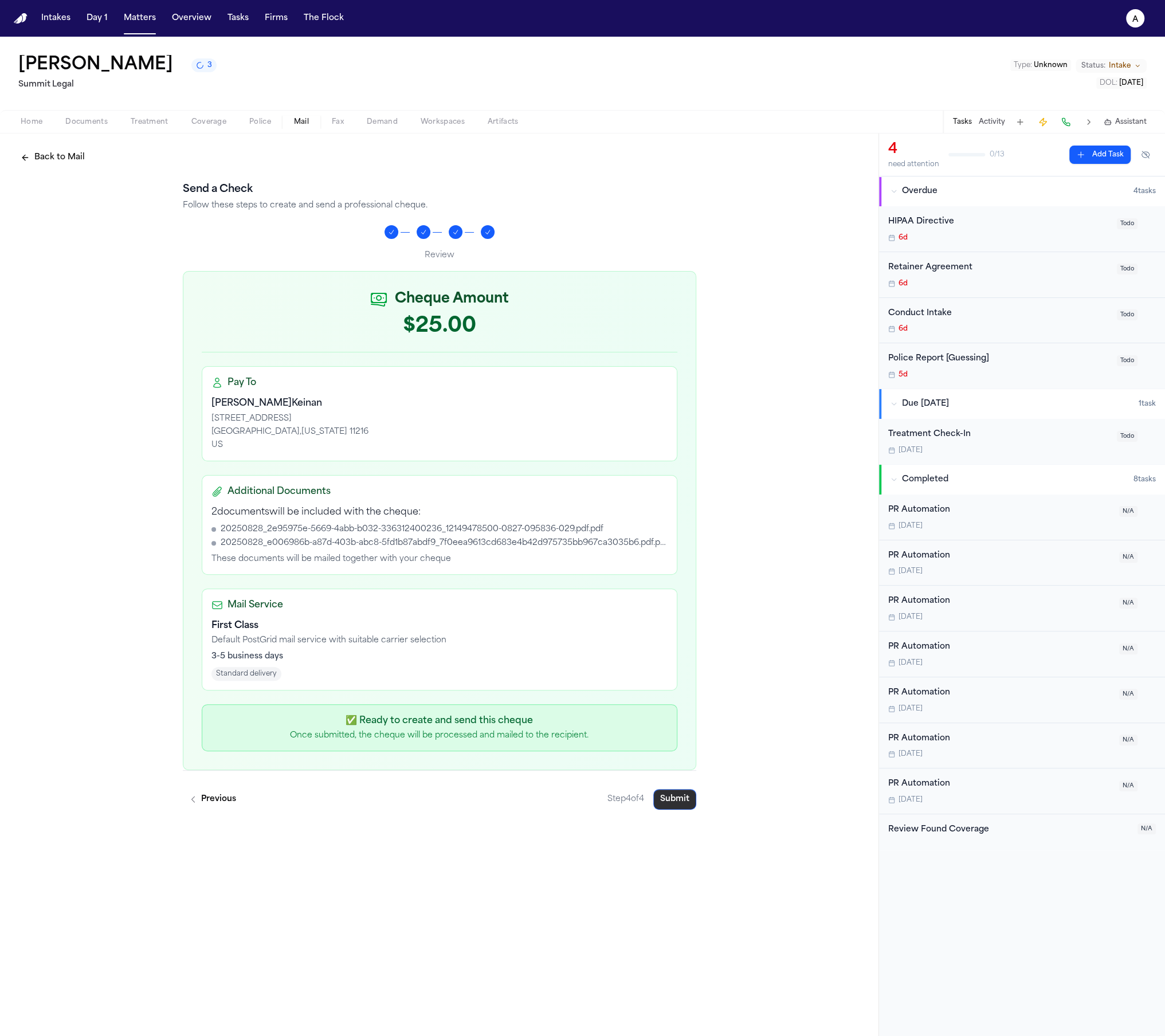
click at [683, 800] on button "Submit" at bounding box center [675, 800] width 43 height 21
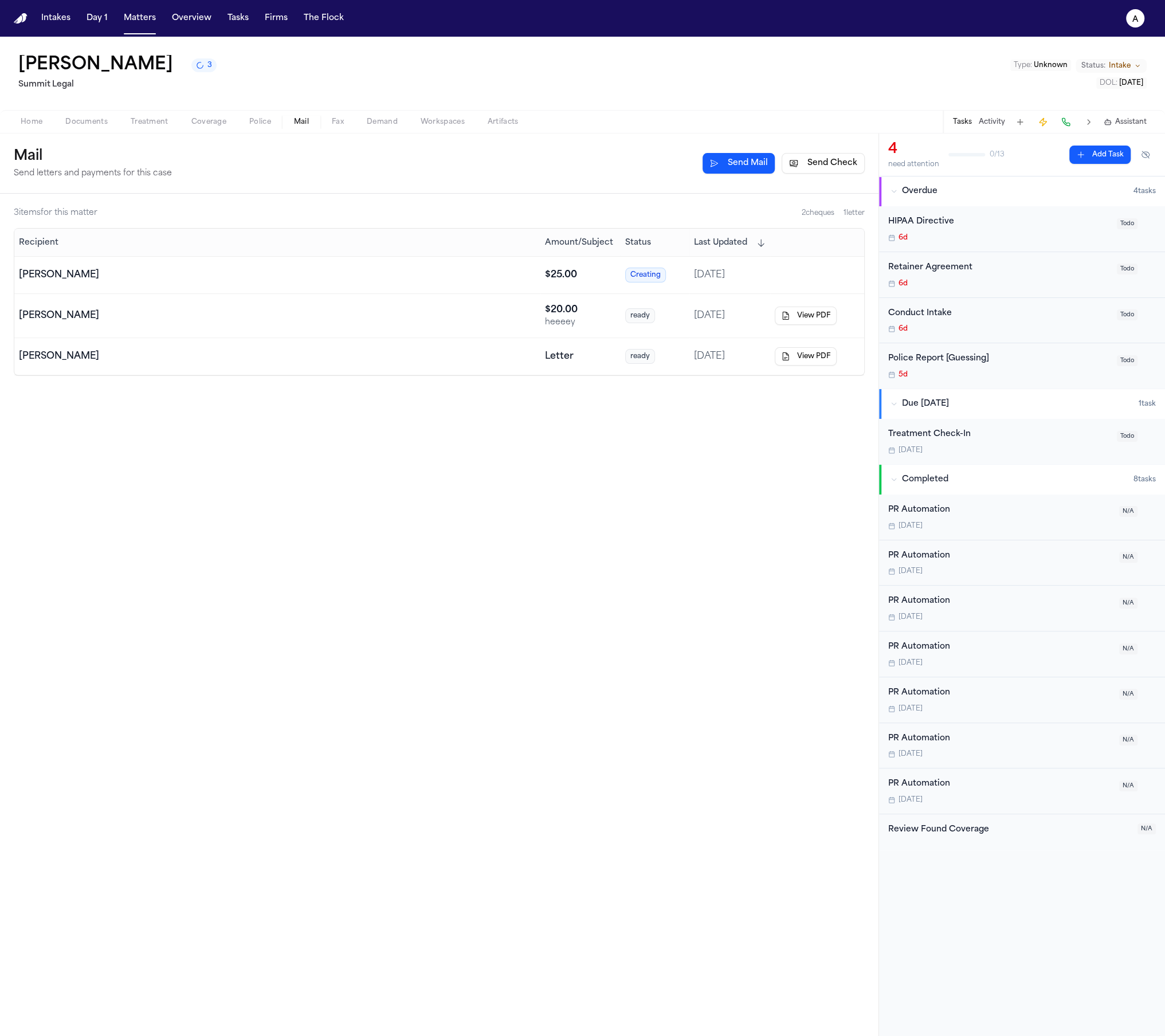
click at [652, 322] on span "ready" at bounding box center [640, 316] width 30 height 15
click at [596, 350] on div "Letter" at bounding box center [580, 357] width 71 height 14
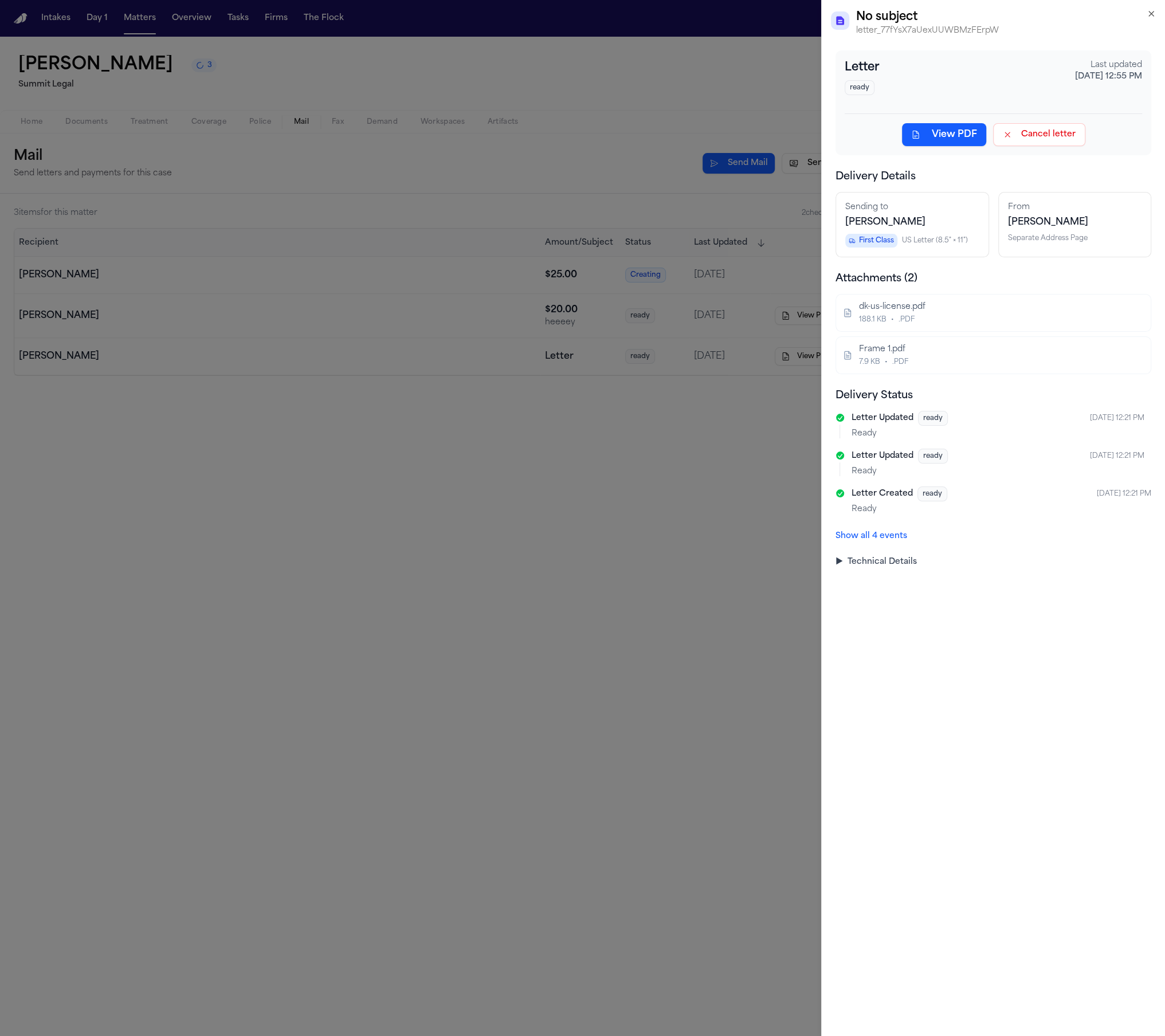
click at [881, 541] on button "Show all 4 events" at bounding box center [871, 536] width 71 height 11
click at [890, 568] on button "Show less (1 events hidden)" at bounding box center [892, 573] width 113 height 11
click at [902, 537] on button "Show all 4 events" at bounding box center [871, 536] width 71 height 11
click at [900, 543] on p "Ready" at bounding box center [1002, 547] width 300 height 11
click at [891, 556] on div "Letter Updated ready [DATE] 12:21 PM Ready Letter Updated ready [DATE] 12:21 PM…" at bounding box center [993, 495] width 316 height 169
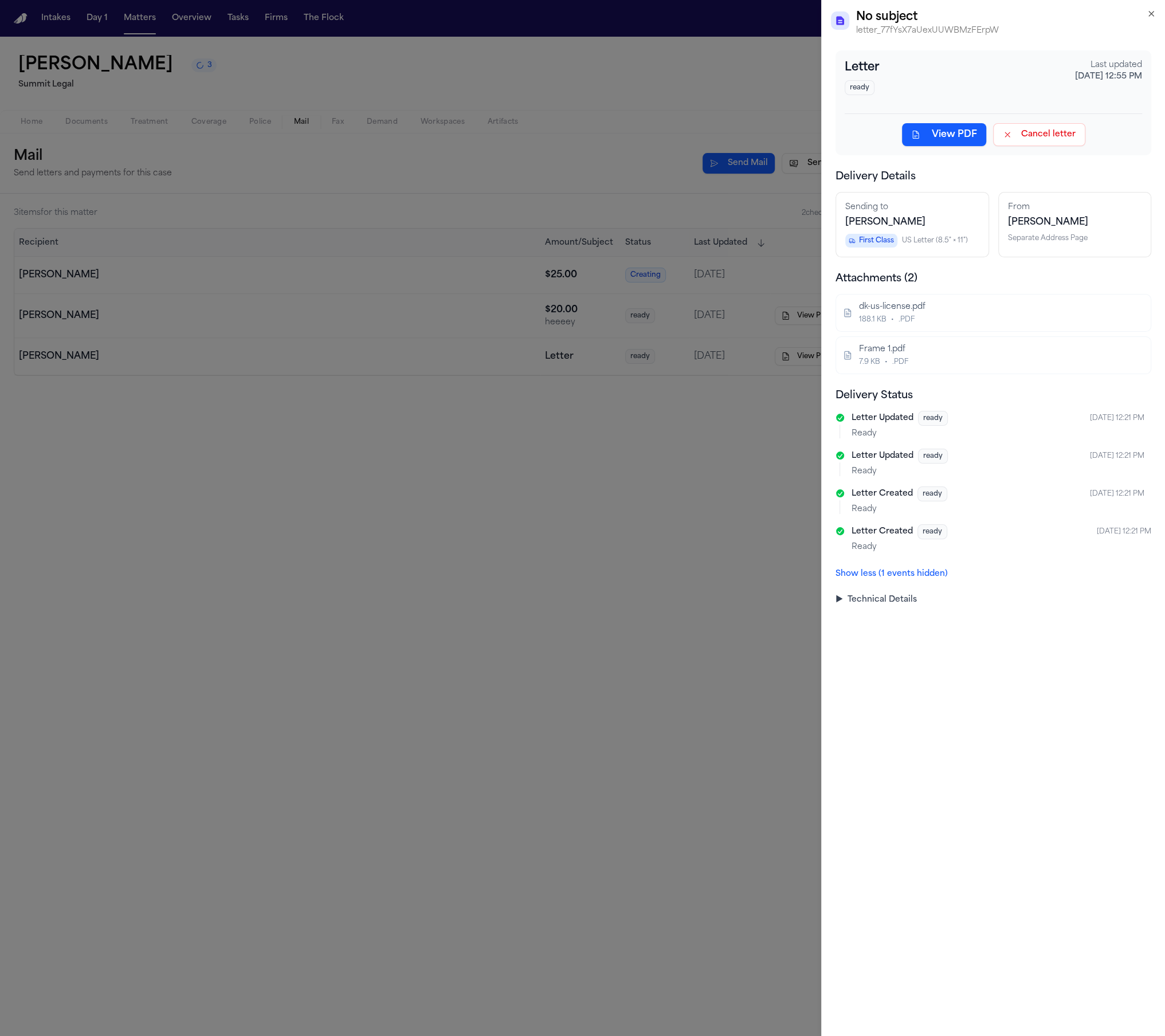
click at [871, 569] on button "Show less (1 events hidden)" at bounding box center [892, 573] width 113 height 11
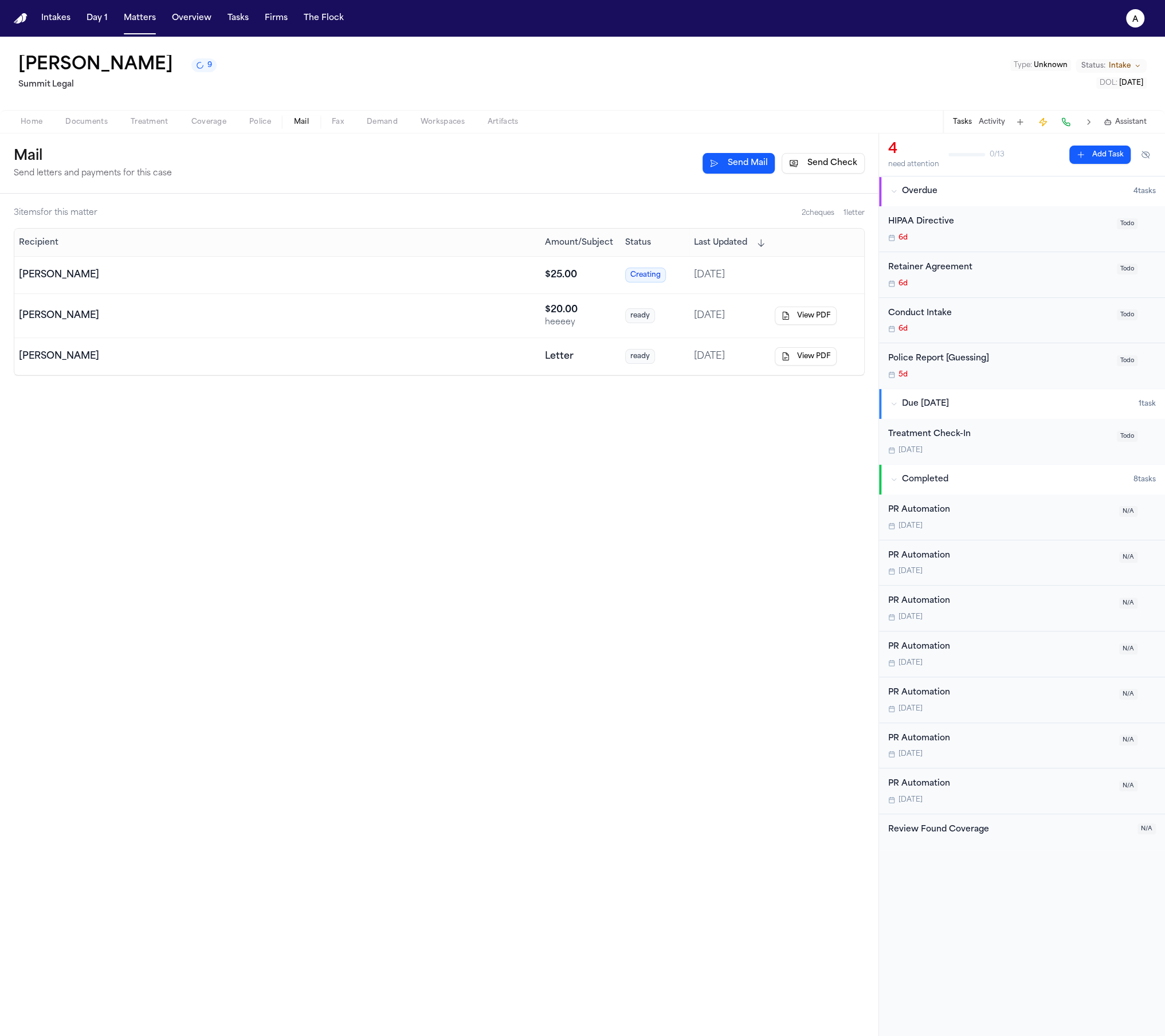
click at [423, 276] on div "[PERSON_NAME]" at bounding box center [277, 275] width 517 height 14
click at [580, 277] on div "$ 25.00" at bounding box center [580, 275] width 71 height 14
click at [359, 338] on td "[PERSON_NAME]" at bounding box center [278, 356] width 526 height 37
click at [493, 291] on td "[PERSON_NAME]" at bounding box center [278, 275] width 526 height 37
click at [512, 326] on td "[PERSON_NAME]" at bounding box center [278, 316] width 526 height 44
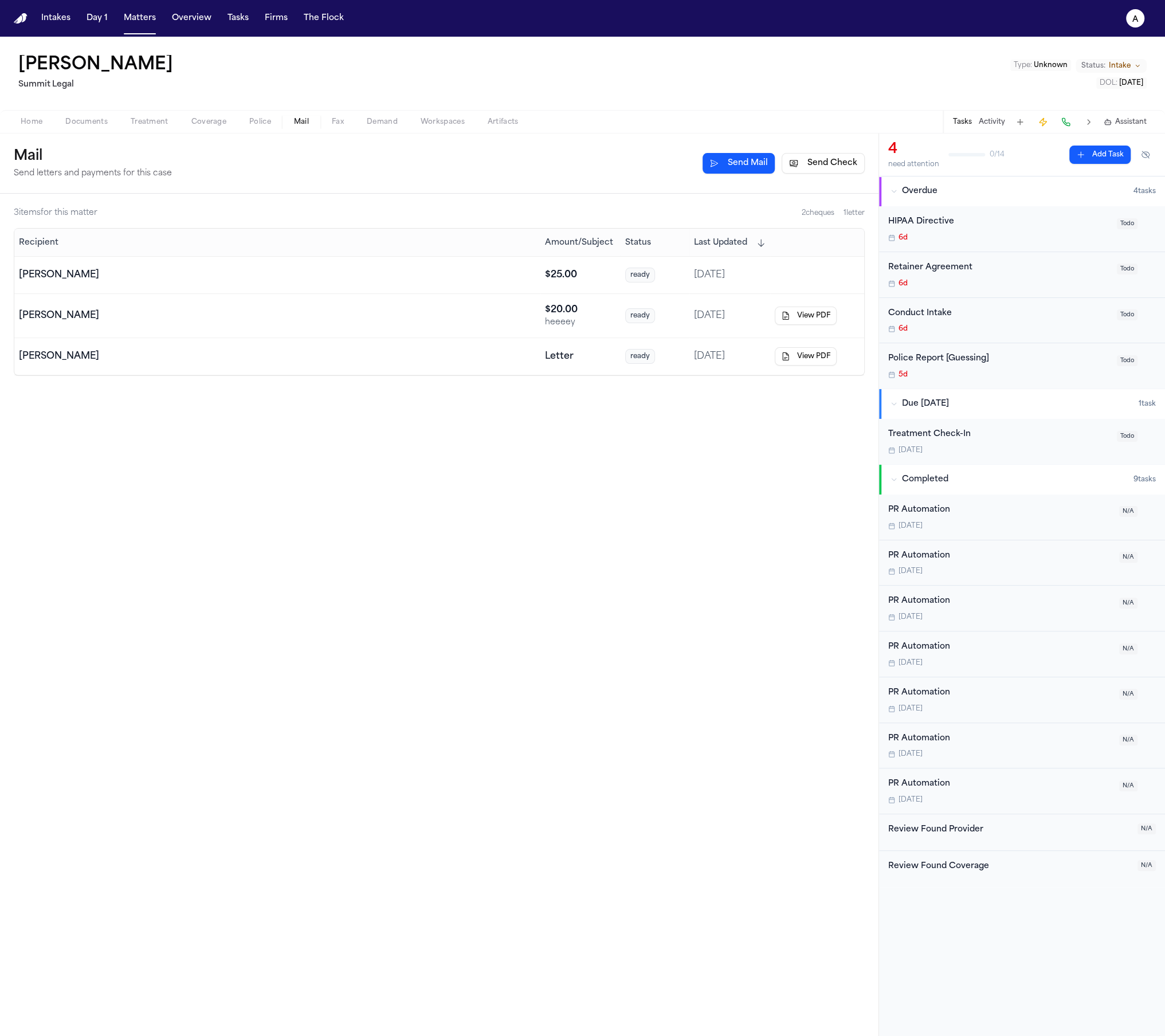
click at [622, 353] on td "ready" at bounding box center [655, 356] width 69 height 37
